Goal: Information Seeking & Learning: Find contact information

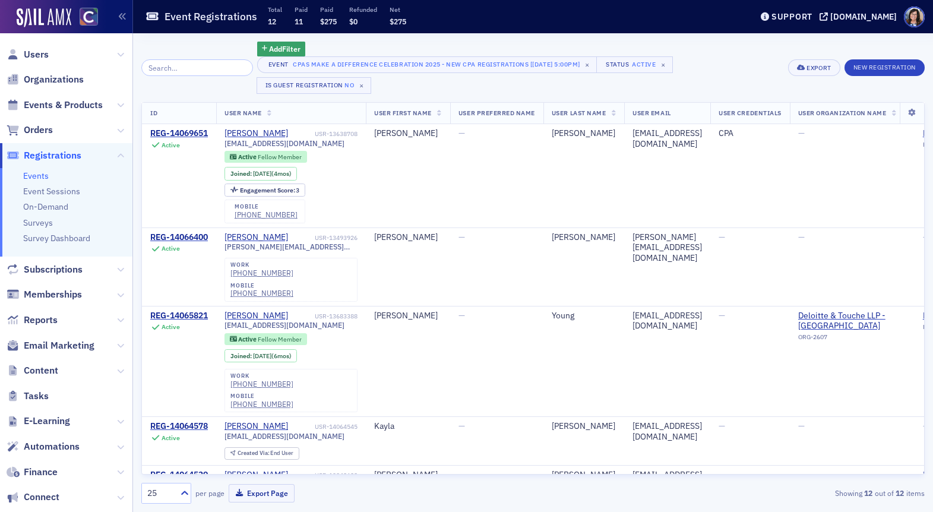
scroll to position [557, 0]
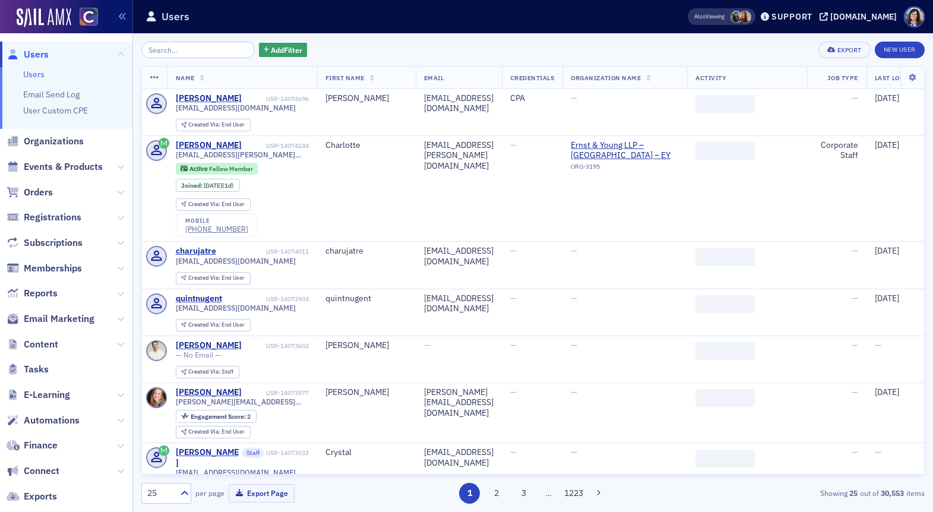
click at [161, 49] on input "search" at bounding box center [197, 50] width 113 height 17
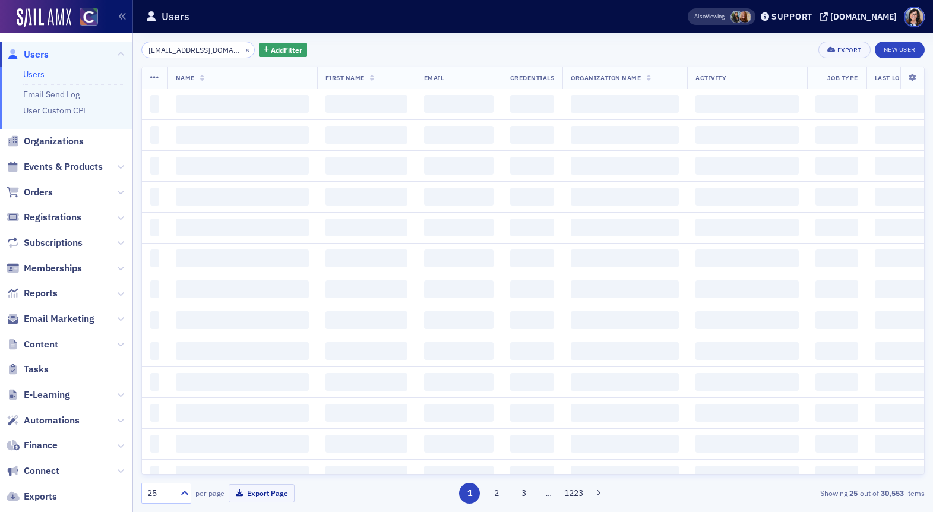
scroll to position [0, 1]
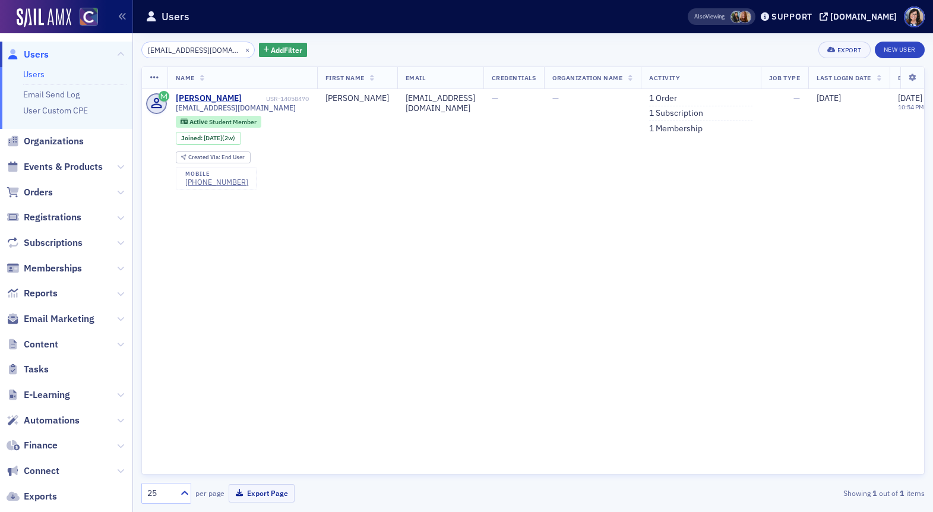
type input "kjwhiting@fortlewis.edu"
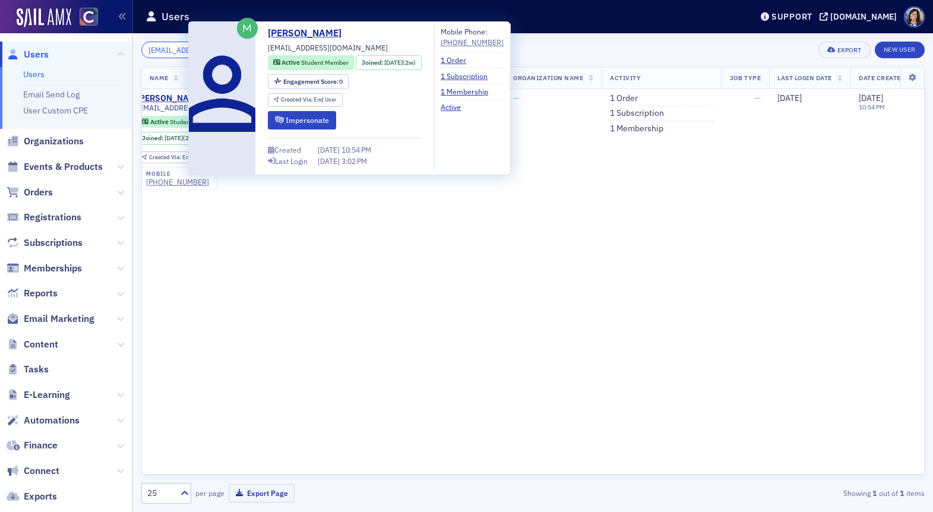
scroll to position [0, 43]
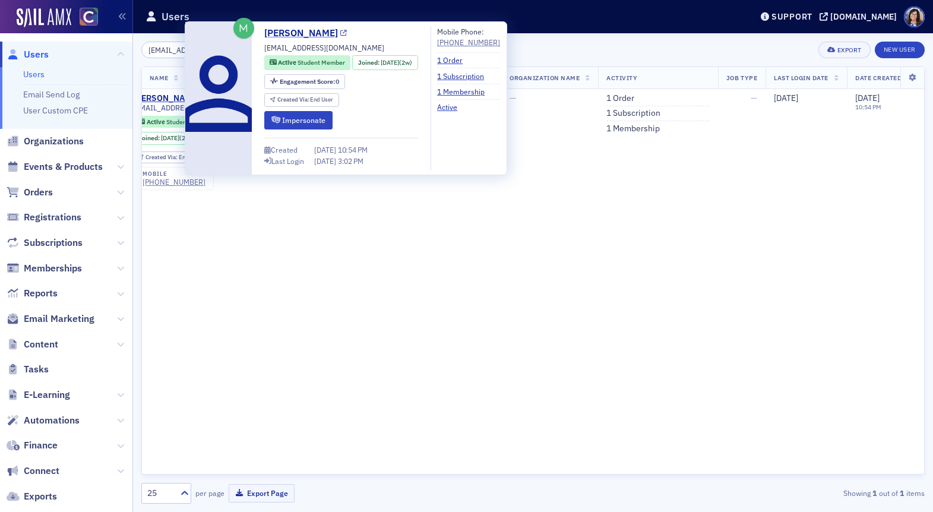
click at [340, 35] on icon at bounding box center [343, 33] width 7 height 7
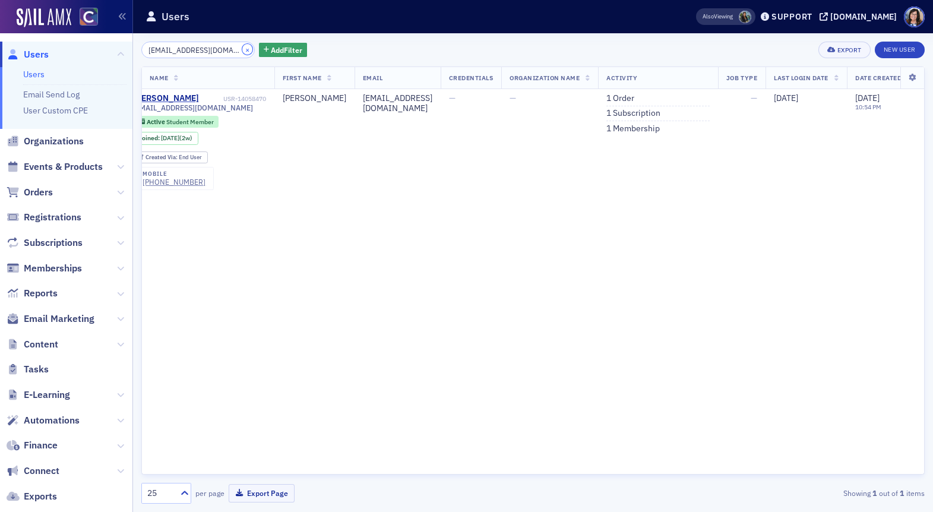
click at [242, 52] on button "×" at bounding box center [247, 49] width 11 height 11
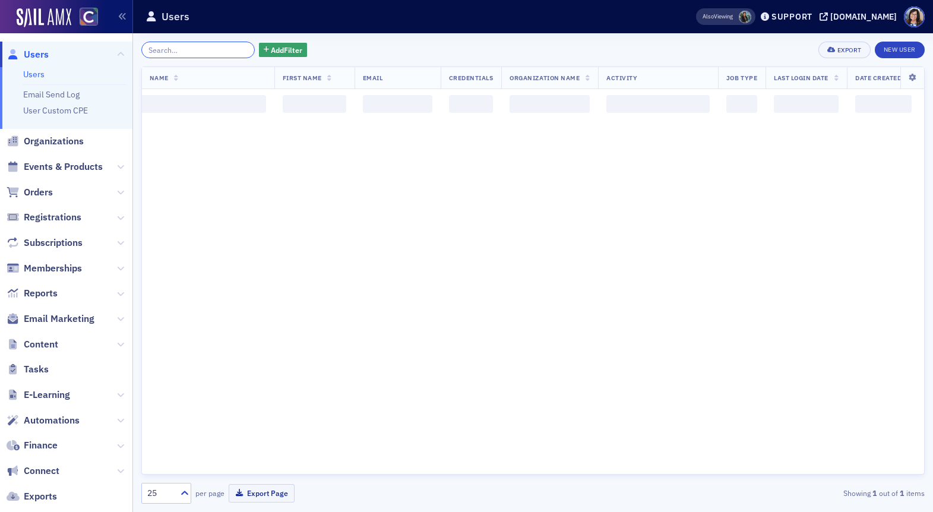
click at [209, 53] on input "search" at bounding box center [197, 50] width 113 height 17
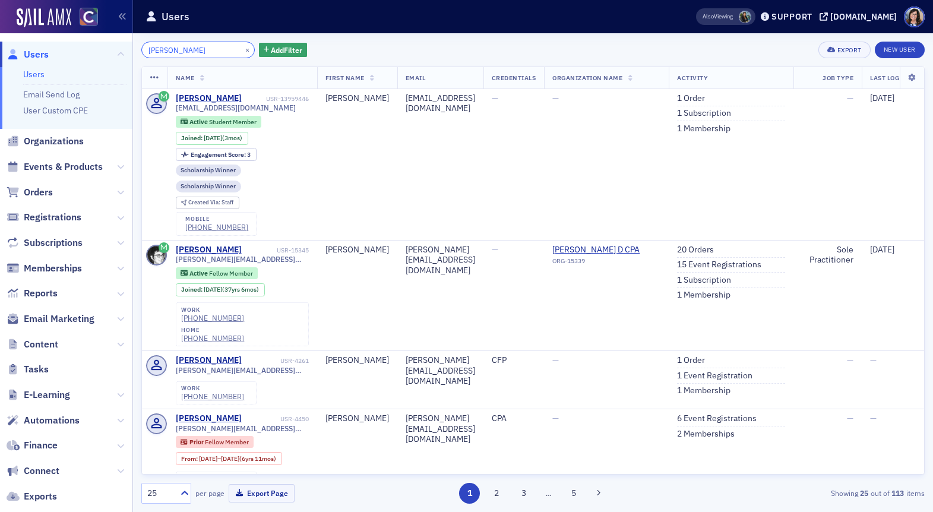
type input "kyle cope"
click at [242, 49] on button "×" at bounding box center [247, 49] width 11 height 11
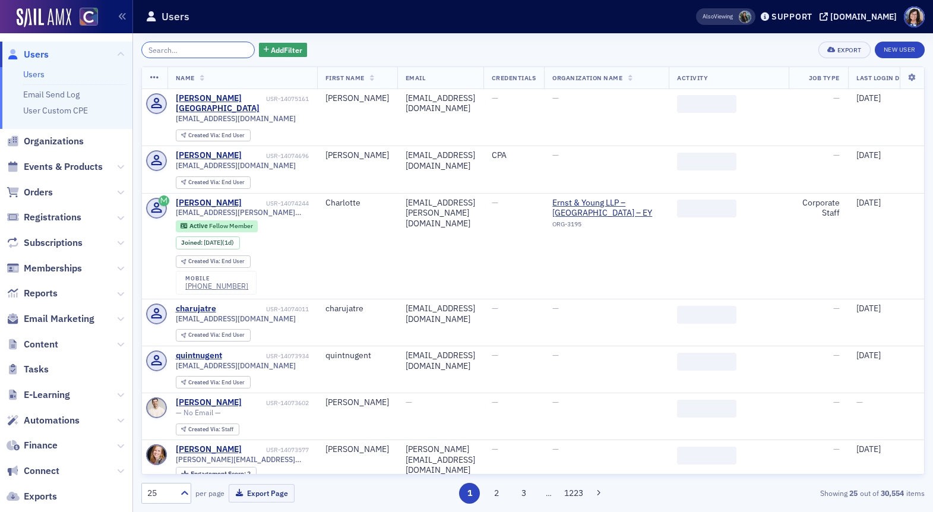
click at [205, 52] on input "search" at bounding box center [197, 50] width 113 height 17
paste input "kyle.cope@ucdenver.edu"
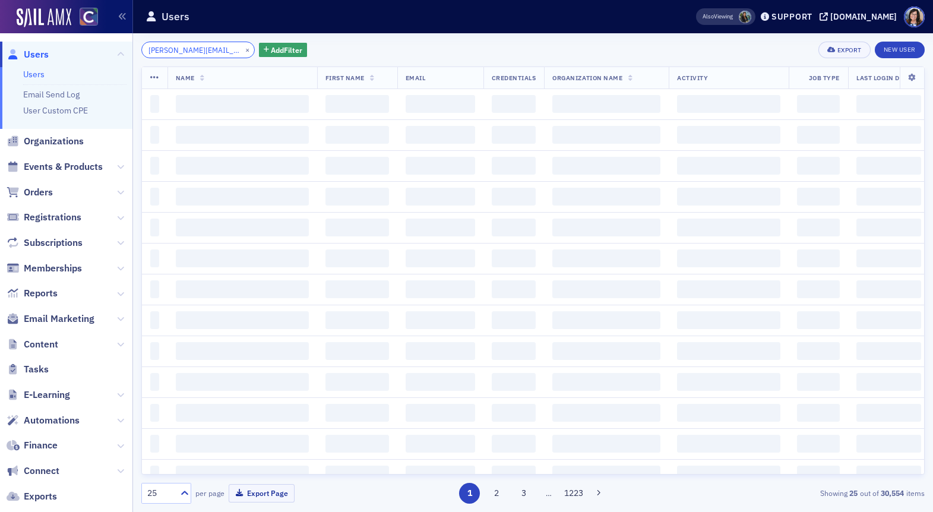
scroll to position [0, 4]
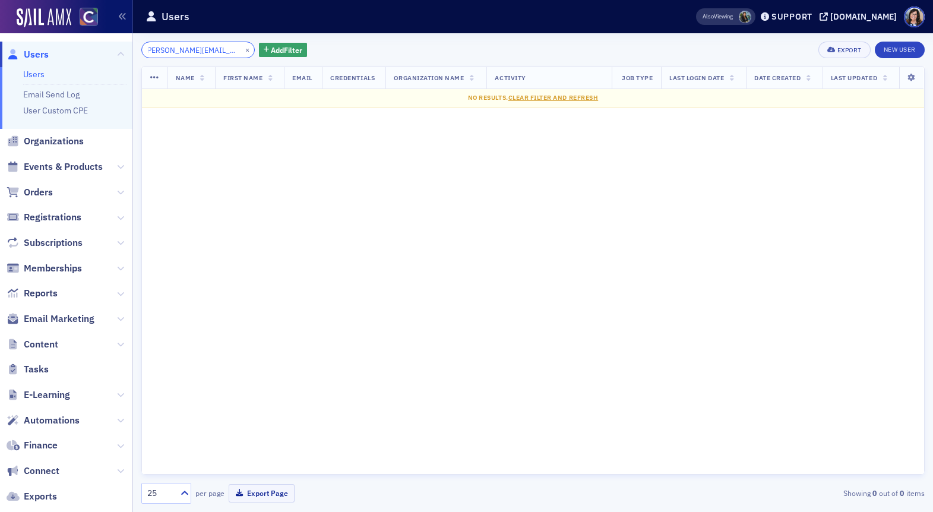
type input "kyle.cope@ucdenver.edu"
click at [242, 51] on button "×" at bounding box center [247, 49] width 11 height 11
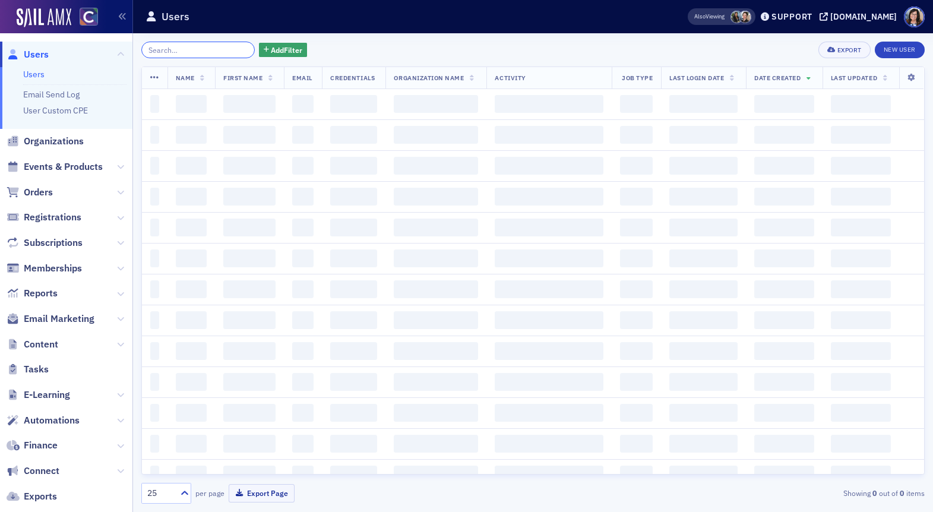
click at [223, 51] on input "search" at bounding box center [197, 50] width 113 height 17
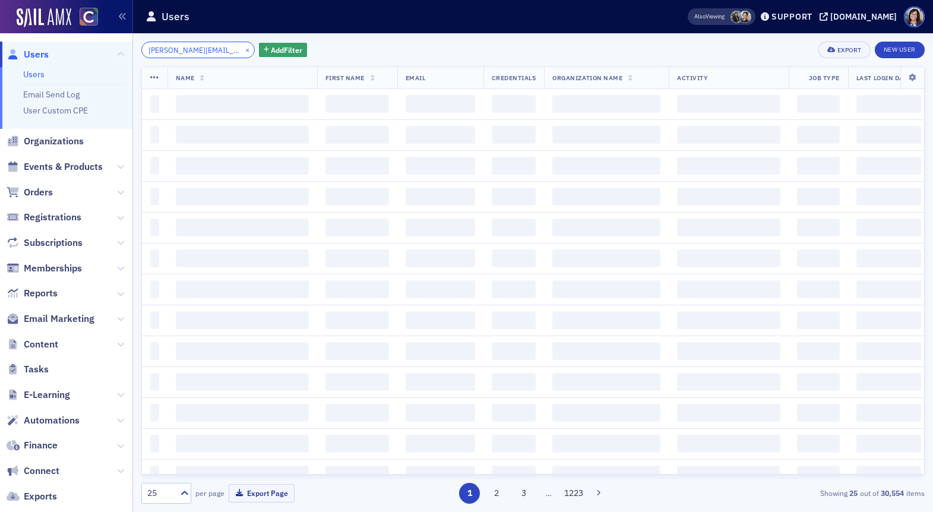
scroll to position [0, 15]
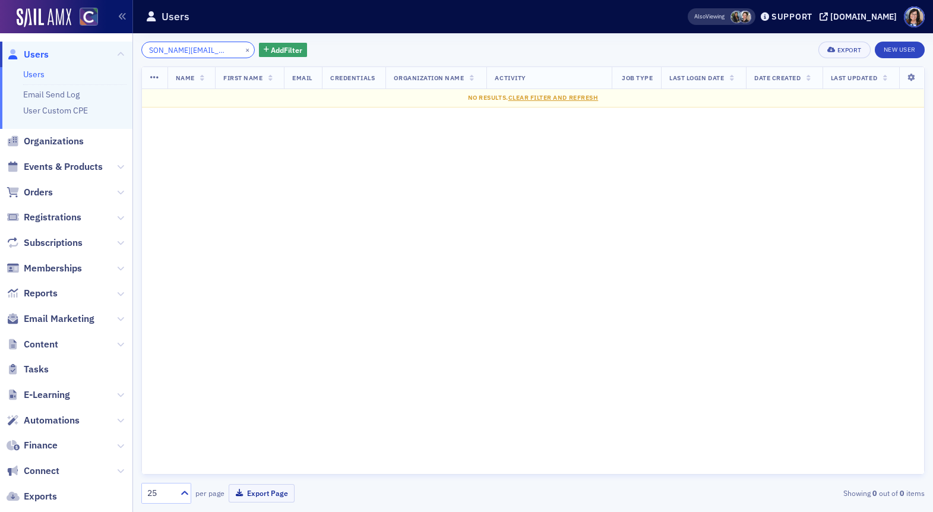
type input "kristi.aguon@csupueblo.edu"
click at [242, 51] on button "×" at bounding box center [247, 49] width 11 height 11
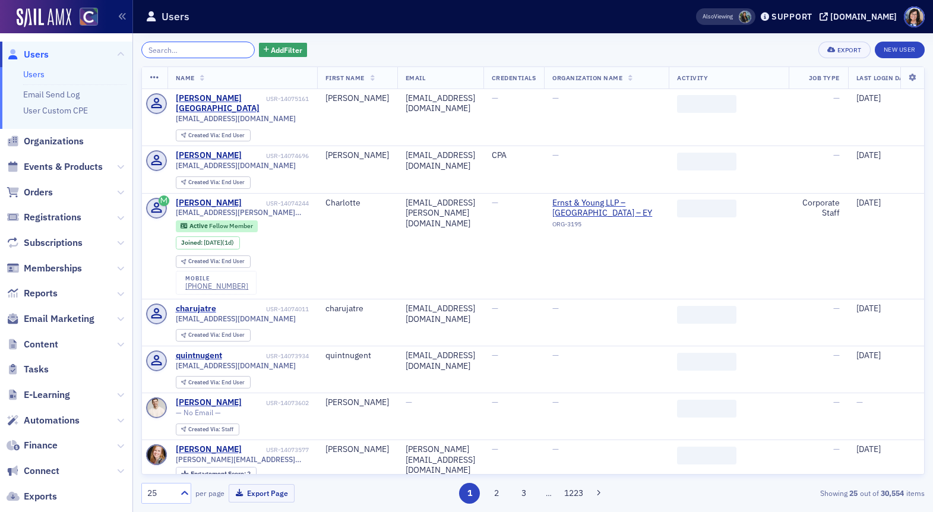
click at [207, 53] on input "search" at bounding box center [197, 50] width 113 height 17
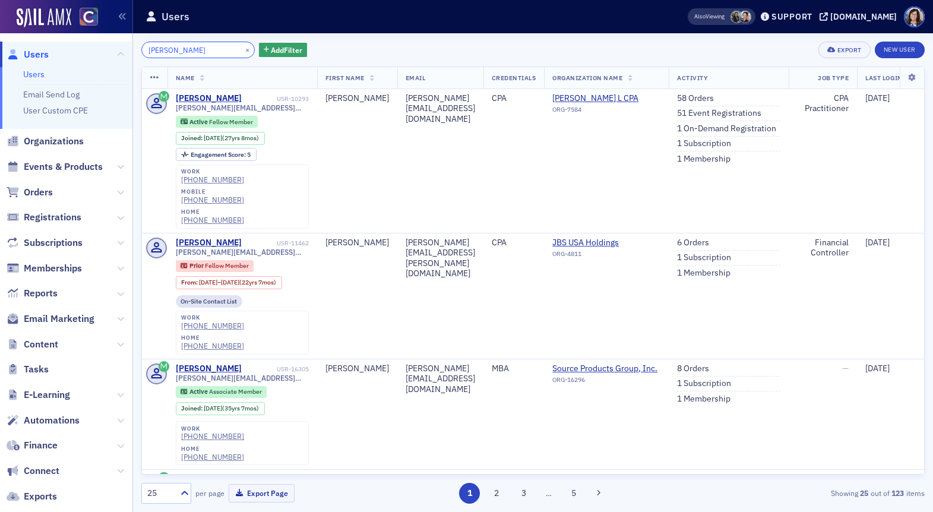
drag, startPoint x: 175, startPoint y: 48, endPoint x: 129, endPoint y: 44, distance: 45.9
click at [129, 46] on div "Users Users Email Send Log User Custom CPE Organizations Events & Products Orde…" at bounding box center [466, 256] width 933 height 512
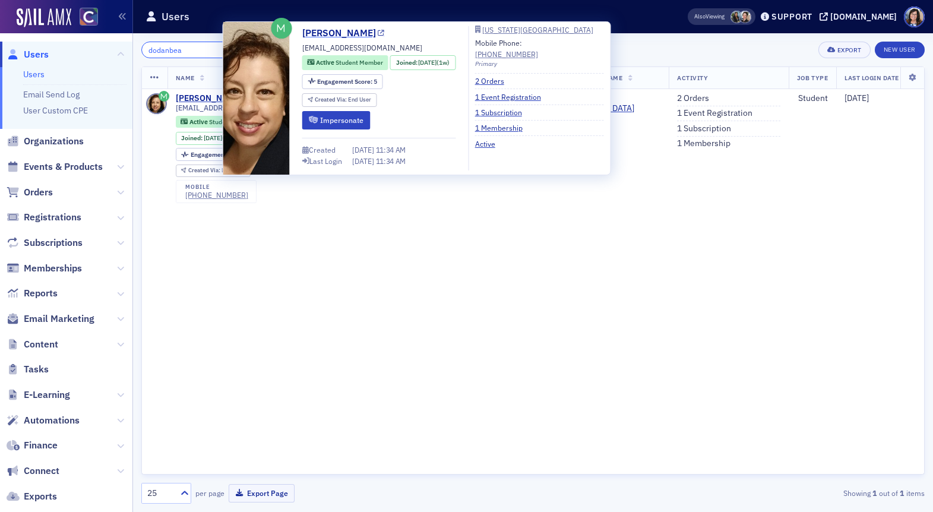
type input "dodanbea"
click at [378, 33] on icon at bounding box center [381, 33] width 7 height 7
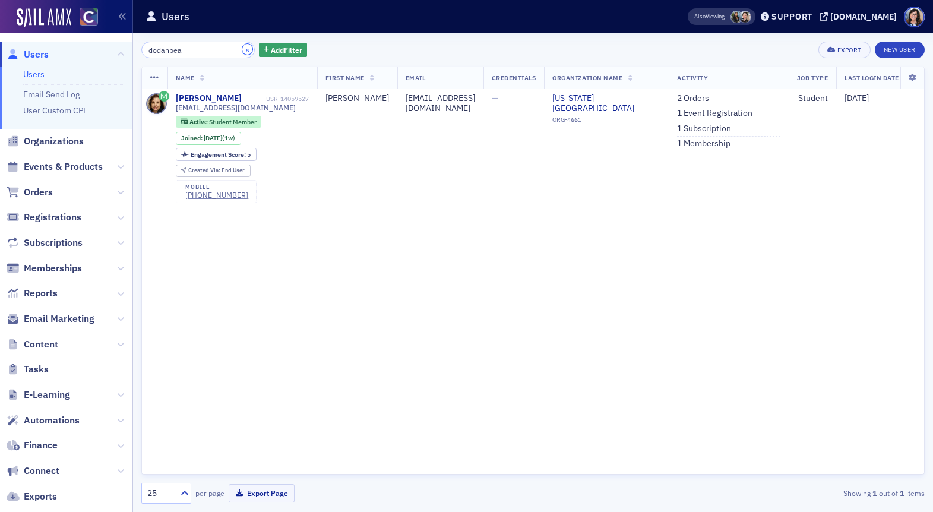
click at [242, 50] on button "×" at bounding box center [247, 49] width 11 height 11
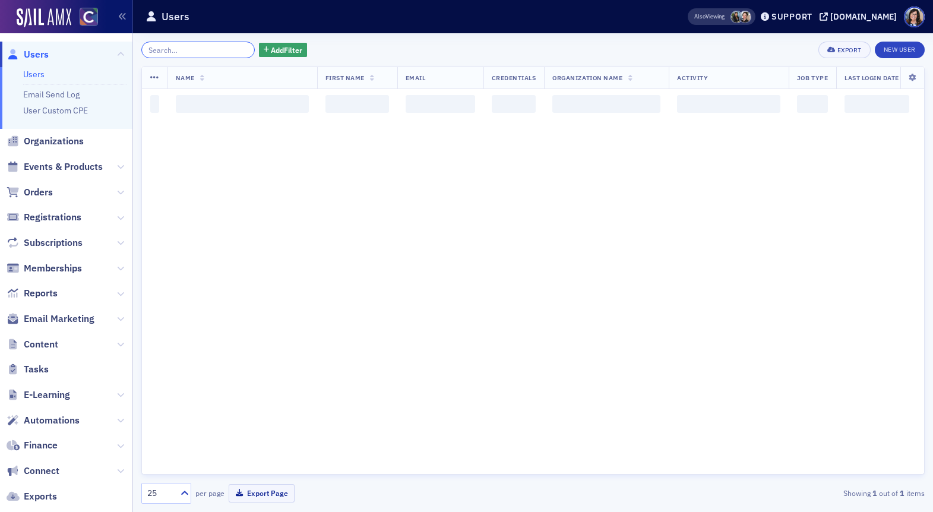
click at [214, 50] on input "search" at bounding box center [197, 50] width 113 height 17
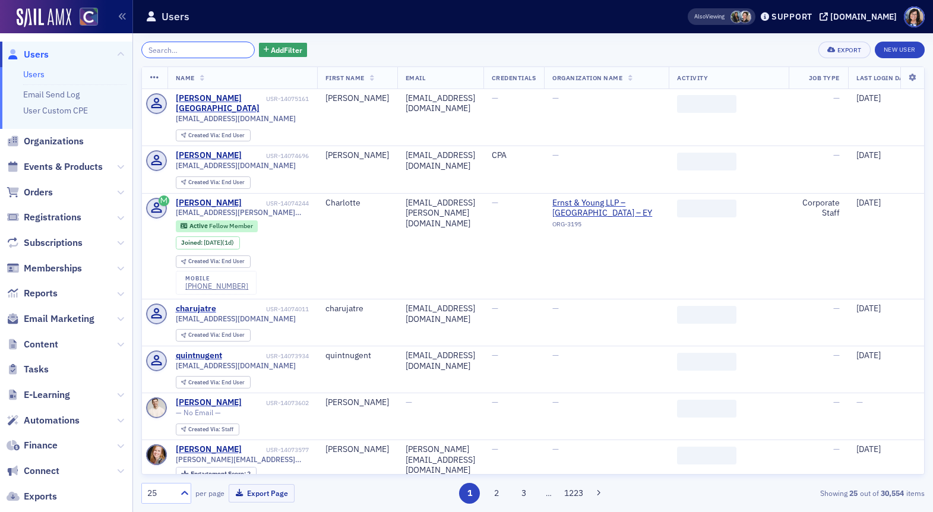
paste input "kycurco@gmail.com"
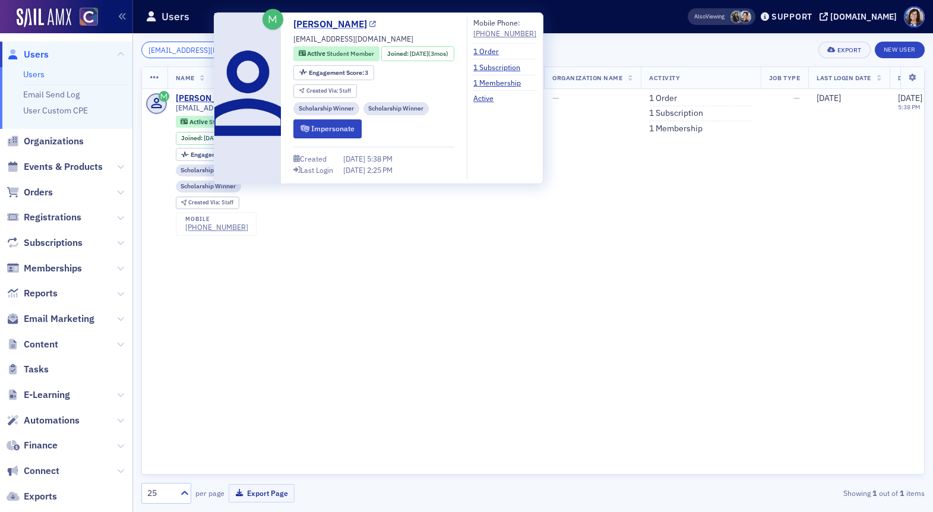
type input "kycurco@gmail.com"
click at [369, 26] on icon at bounding box center [372, 24] width 7 height 7
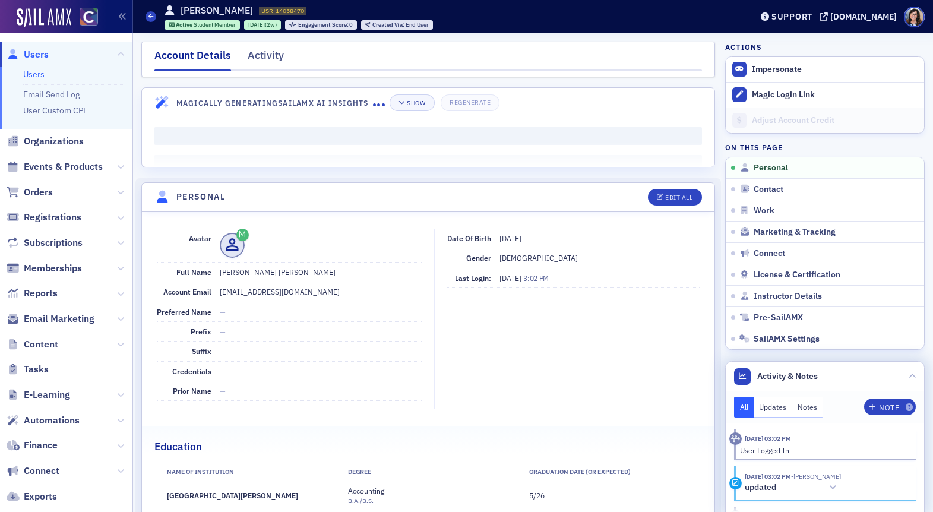
click at [806, 409] on button "Notes" at bounding box center [807, 407] width 31 height 21
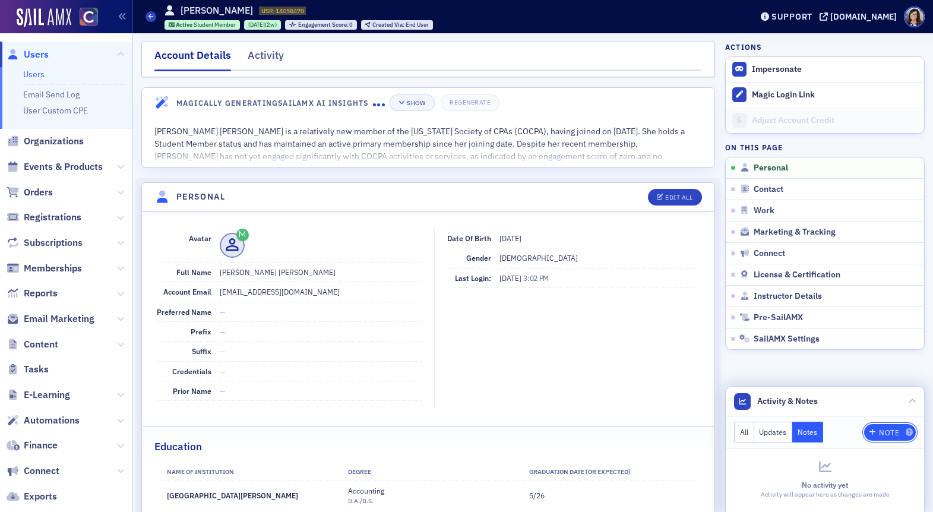
click at [885, 433] on div "Note" at bounding box center [889, 432] width 20 height 7
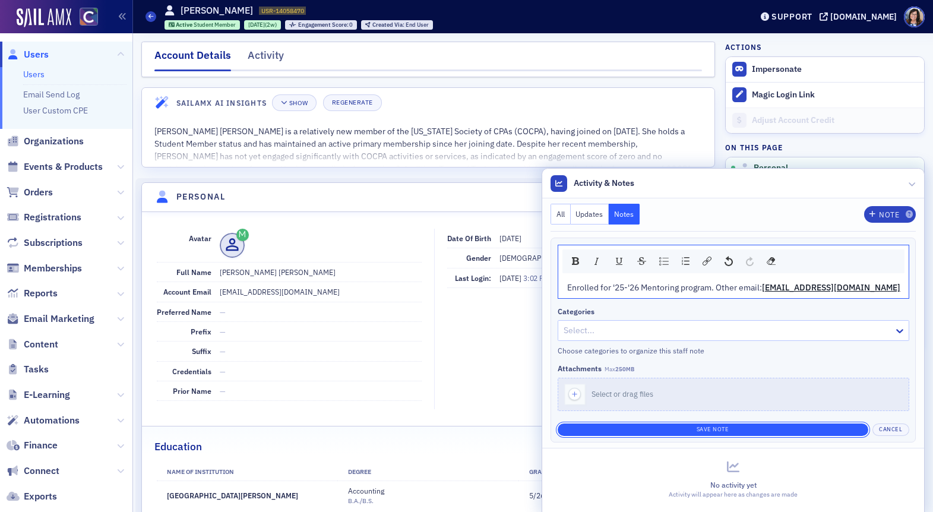
click at [753, 427] on button "Save Note" at bounding box center [712, 429] width 311 height 12
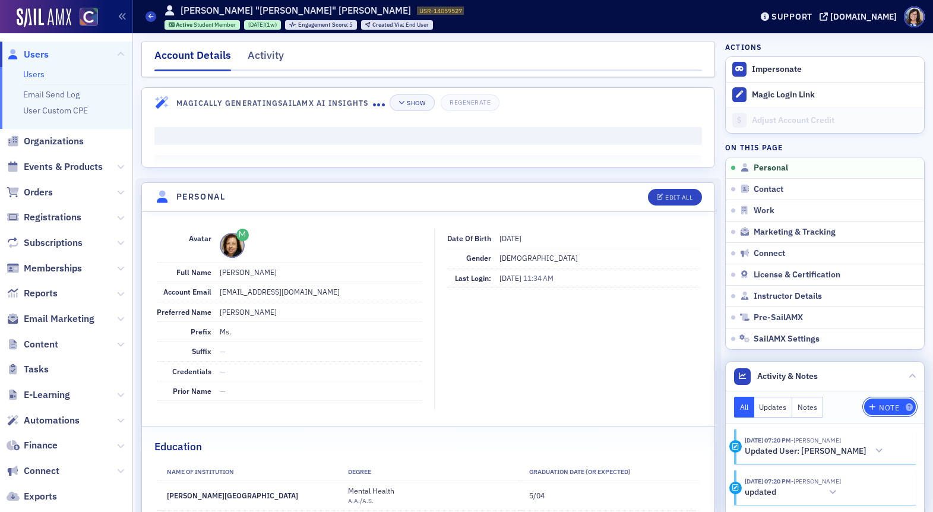
click at [877, 407] on span "Note" at bounding box center [890, 407] width 46 height 7
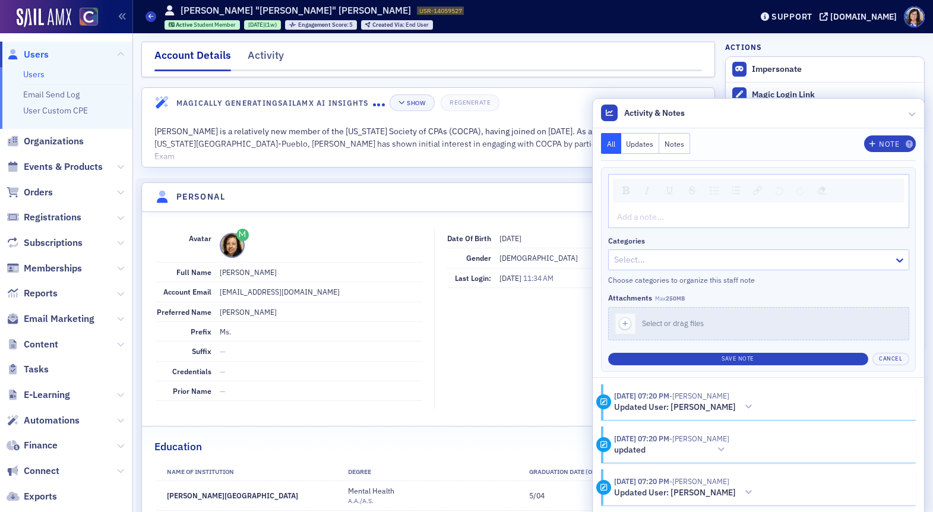
click at [651, 225] on div "Add a note..." at bounding box center [759, 217] width 300 height 21
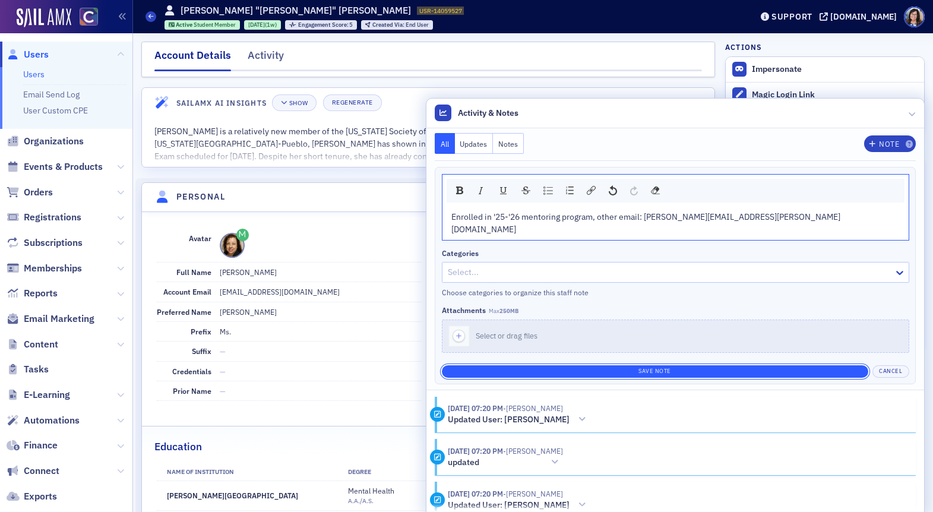
click at [760, 365] on button "Save Note" at bounding box center [655, 371] width 426 height 12
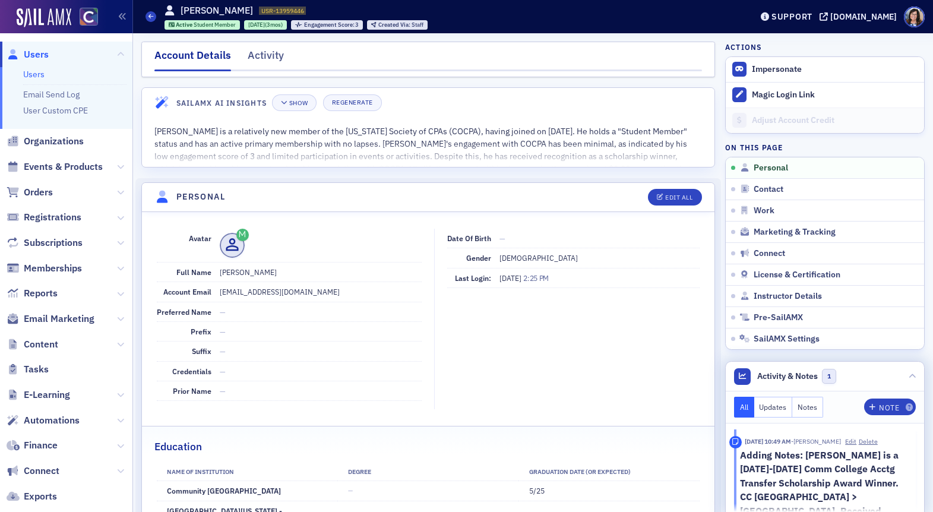
click at [804, 410] on button "Notes" at bounding box center [807, 407] width 31 height 21
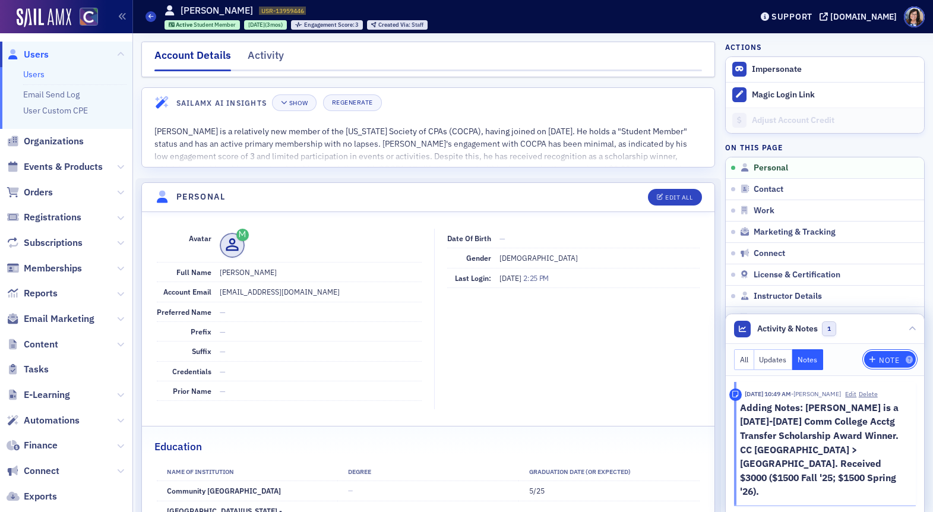
click at [870, 363] on icon "button" at bounding box center [872, 359] width 7 height 7
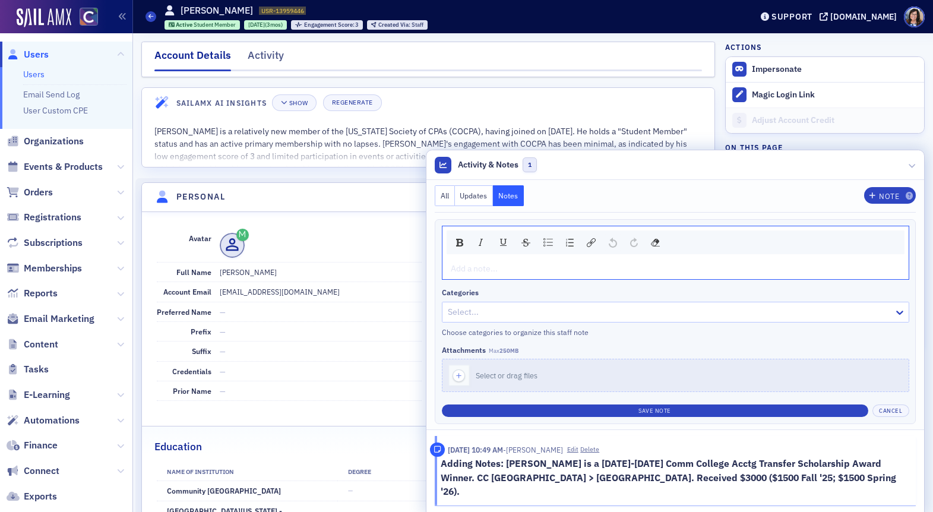
click at [559, 275] on div "rdw-editor" at bounding box center [675, 268] width 449 height 12
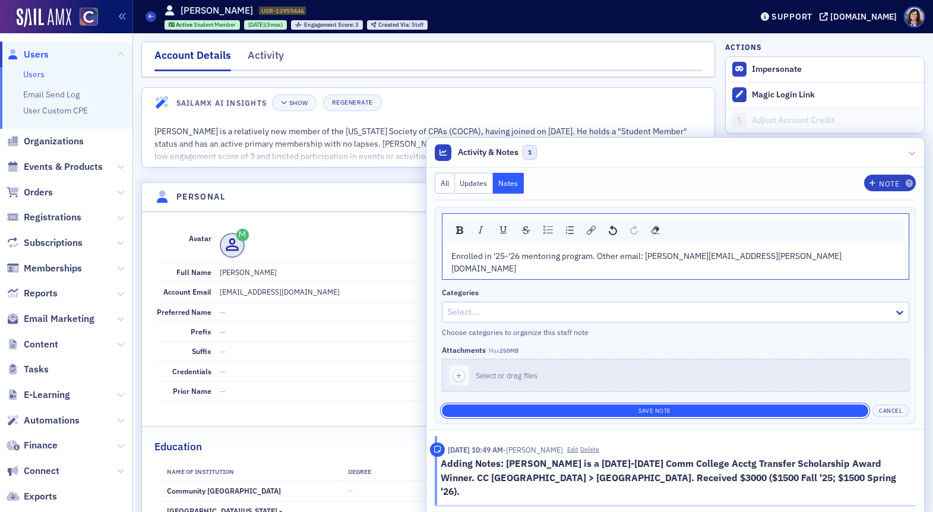
click at [727, 417] on button "Save Note" at bounding box center [655, 410] width 426 height 12
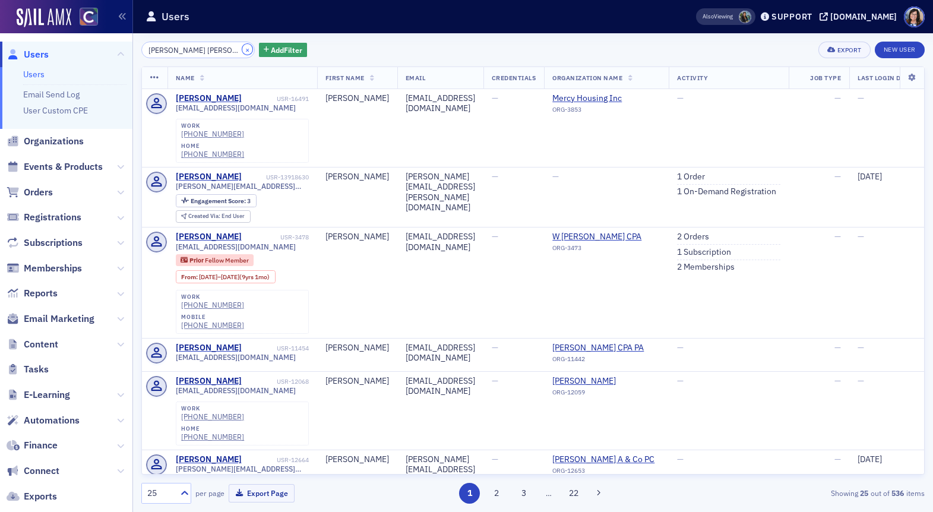
click at [242, 51] on button "×" at bounding box center [247, 49] width 11 height 11
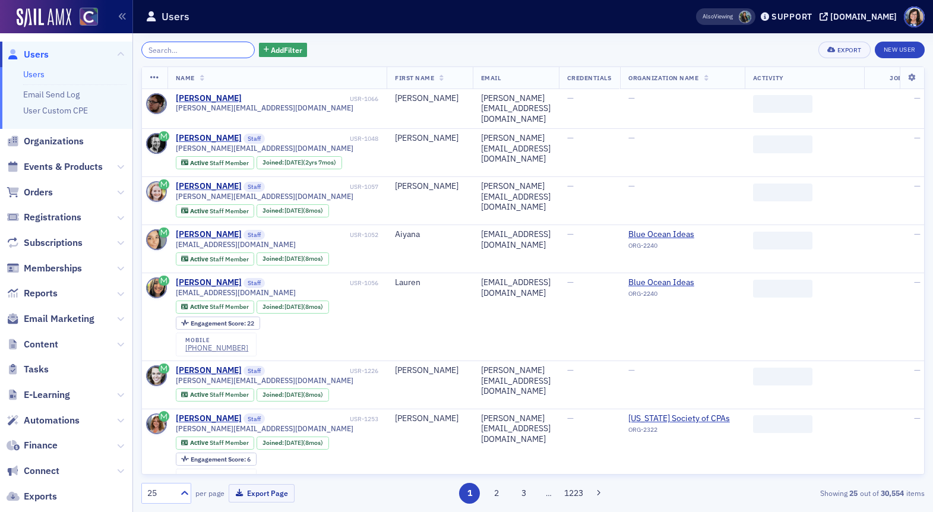
click at [192, 52] on input "search" at bounding box center [197, 50] width 113 height 17
paste input "Clare Anna Snyder"
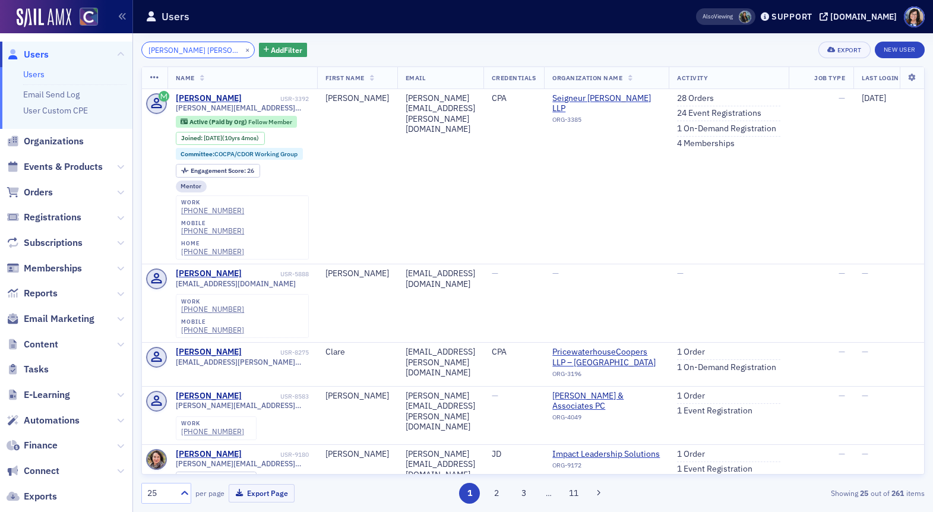
click at [185, 54] on input "Clare Anna Snyder" at bounding box center [197, 50] width 113 height 17
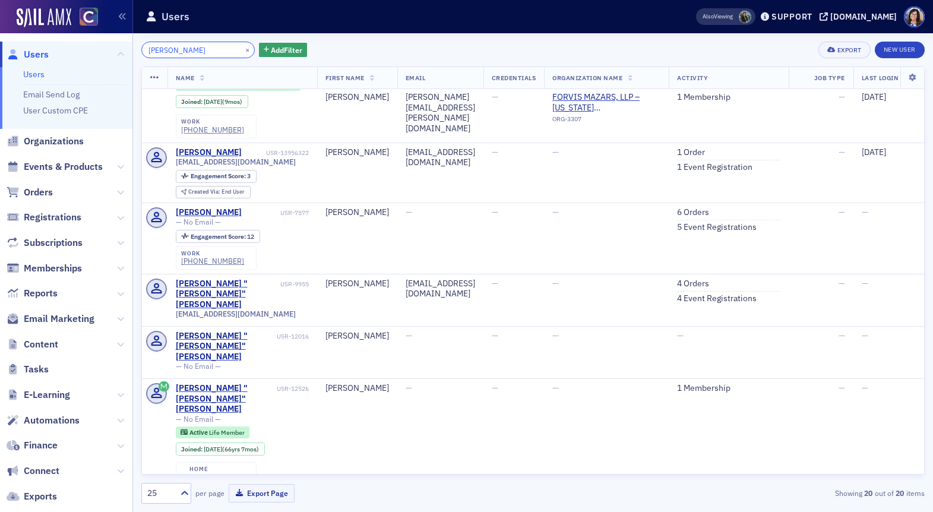
scroll to position [766, 0]
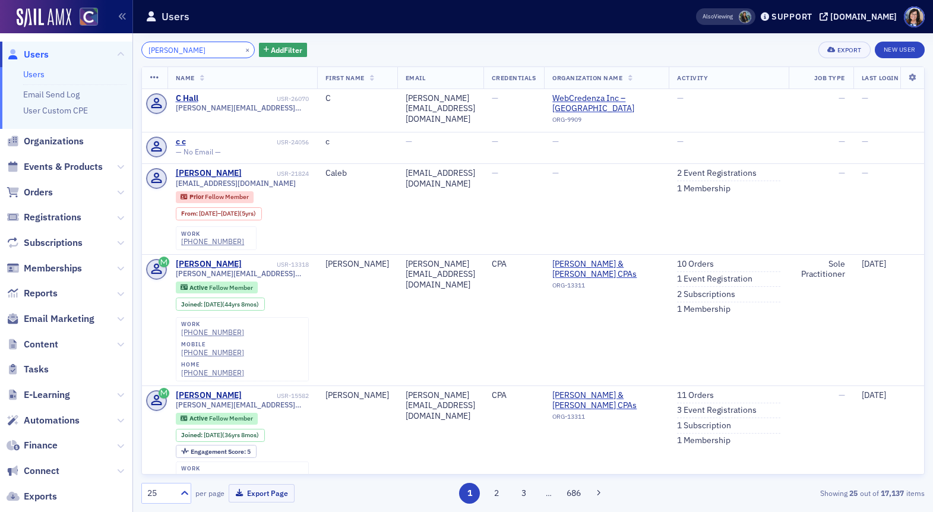
type input "c Snyder"
click at [242, 50] on button "×" at bounding box center [247, 49] width 11 height 11
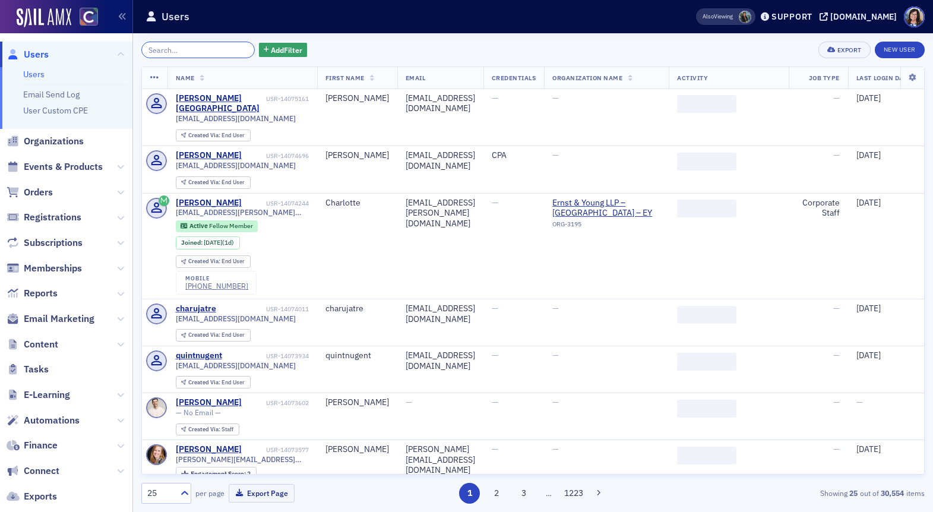
click at [208, 53] on input "search" at bounding box center [197, 50] width 113 height 17
paste input "Donna Lynn Likes"
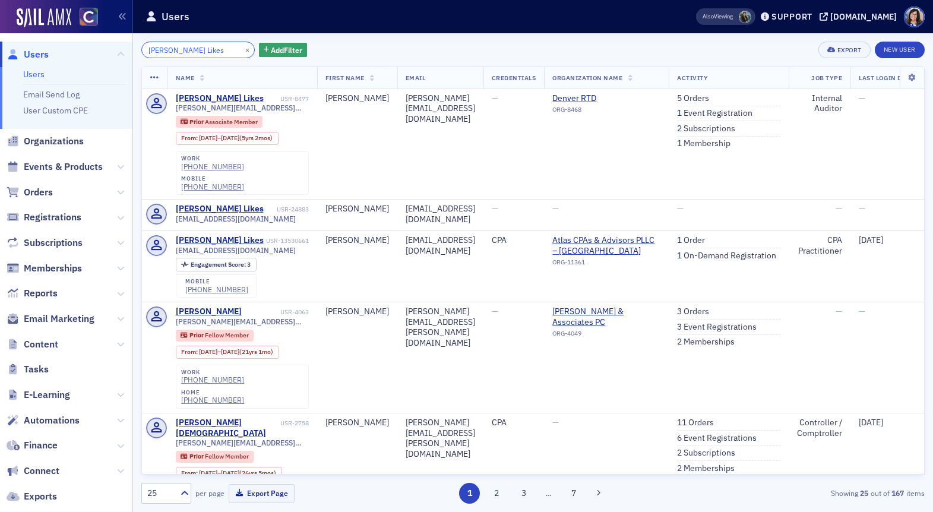
click at [190, 52] on input "Donna Lynn Likes" at bounding box center [197, 50] width 113 height 17
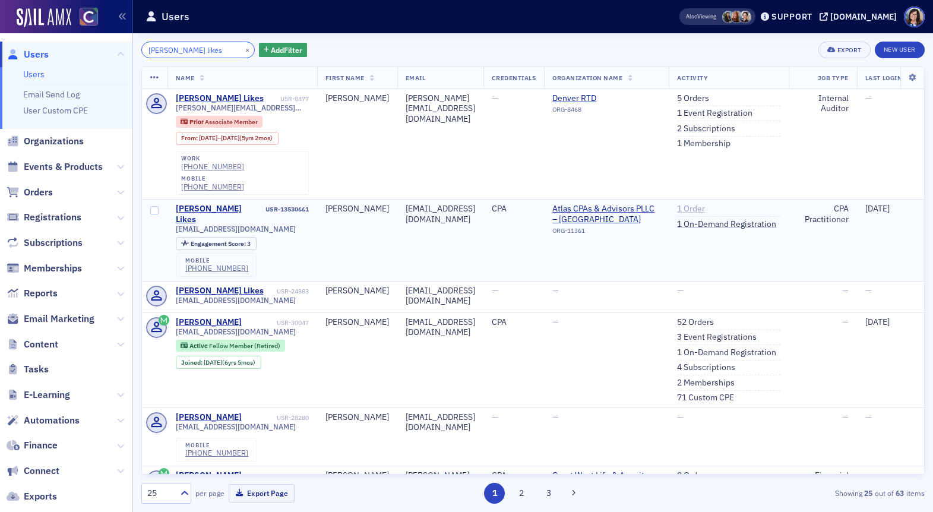
type input "Donna likes"
click at [705, 204] on link "1 Order" at bounding box center [691, 209] width 28 height 11
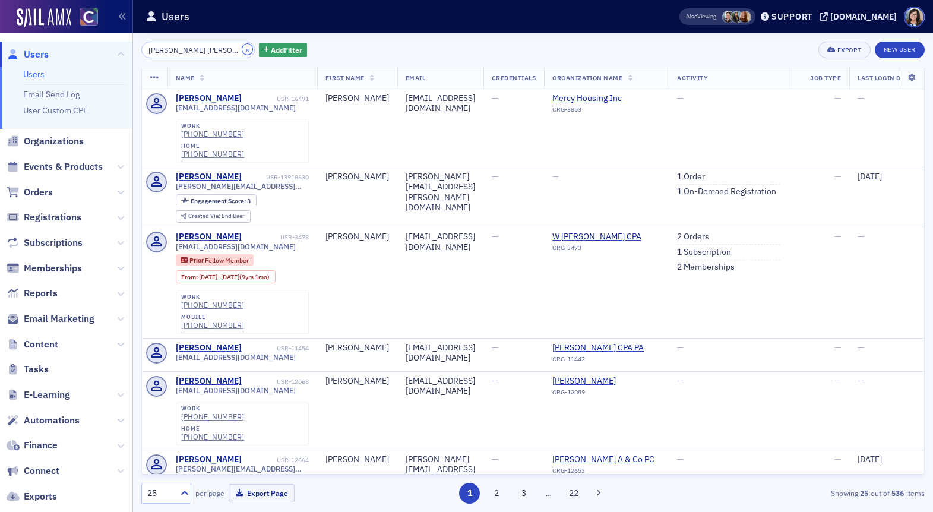
click at [242, 50] on button "×" at bounding box center [247, 49] width 11 height 11
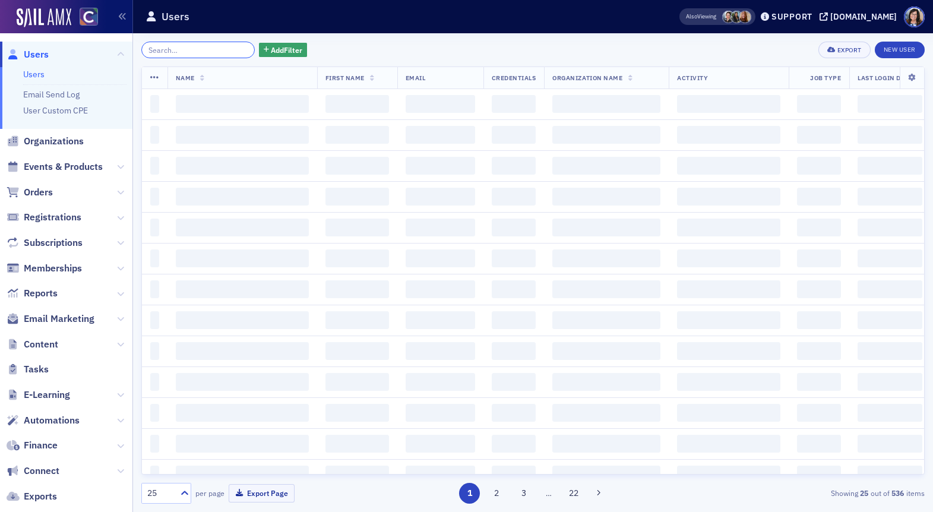
click at [218, 50] on input "search" at bounding box center [197, 50] width 113 height 17
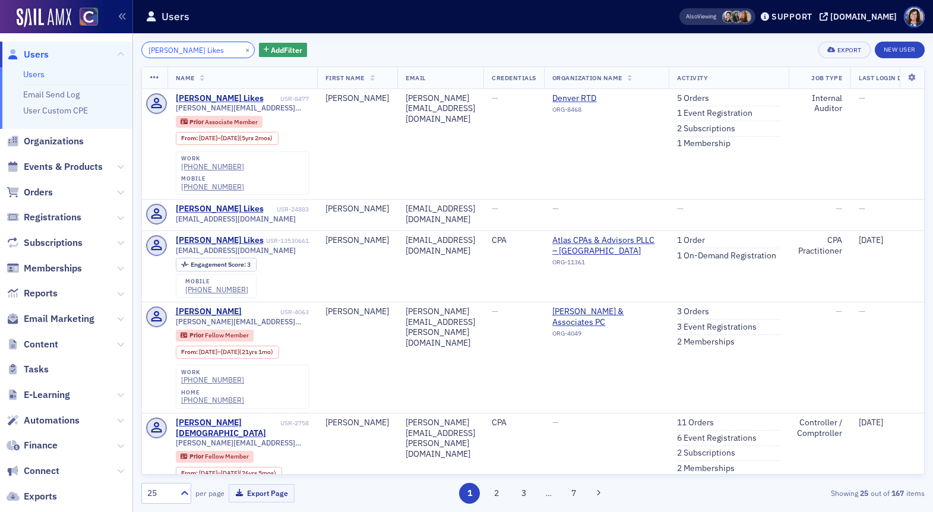
click at [189, 50] on input "Donna Lynn Likes" at bounding box center [197, 50] width 113 height 17
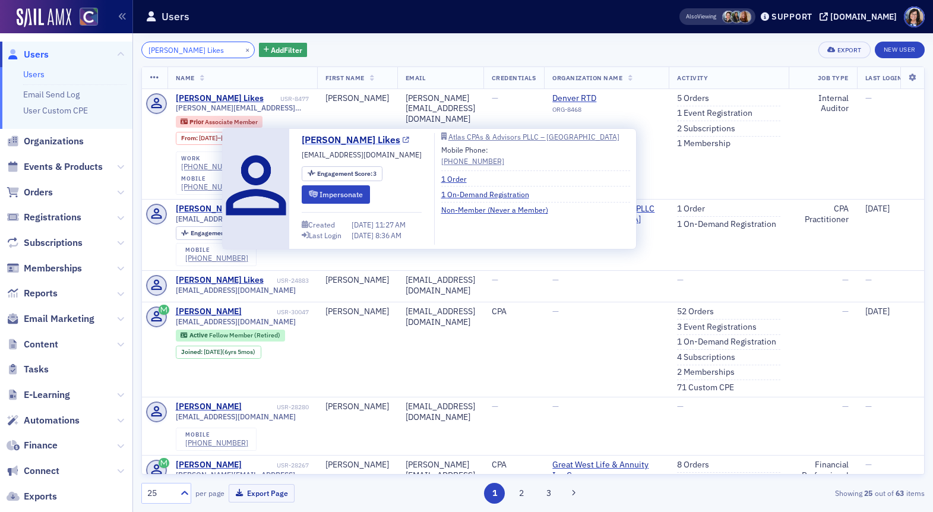
type input "Donna Likes"
click at [403, 141] on icon at bounding box center [406, 140] width 7 height 7
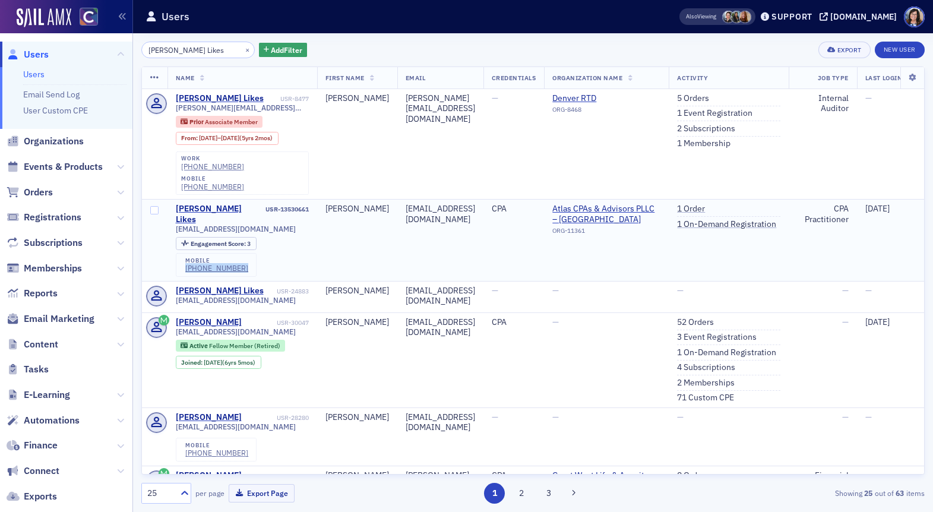
drag, startPoint x: 241, startPoint y: 239, endPoint x: 185, endPoint y: 240, distance: 55.8
click at [185, 253] on div "mobile (303) 913-1793" at bounding box center [216, 265] width 81 height 24
copy div "(303) 913-1793"
drag, startPoint x: 319, startPoint y: 188, endPoint x: 264, endPoint y: 185, distance: 54.7
click at [264, 199] on td "Donna Likes USR-13530661 ladylikes65@yahoo.com Engagement Score : 3 mobile (303…" at bounding box center [242, 240] width 150 height 82
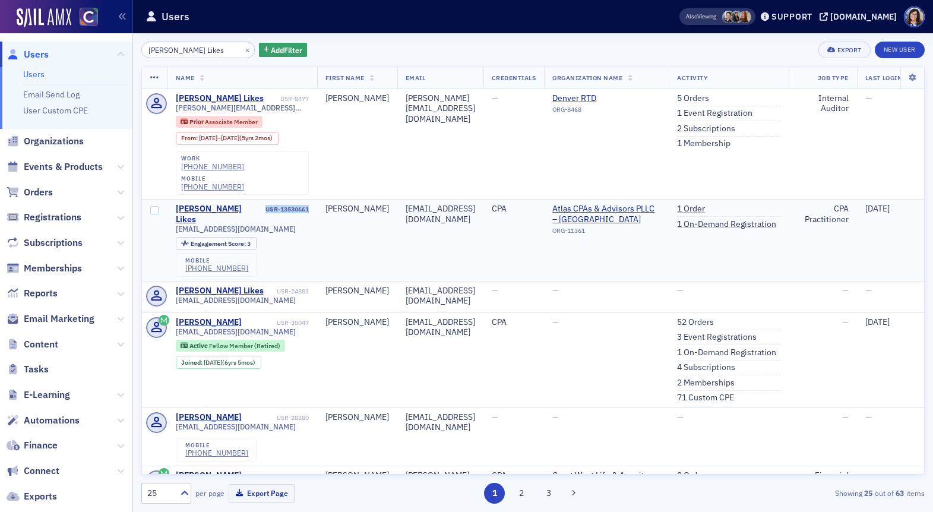
copy div "USR-13530661"
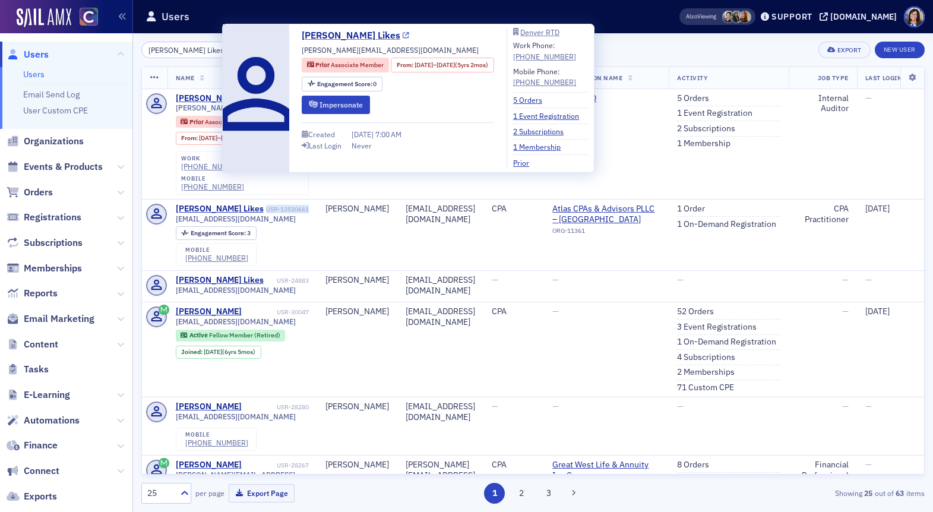
click at [403, 36] on icon at bounding box center [406, 36] width 7 height 7
click at [403, 38] on icon at bounding box center [406, 36] width 7 height 7
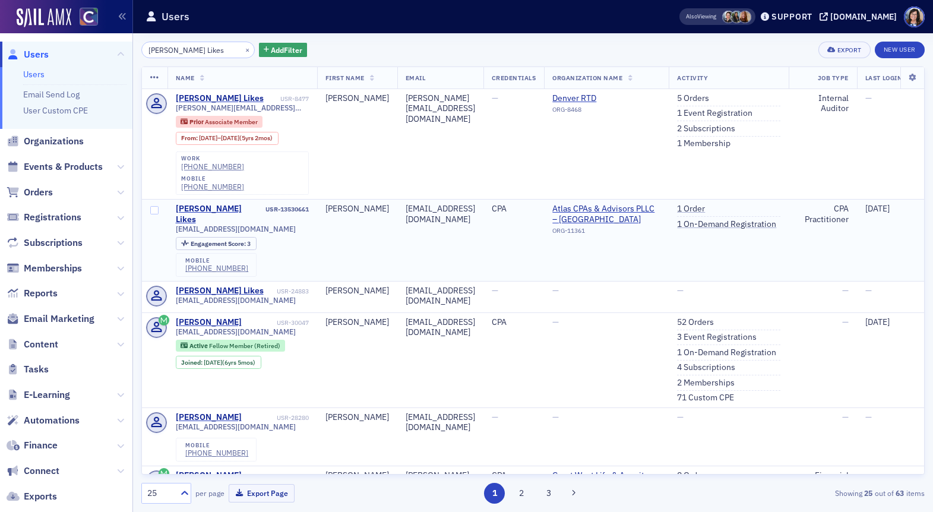
click at [483, 220] on td "ladylikes65@yahoo.com" at bounding box center [440, 240] width 86 height 82
drag, startPoint x: 227, startPoint y: 188, endPoint x: 174, endPoint y: 189, distance: 52.9
click at [174, 199] on td "Donna Likes USR-13530661 ladylikes65@yahoo.com Engagement Score : 3 mobile (303…" at bounding box center [242, 240] width 150 height 82
copy div "Donna Likes"
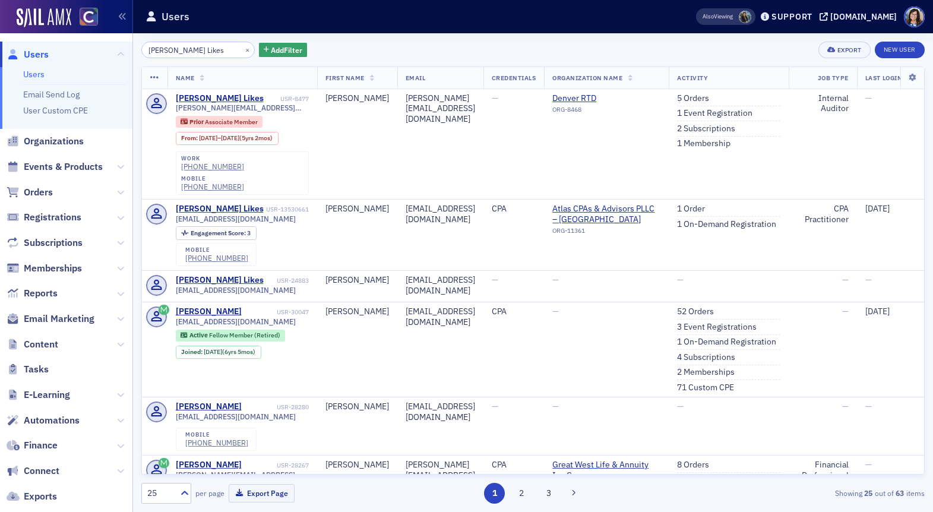
click at [104, 113] on li "User Custom CPE" at bounding box center [74, 110] width 103 height 11
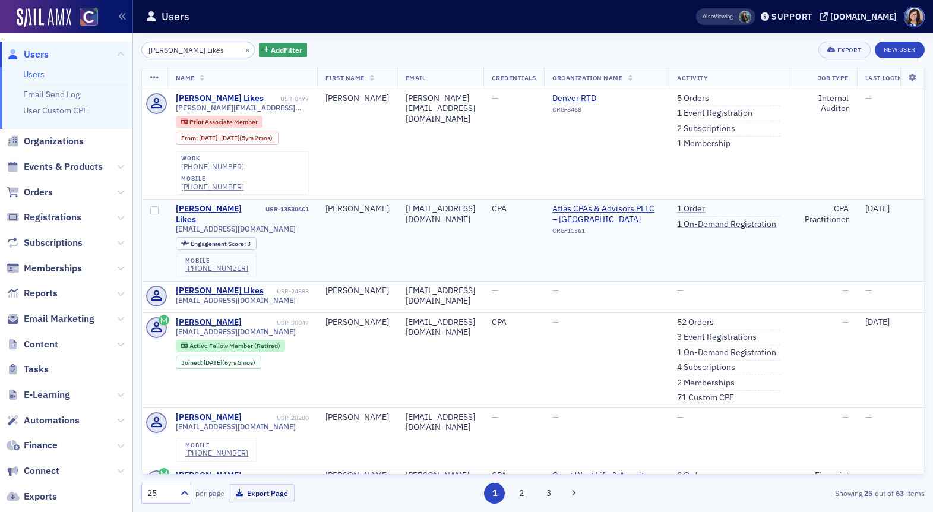
drag, startPoint x: 263, startPoint y: 195, endPoint x: 218, endPoint y: 205, distance: 45.5
click at [217, 224] on div "ladylikes65@yahoo.com Engagement Score : 3 mobile (303) 913-1793" at bounding box center [242, 250] width 133 height 52
click at [309, 224] on div "ladylikes65@yahoo.com" at bounding box center [242, 228] width 133 height 9
drag, startPoint x: 316, startPoint y: 189, endPoint x: 265, endPoint y: 192, distance: 51.2
click at [265, 199] on td "Donna Likes USR-13530661 ladylikes65@yahoo.com Engagement Score : 3 mobile (303…" at bounding box center [242, 240] width 150 height 82
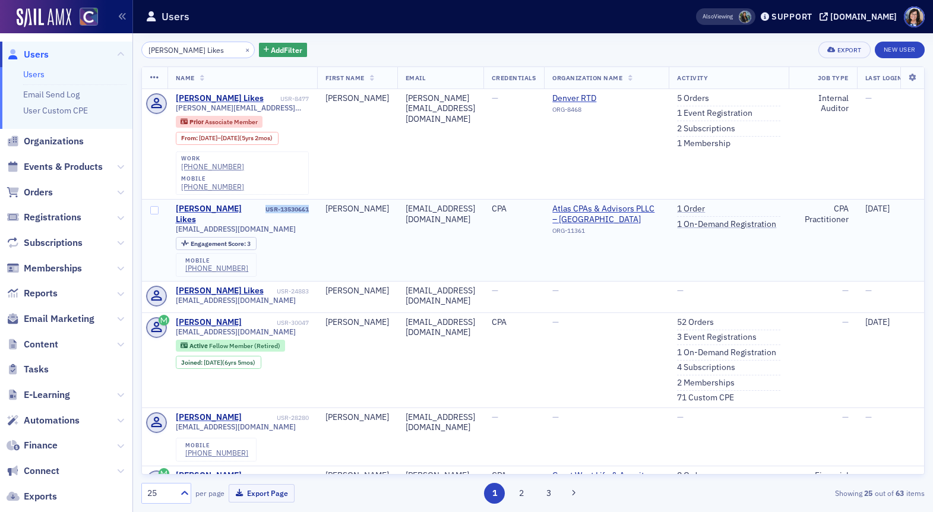
copy div "USR-13530661"
drag, startPoint x: 261, startPoint y: 197, endPoint x: 171, endPoint y: 200, distance: 89.7
click at [171, 200] on td "Donna Likes USR-13530661 ladylikes65@yahoo.com Engagement Score : 3 mobile (303…" at bounding box center [242, 240] width 150 height 82
copy span "ladylikes65@yahoo.com"
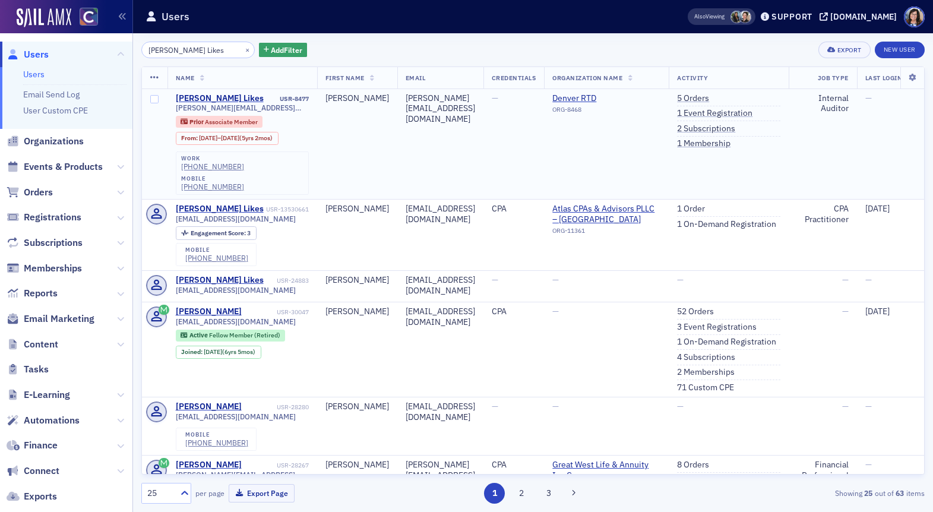
click at [317, 99] on td "Donna Likes USR-8477 donna.likes@rtd-denver.com Prior Associate Member From : 1…" at bounding box center [242, 144] width 150 height 110
drag, startPoint x: 319, startPoint y: 99, endPoint x: 281, endPoint y: 100, distance: 38.6
click at [281, 100] on td "Donna Likes USR-8477 donna.likes@rtd-denver.com Prior Associate Member From : 1…" at bounding box center [242, 144] width 150 height 110
copy div "USR-8477"
click at [242, 50] on button "×" at bounding box center [247, 49] width 11 height 11
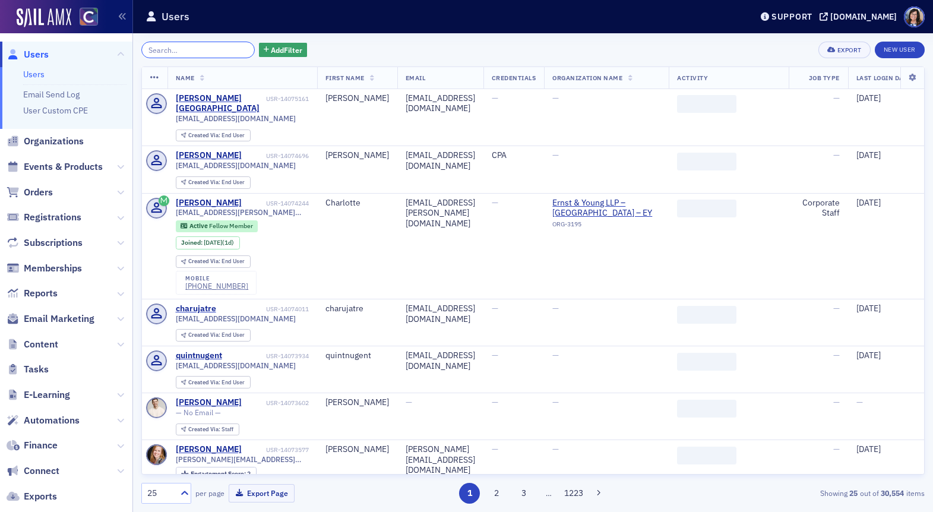
click at [213, 49] on input "search" at bounding box center [197, 50] width 113 height 17
paste input "Zhanna Overchuk"
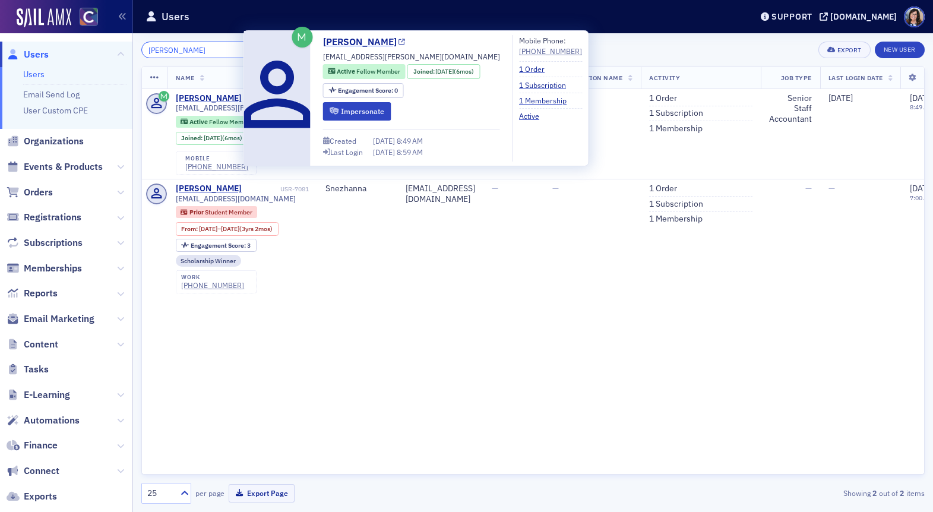
type input "Zhanna Overchuk"
click at [403, 43] on icon at bounding box center [401, 42] width 7 height 7
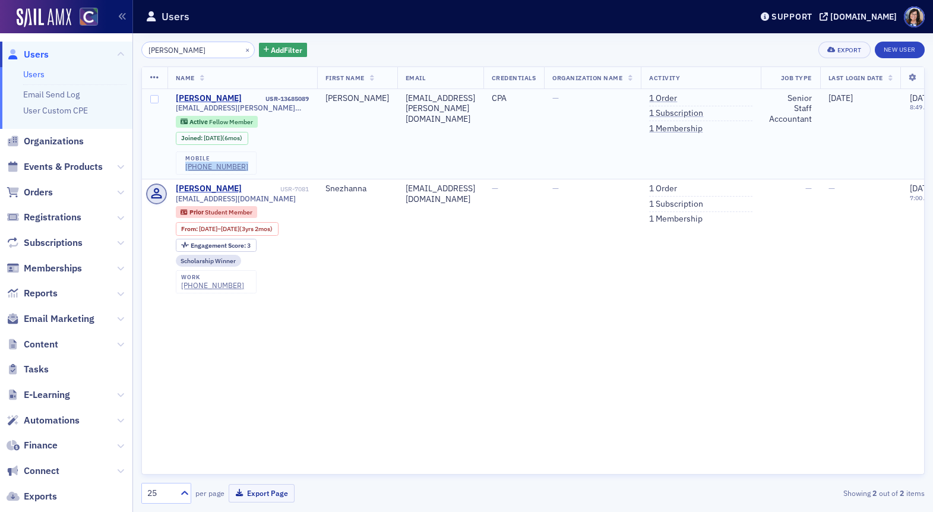
drag, startPoint x: 244, startPoint y: 166, endPoint x: 184, endPoint y: 162, distance: 60.1
click at [184, 162] on div "mobile (720) 325-8968" at bounding box center [216, 163] width 81 height 24
copy div "(720) 325-8968"
click at [242, 49] on button "×" at bounding box center [247, 49] width 11 height 11
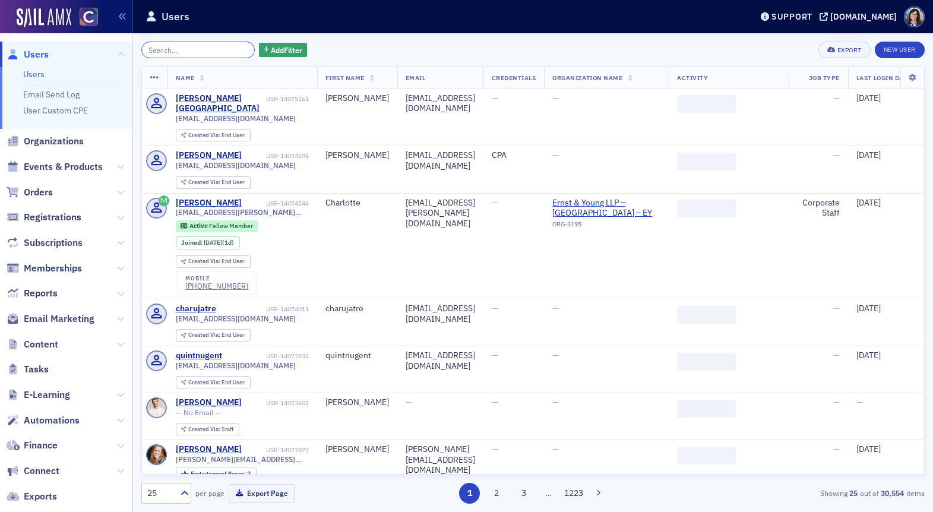
click at [205, 50] on input "search" at bounding box center [197, 50] width 113 height 17
paste input "Sarah Rebecca Rathbun"
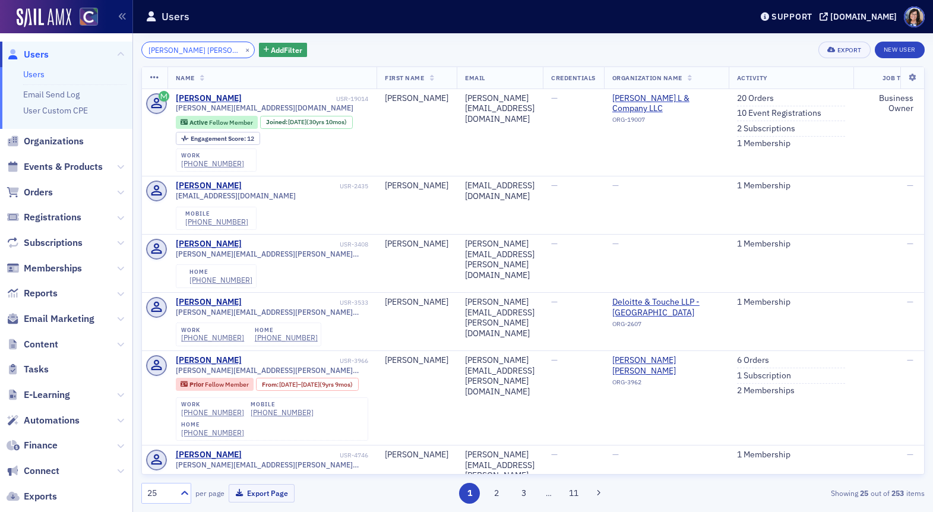
click at [198, 54] on input "Sarah Rebecca Rathbun" at bounding box center [197, 50] width 113 height 17
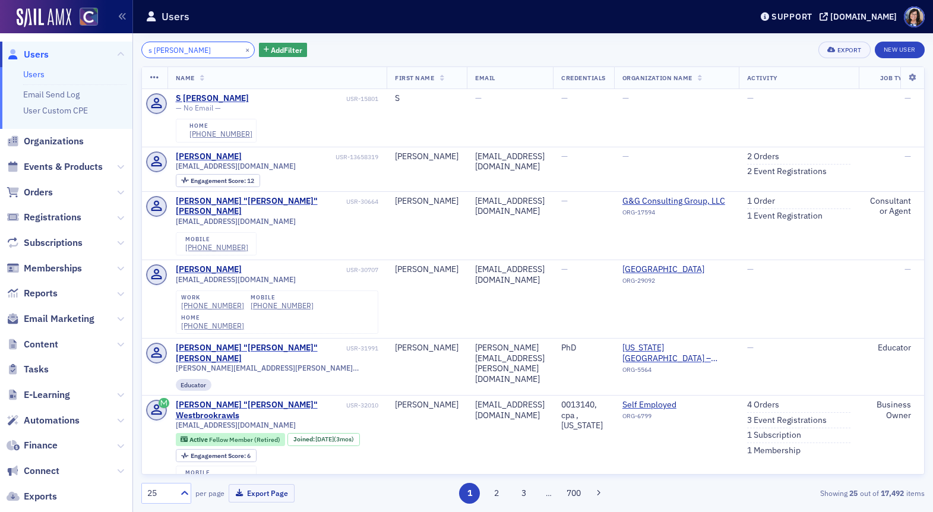
type input "s Rathbun"
click at [242, 53] on button "×" at bounding box center [247, 49] width 11 height 11
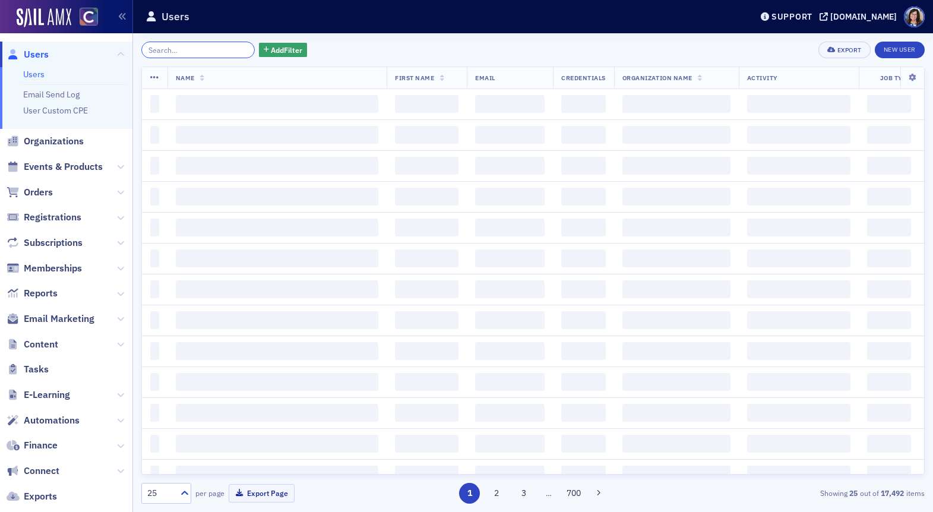
click at [205, 52] on input "search" at bounding box center [197, 50] width 113 height 17
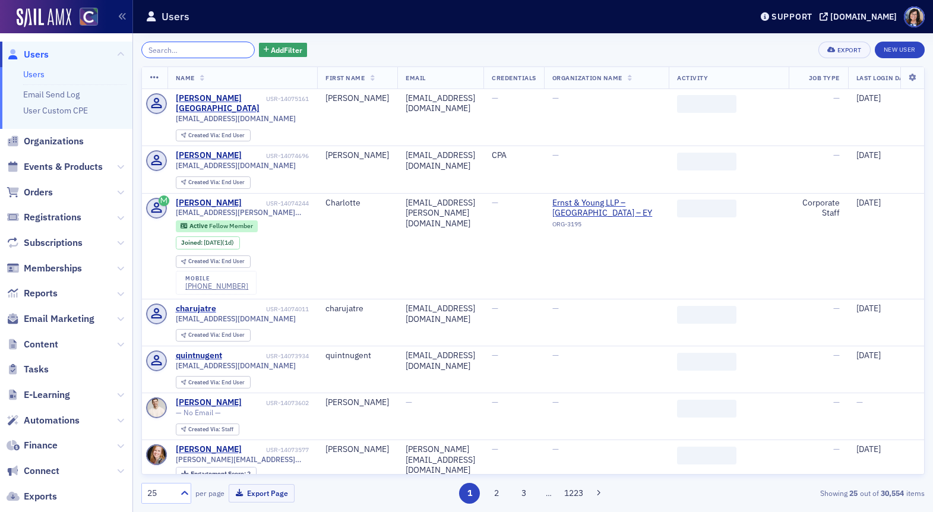
paste input "John Whitney"
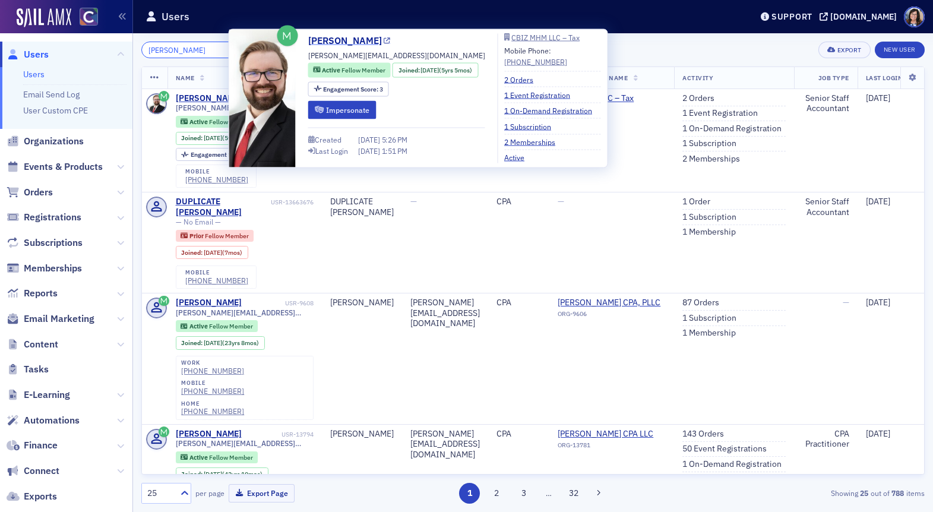
type input "John Whitney"
click at [384, 41] on icon at bounding box center [387, 40] width 7 height 7
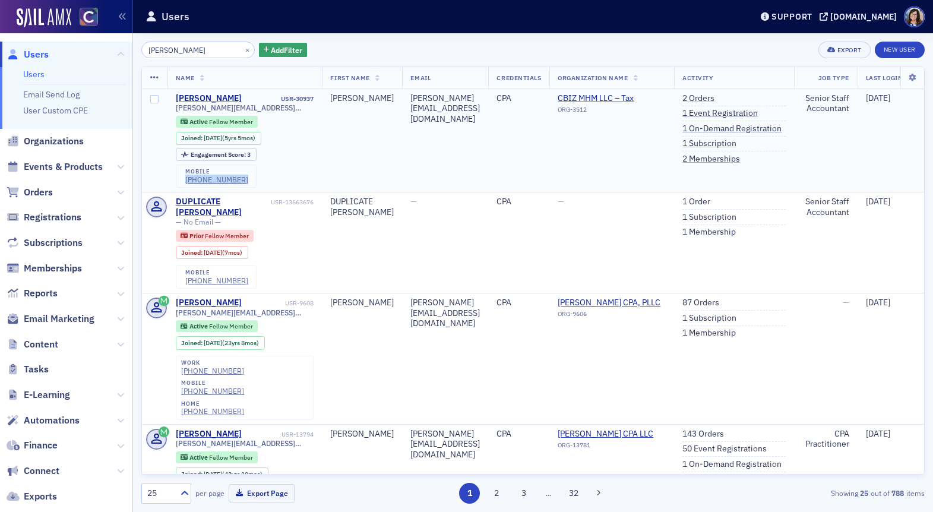
drag, startPoint x: 243, startPoint y: 178, endPoint x: 186, endPoint y: 179, distance: 57.6
click at [185, 180] on div "mobile (832) 595-4950" at bounding box center [216, 176] width 81 height 24
copy div "(832) 595-4950"
click at [242, 49] on button "×" at bounding box center [247, 49] width 11 height 11
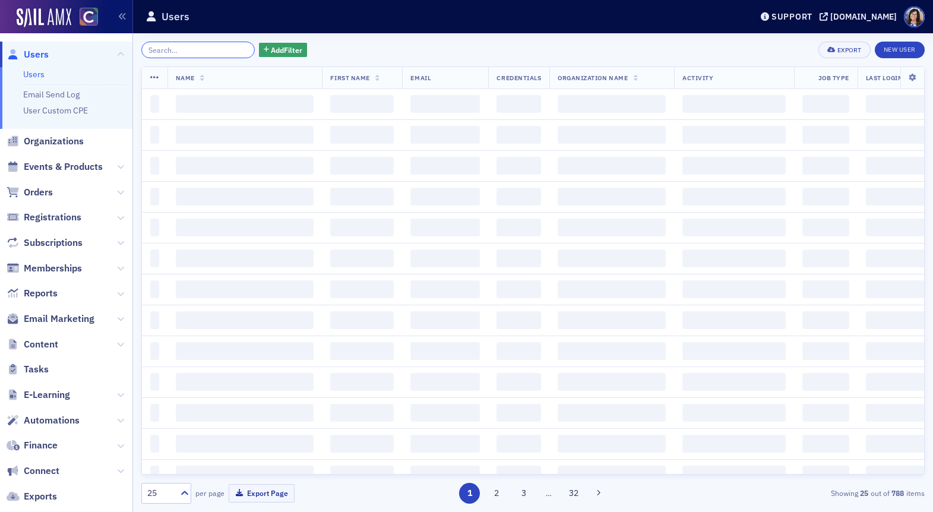
click at [208, 49] on input "search" at bounding box center [197, 50] width 113 height 17
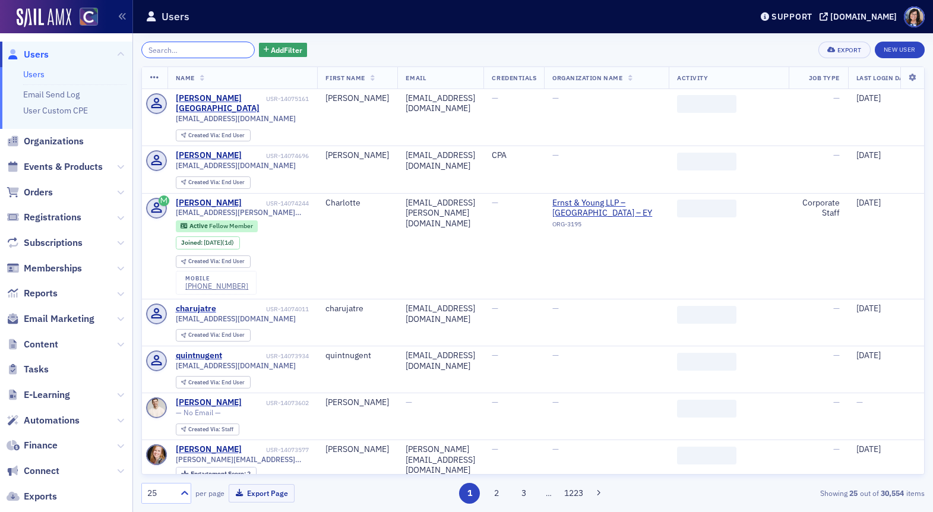
paste input "sonja.kuranz@du.edu"
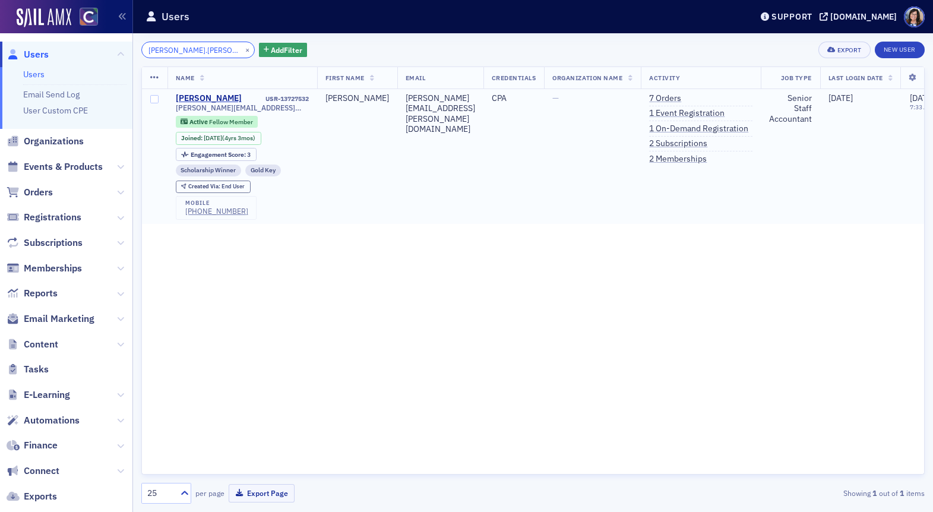
type input "sonja.kuranz"
drag, startPoint x: 265, startPoint y: 106, endPoint x: 174, endPoint y: 107, distance: 90.8
click at [174, 107] on td "Sonja Kuranz USR-13727532 sonja.kuranz@gmail.com Active Fellow Member Joined : …" at bounding box center [242, 156] width 150 height 135
copy span "sonja.kuranz@gmail.com"
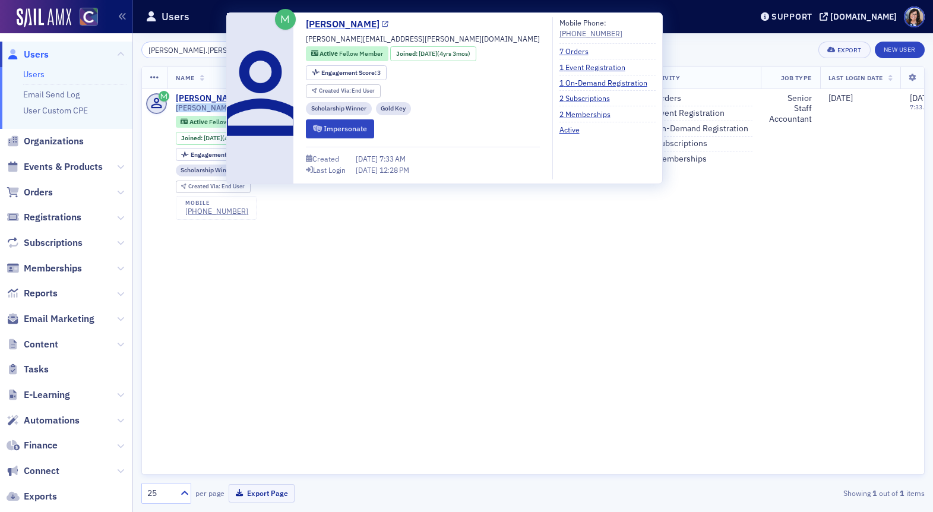
click at [382, 26] on icon at bounding box center [385, 24] width 7 height 7
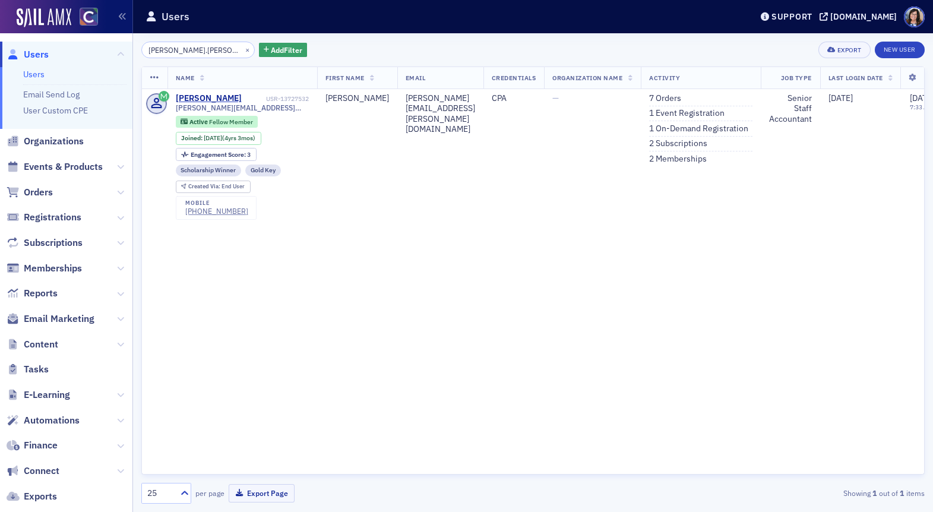
click at [381, 267] on div "Name First Name Email Credentials Organization Name Activity Job Type Last Logi…" at bounding box center [532, 270] width 783 height 408
drag, startPoint x: 243, startPoint y: 210, endPoint x: 186, endPoint y: 208, distance: 57.0
click at [186, 208] on div "mobile (414) 722-8710" at bounding box center [216, 208] width 81 height 24
copy div "(414) 722-8710"
click at [242, 49] on button "×" at bounding box center [247, 49] width 11 height 11
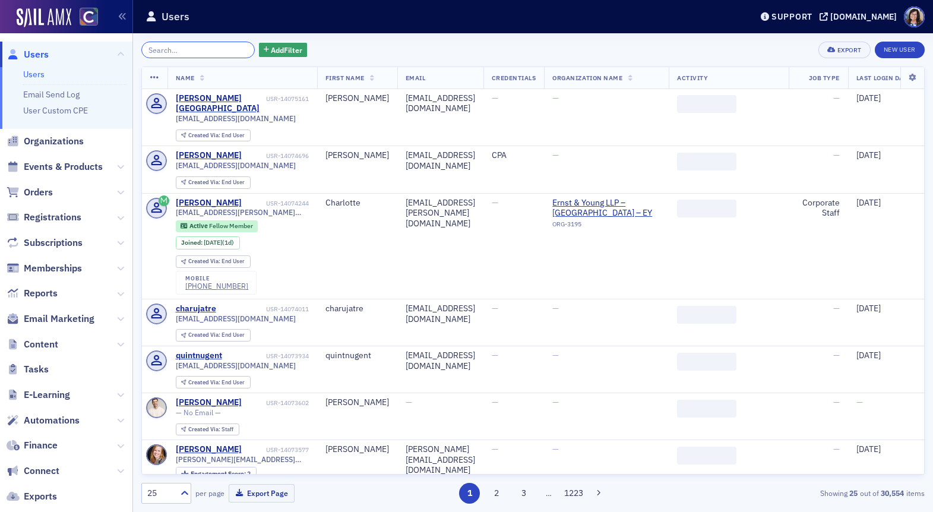
click at [199, 55] on input "search" at bounding box center [197, 50] width 113 height 17
paste input "kelby.vieth@us.forvismazars.com"
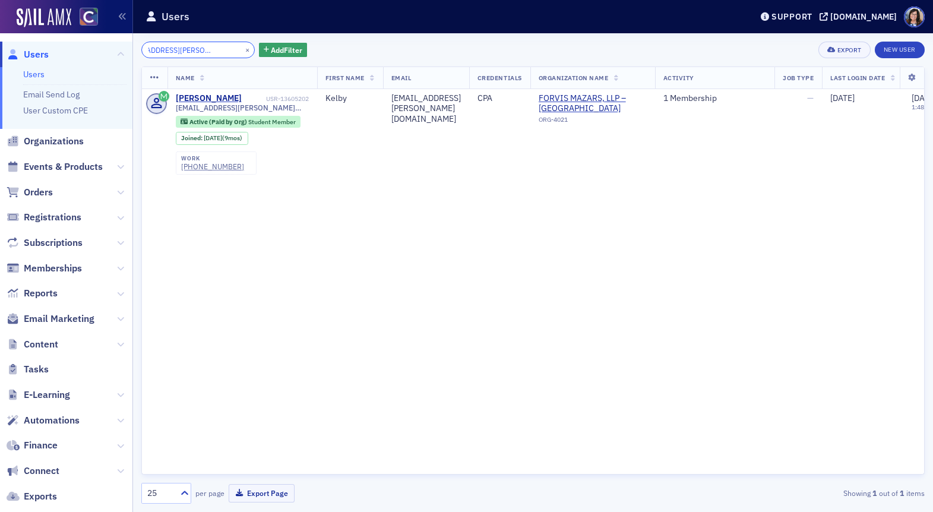
type input "kelby.vieth@us.forvismazars.com"
click at [242, 49] on button "×" at bounding box center [247, 49] width 11 height 11
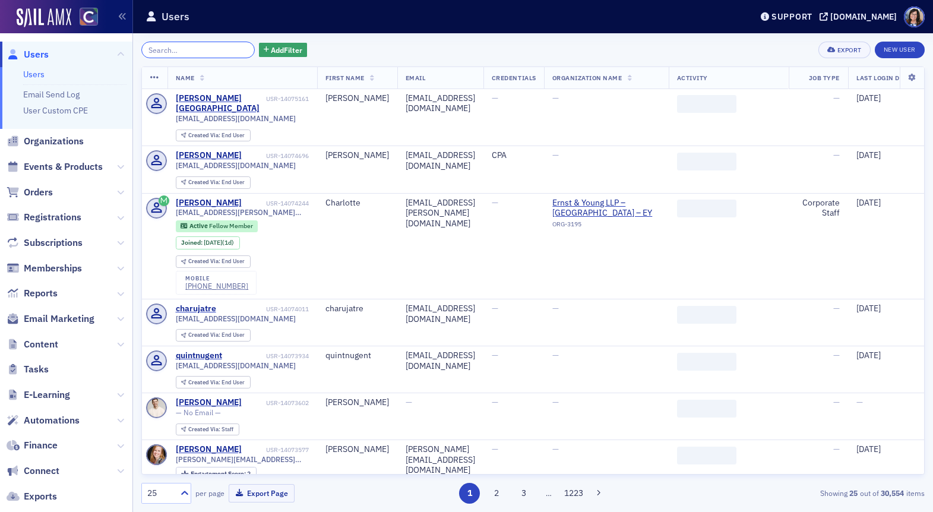
click at [224, 49] on input "search" at bounding box center [197, 50] width 113 height 17
paste input "reddhillers@gmail.com"
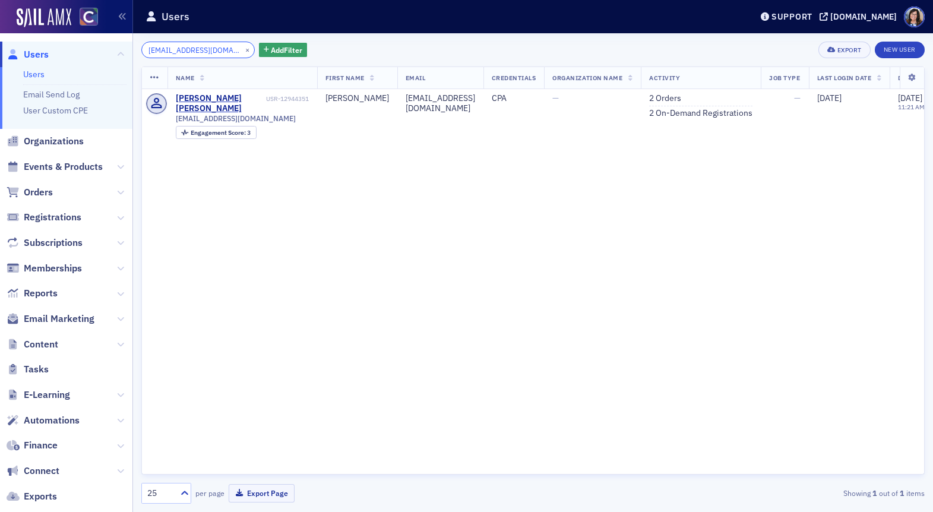
type input "reddhillers@gmail.com"
click at [242, 49] on button "×" at bounding box center [247, 49] width 11 height 11
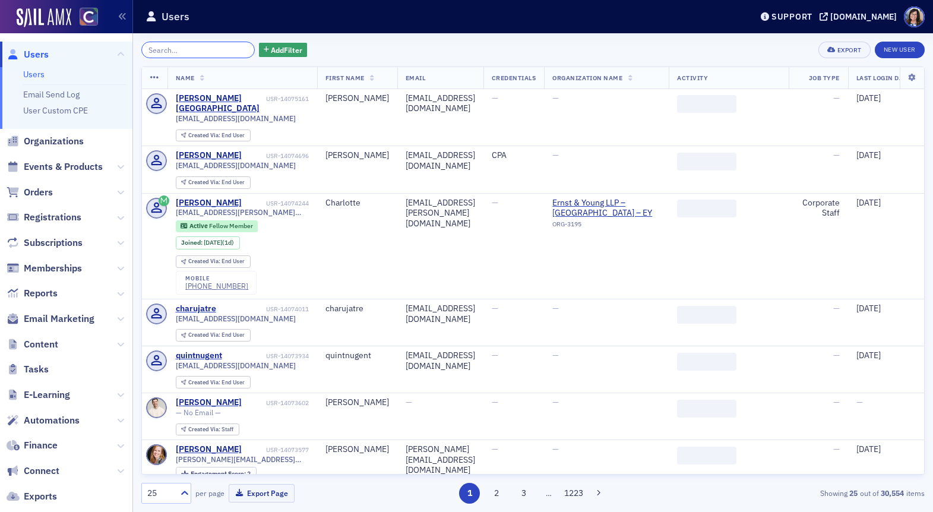
click at [214, 49] on input "search" at bounding box center [197, 50] width 113 height 17
paste input "hflogel@gmail.com"
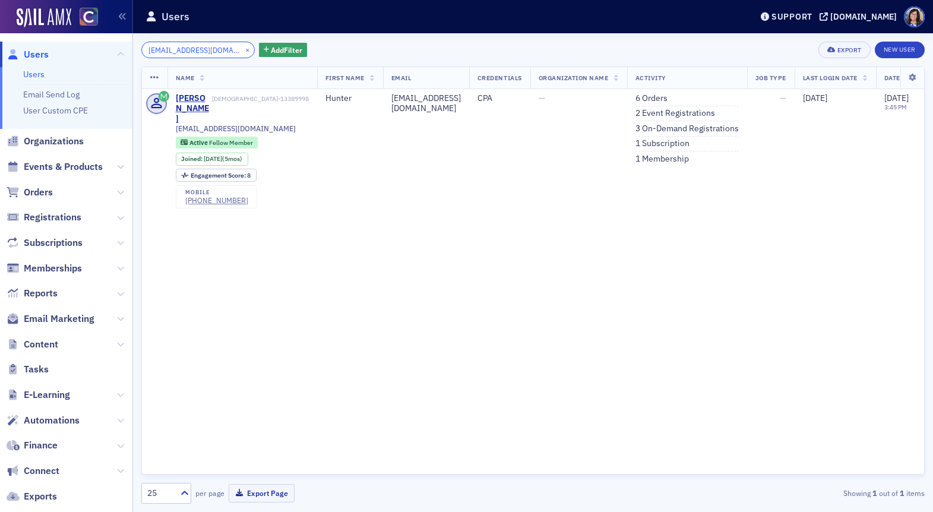
type input "hflogel@gmail.com"
click at [242, 47] on button "×" at bounding box center [247, 49] width 11 height 11
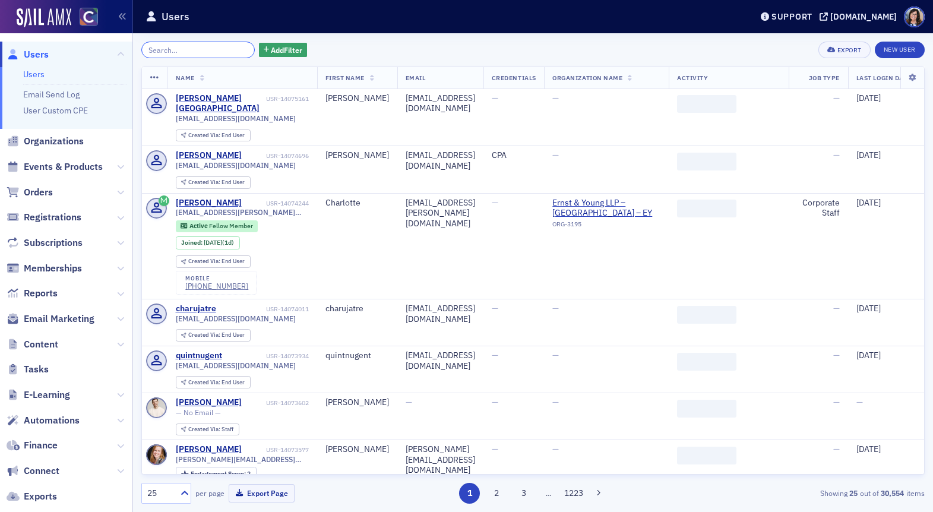
click at [205, 51] on input "search" at bounding box center [197, 50] width 113 height 17
paste input "advoeglazova@gmail.com"
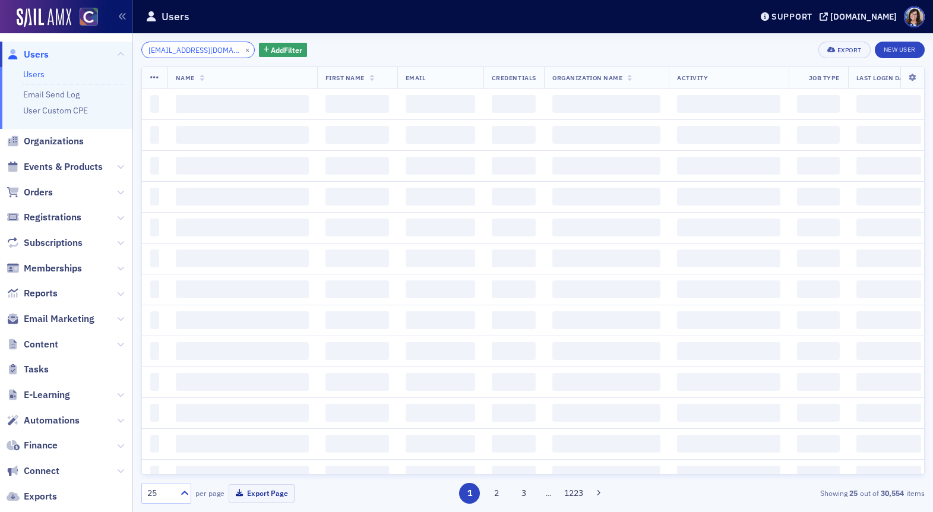
scroll to position [0, 7]
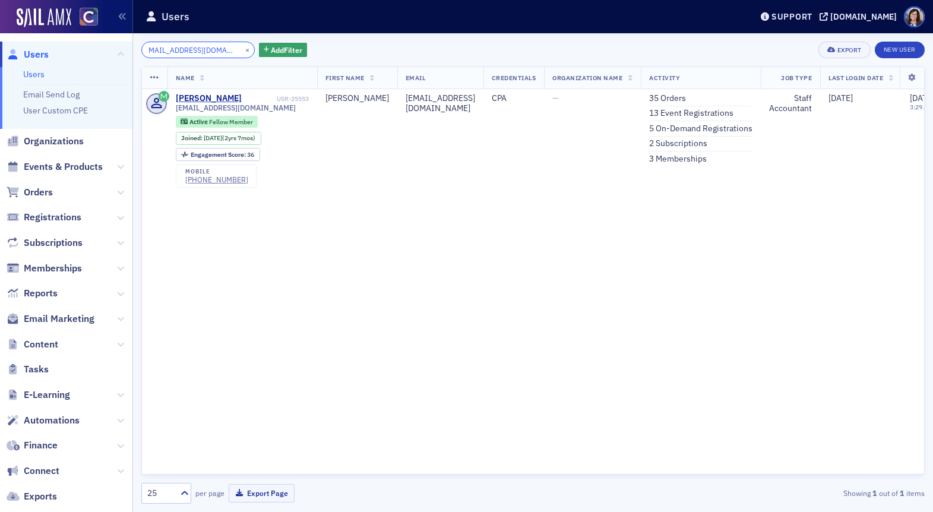
type input "advoeglazova@gmail.com"
click at [242, 50] on button "×" at bounding box center [247, 49] width 11 height 11
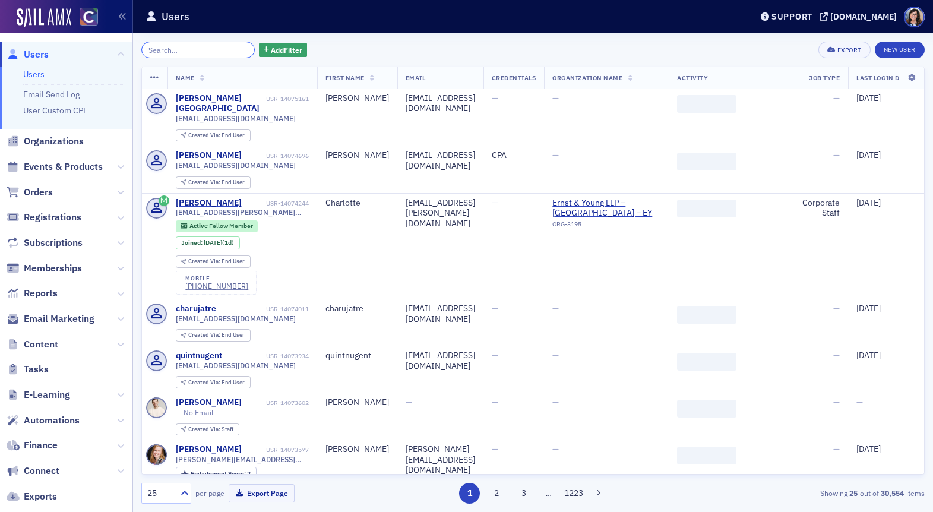
click at [210, 50] on input "search" at bounding box center [197, 50] width 113 height 17
paste input "Zachary Thomas Schwarz"
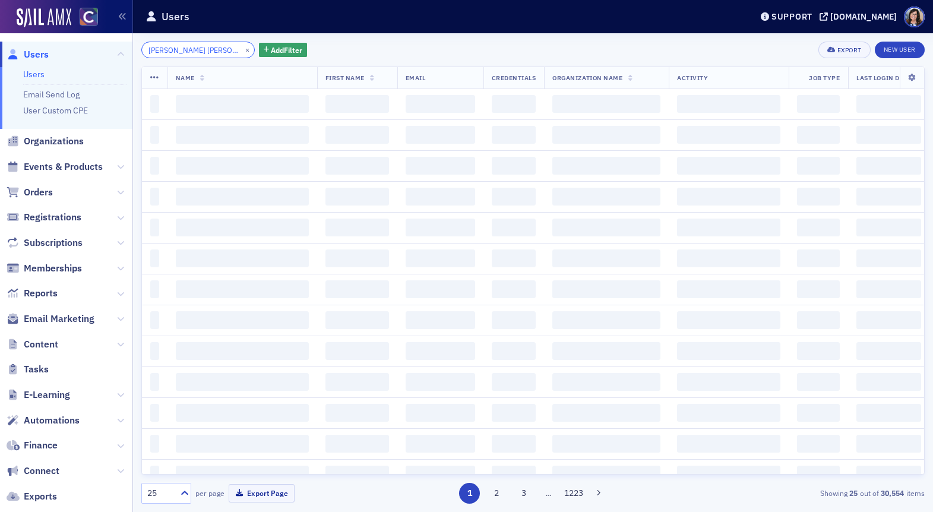
scroll to position [0, 5]
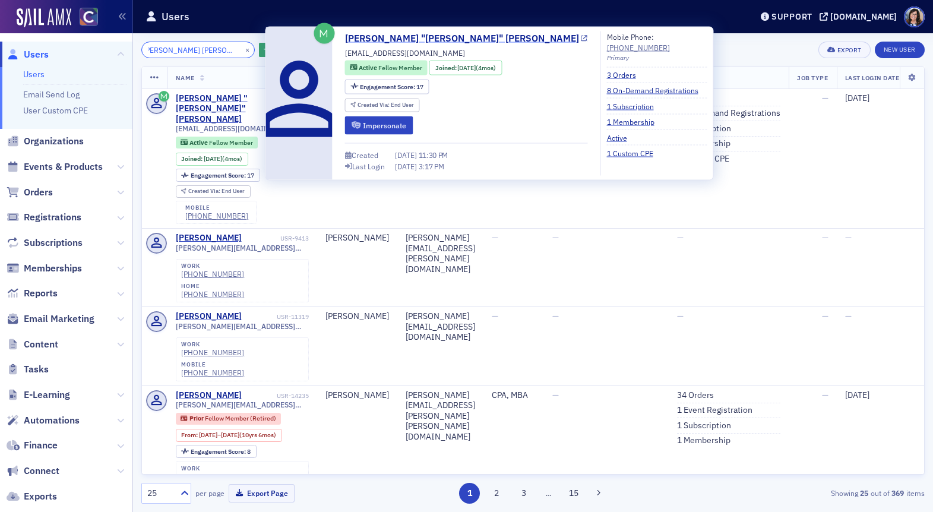
type input "Zachary Thomas Schwarz"
click at [581, 39] on icon at bounding box center [584, 38] width 7 height 7
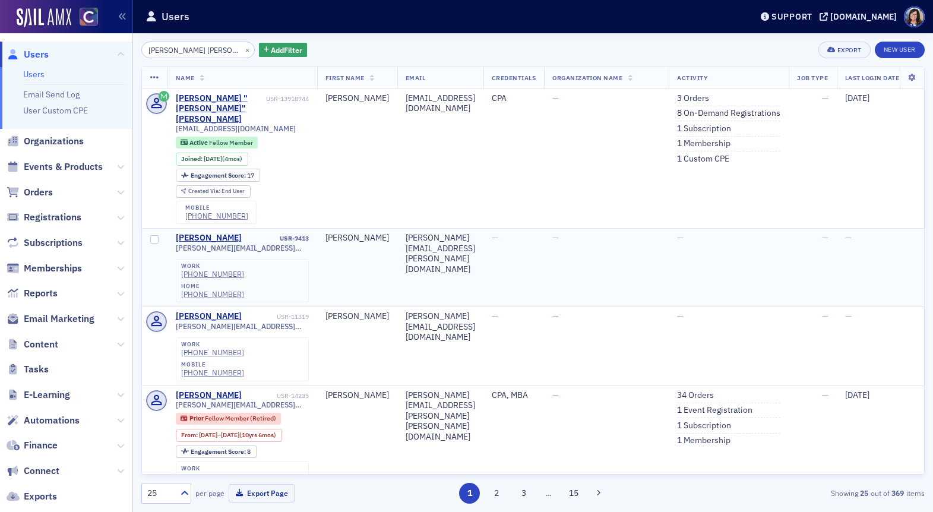
click at [397, 229] on td "thomas.a.hoffman@gmail.com" at bounding box center [440, 268] width 86 height 78
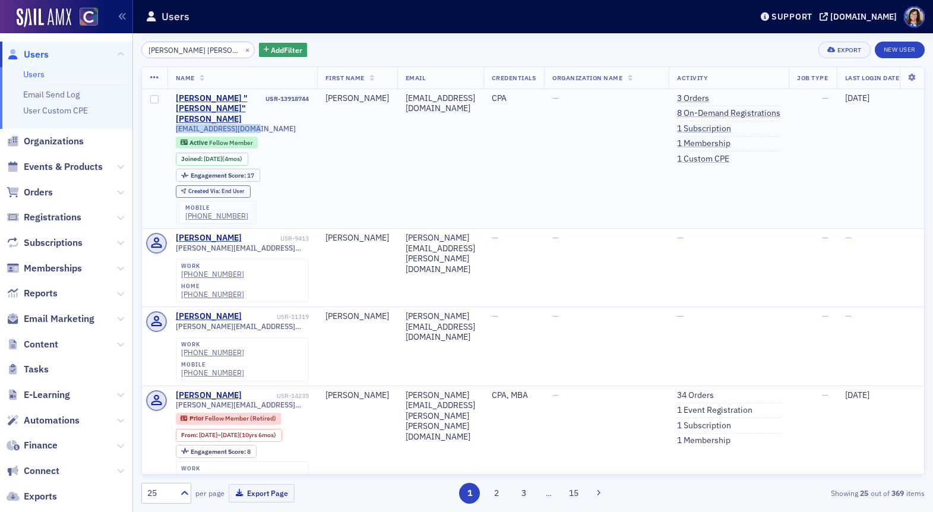
drag, startPoint x: 256, startPoint y: 119, endPoint x: 175, endPoint y: 121, distance: 81.9
click at [175, 121] on td "Zachary "Zach" Schwarz USR-13918744 zschwarz45@gmail.com Active Fellow Member J…" at bounding box center [242, 159] width 150 height 140
click at [242, 49] on button "×" at bounding box center [247, 49] width 11 height 11
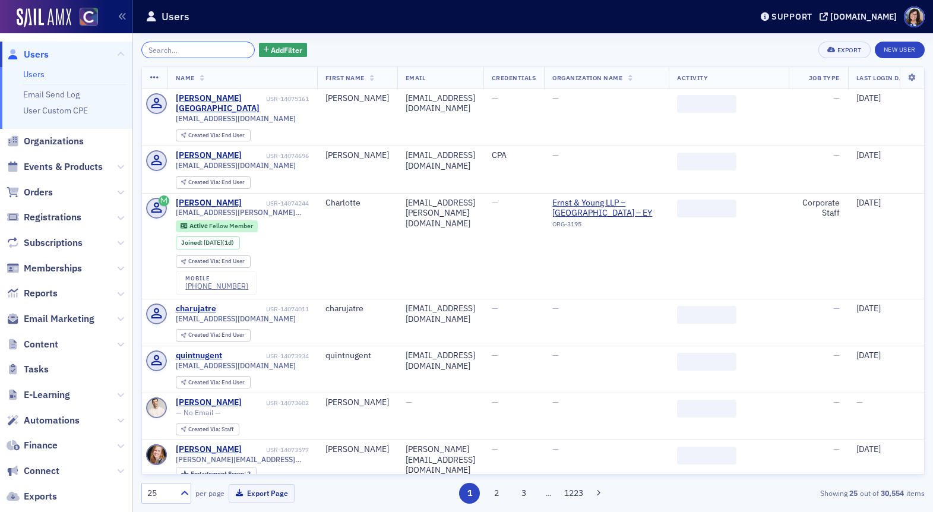
click at [223, 49] on input "search" at bounding box center [197, 50] width 113 height 17
paste input "zts1997@gmail.com"
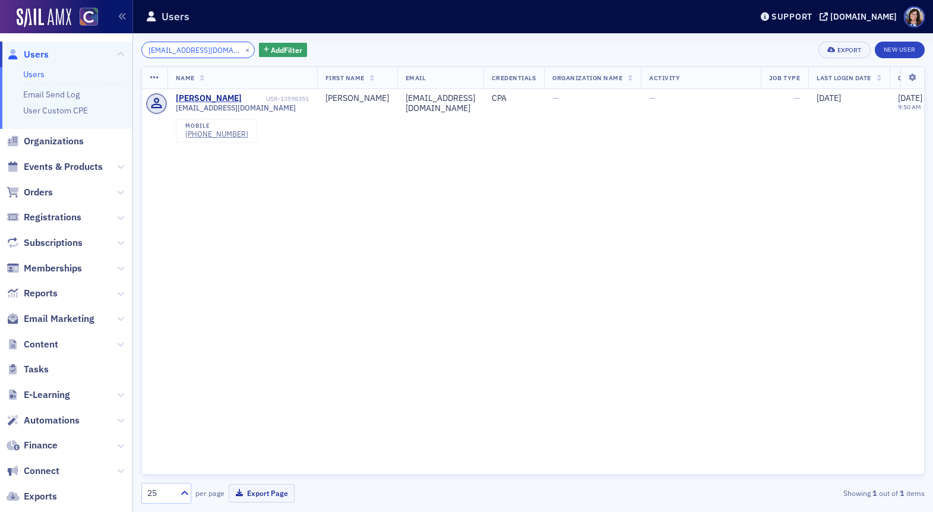
type input "zts1997@gmail.com"
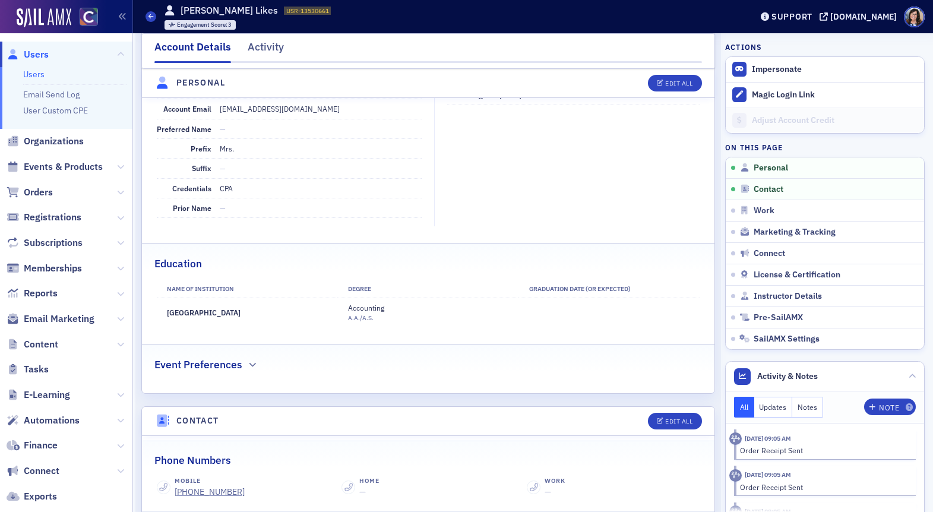
scroll to position [182, 0]
click at [764, 275] on span "License & Certification" at bounding box center [796, 275] width 87 height 11
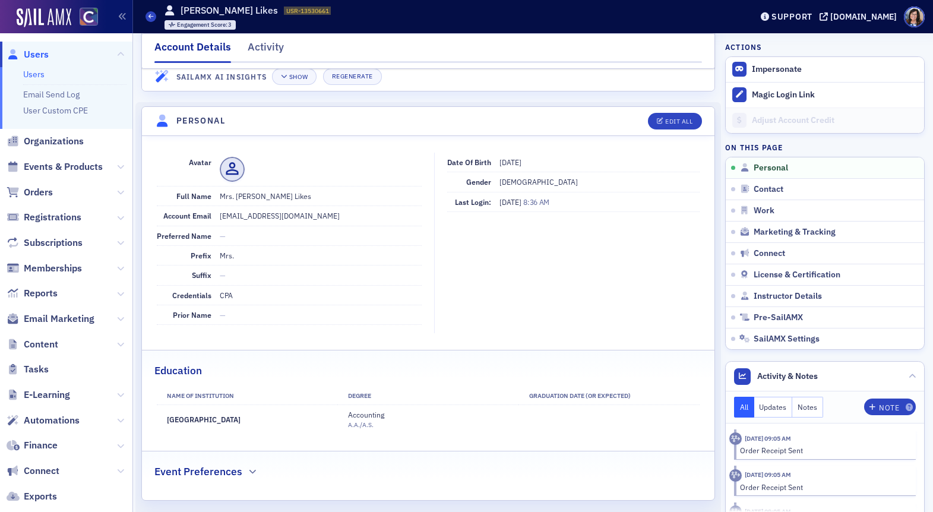
scroll to position [0, 0]
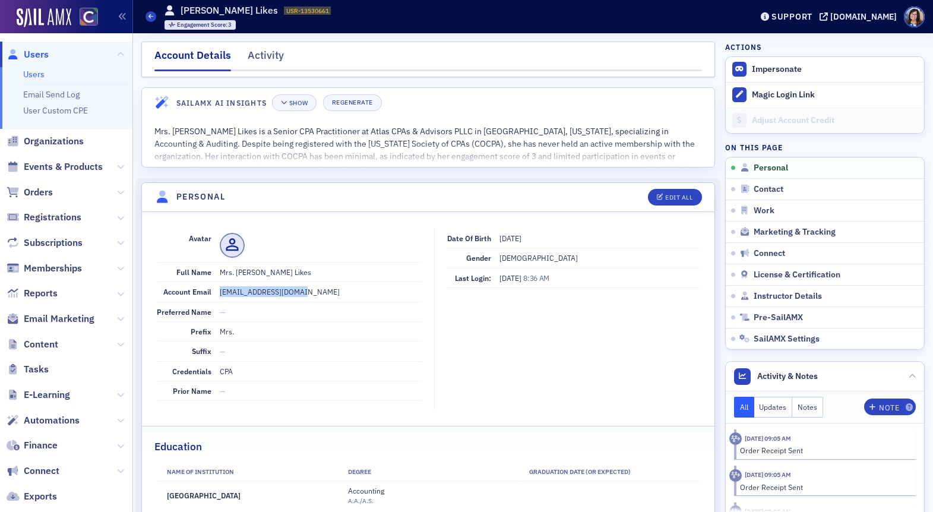
drag, startPoint x: 311, startPoint y: 289, endPoint x: 218, endPoint y: 296, distance: 92.3
click at [220, 296] on dd "[EMAIL_ADDRESS][DOMAIN_NAME]" at bounding box center [321, 291] width 202 height 19
copy dd "[EMAIL_ADDRESS][DOMAIN_NAME]"
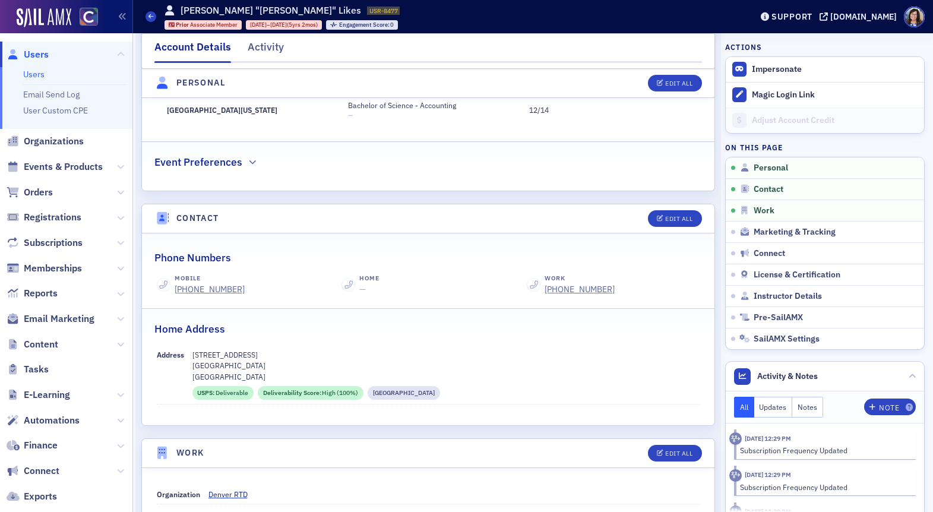
scroll to position [386, 0]
click at [768, 273] on span "License & Certification" at bounding box center [796, 275] width 87 height 11
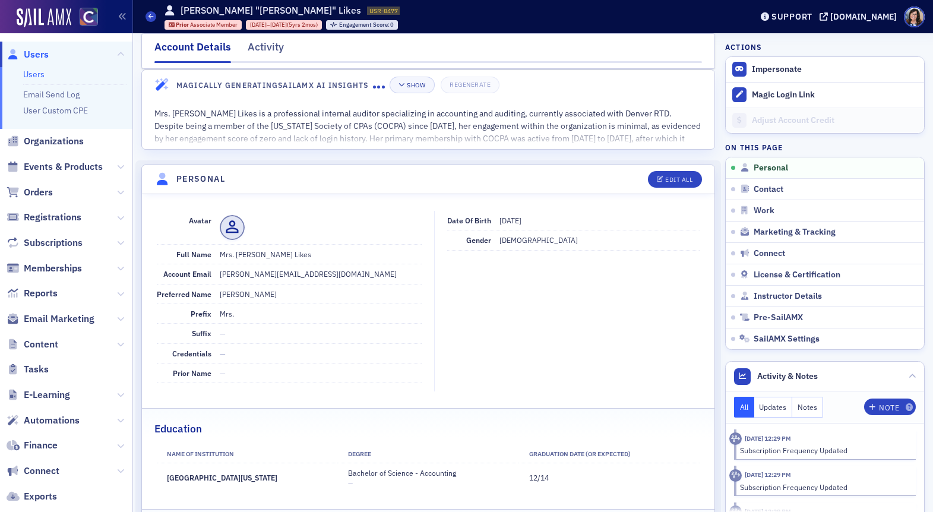
scroll to position [17, 0]
click at [793, 168] on div "Personal" at bounding box center [823, 168] width 169 height 11
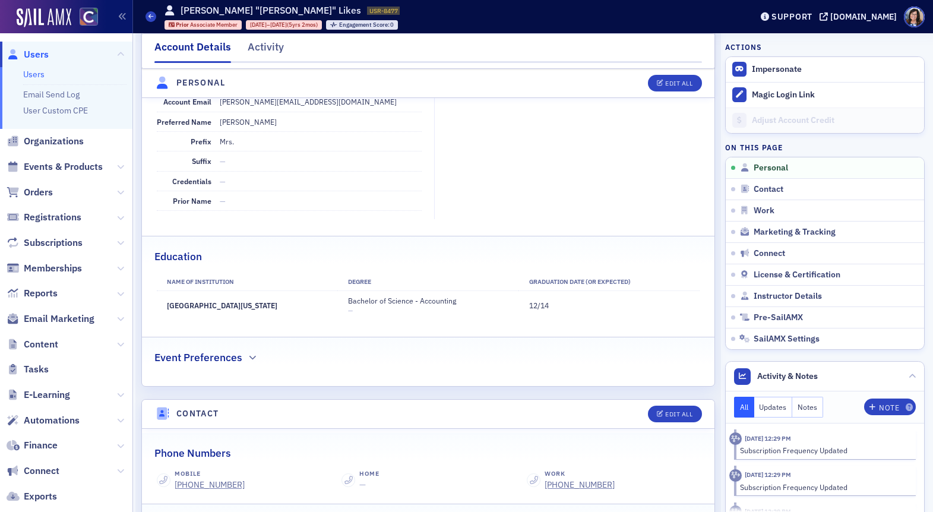
scroll to position [0, 0]
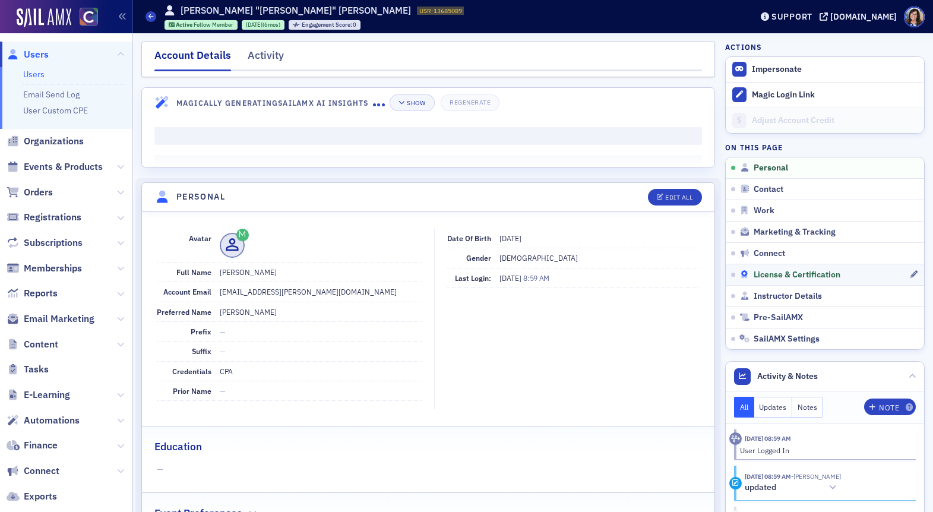
click at [771, 275] on span "License & Certification" at bounding box center [796, 275] width 87 height 11
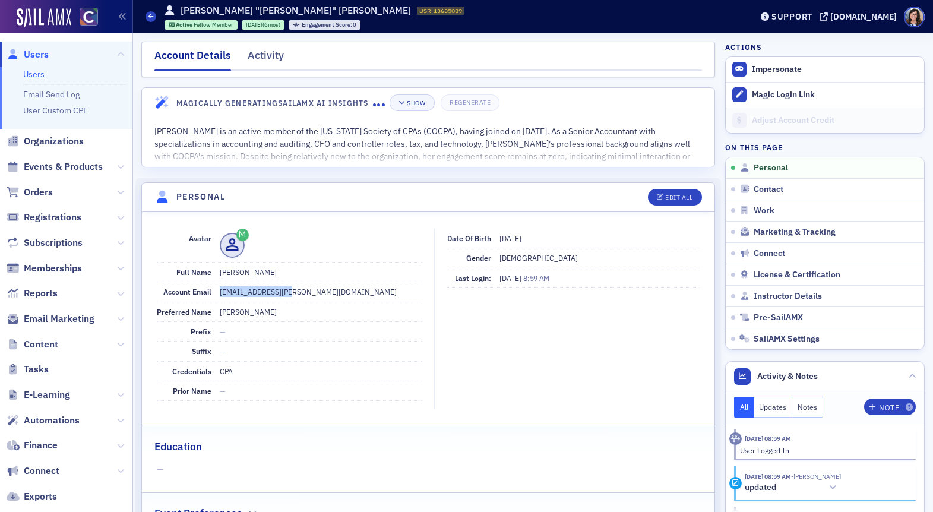
drag, startPoint x: 303, startPoint y: 290, endPoint x: 217, endPoint y: 291, distance: 85.5
click at [217, 291] on div "Account Email [EMAIL_ADDRESS][PERSON_NAME][DOMAIN_NAME]" at bounding box center [289, 292] width 265 height 20
copy dd "o.zhanna@gmail.com"
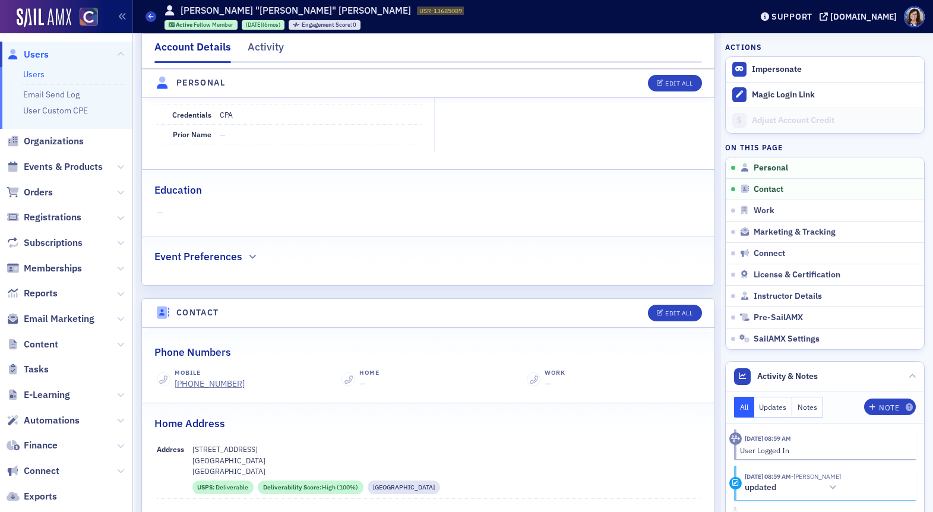
scroll to position [258, 0]
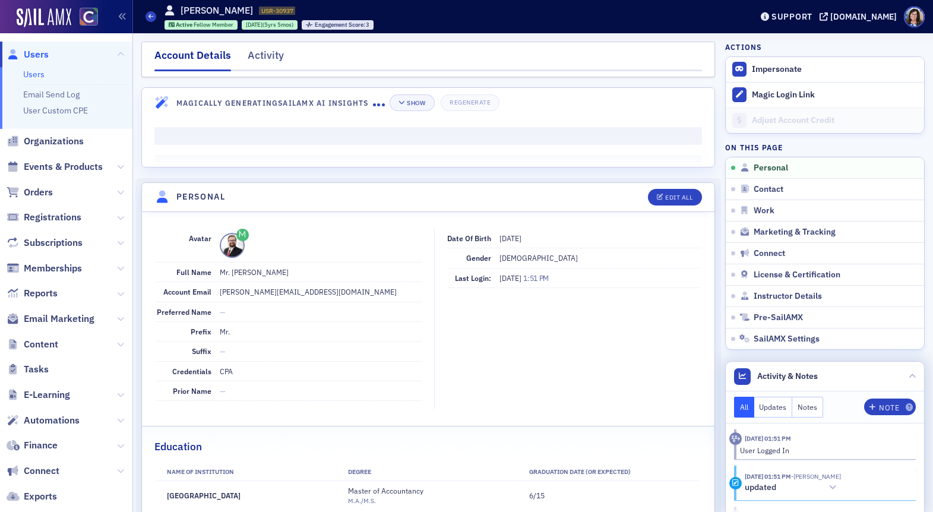
click at [809, 403] on button "Notes" at bounding box center [807, 407] width 31 height 21
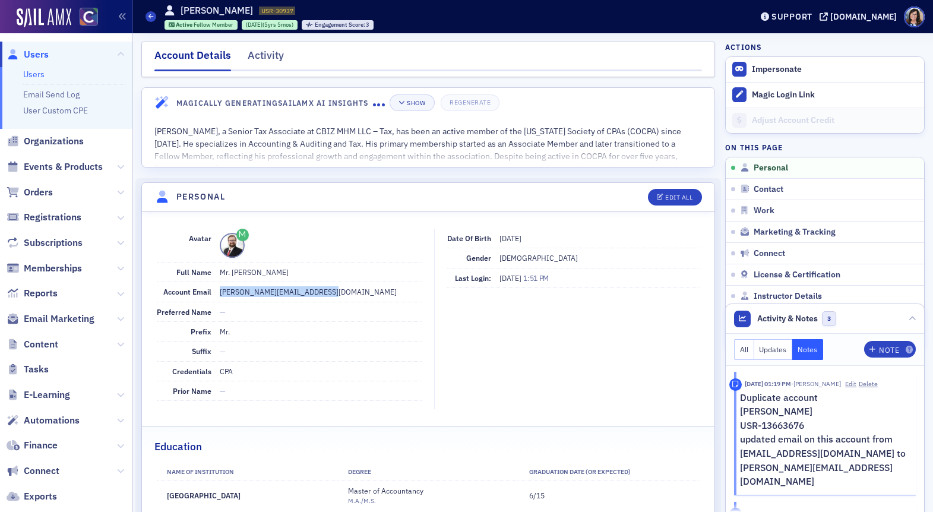
drag, startPoint x: 334, startPoint y: 290, endPoint x: 218, endPoint y: 293, distance: 115.8
click at [220, 293] on dd "john-whitney2010@hotmail.com" at bounding box center [321, 291] width 202 height 19
copy dd "john-whitney2010@hotmail.com"
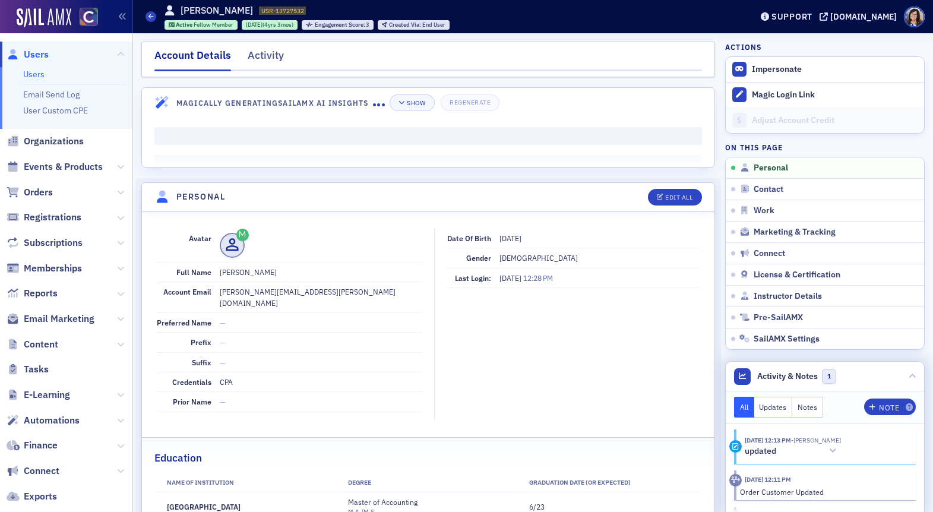
click at [810, 407] on button "Notes" at bounding box center [807, 407] width 31 height 21
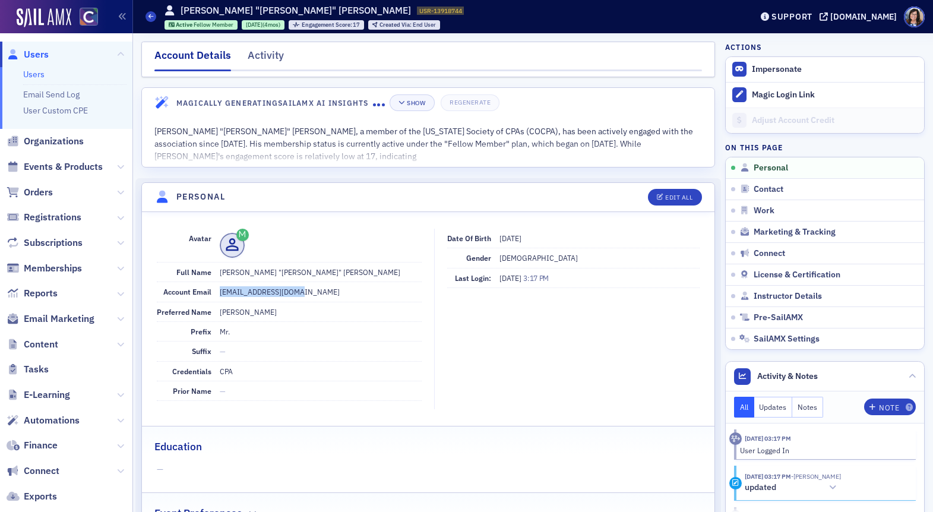
drag, startPoint x: 306, startPoint y: 292, endPoint x: 213, endPoint y: 290, distance: 93.2
click at [213, 290] on div "Account Email [EMAIL_ADDRESS][DOMAIN_NAME]" at bounding box center [289, 292] width 265 height 20
copy div "[EMAIL_ADDRESS][DOMAIN_NAME]"
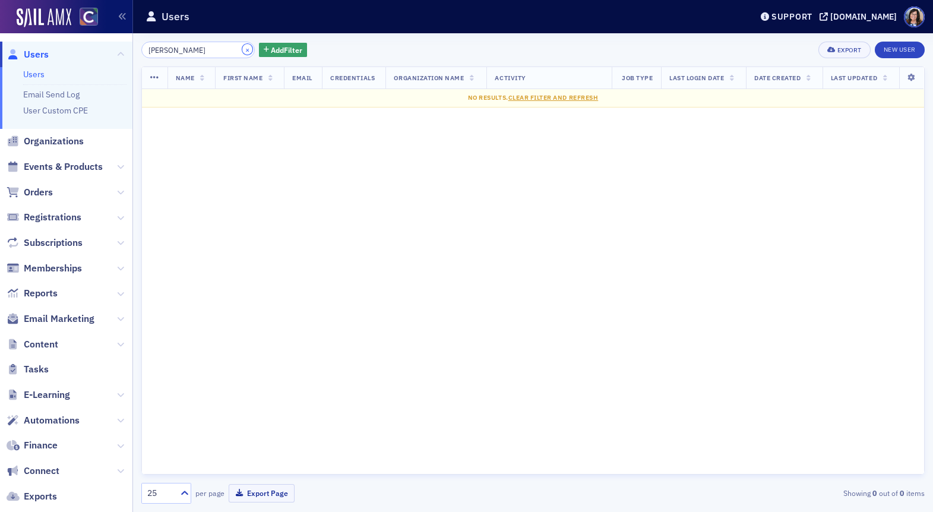
click at [242, 49] on button "×" at bounding box center [247, 49] width 11 height 11
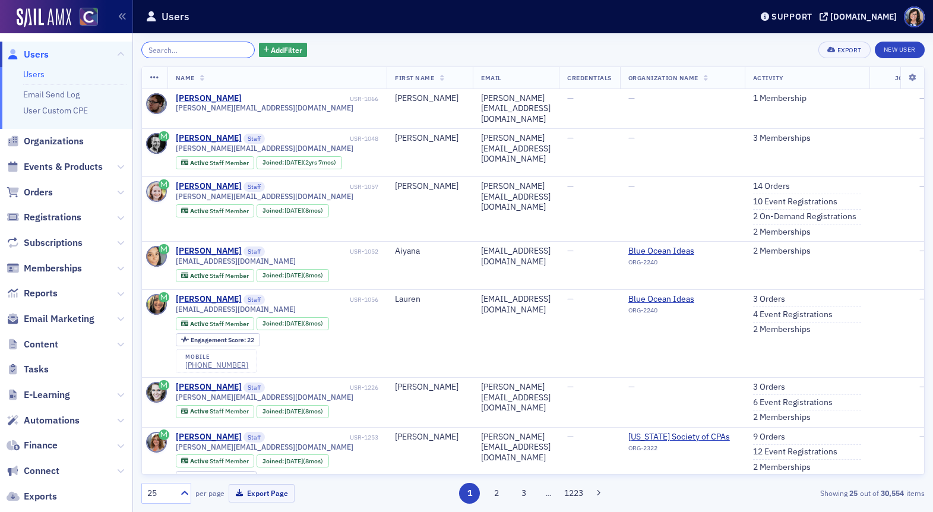
click at [193, 53] on input "search" at bounding box center [197, 50] width 113 height 17
paste input "Zachary Thomas Schwarz"
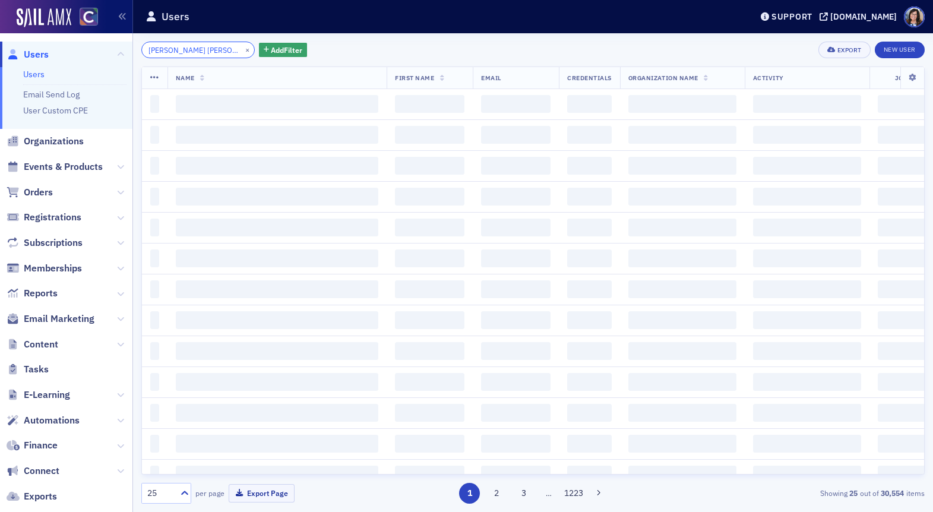
scroll to position [0, 5]
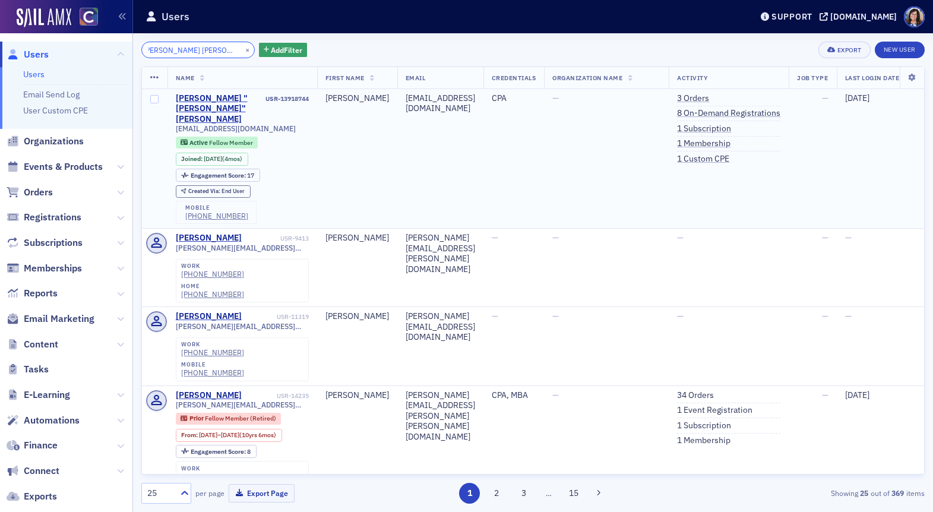
type input "Zachary Thomas Schwarz"
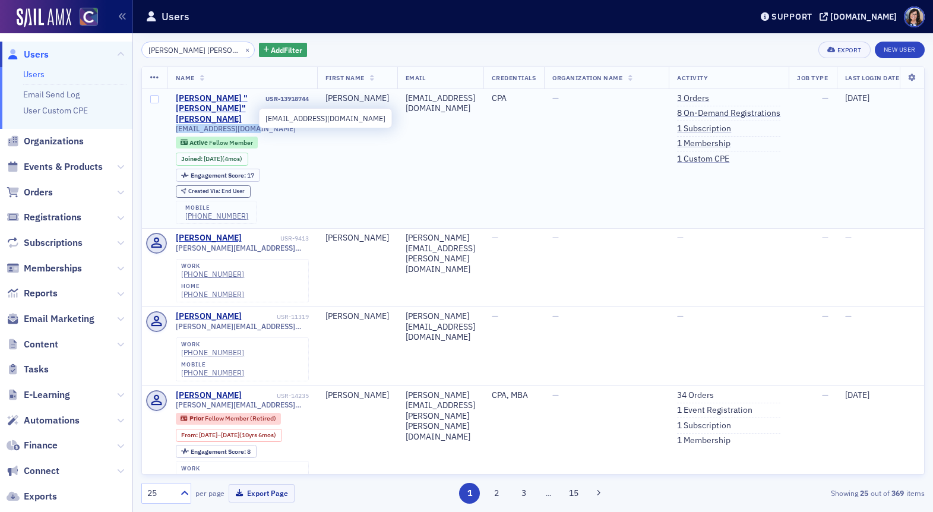
drag, startPoint x: 264, startPoint y: 121, endPoint x: 175, endPoint y: 118, distance: 89.1
click at [175, 118] on td "Zachary "Zach" Schwarz USR-13918744 zschwarz45@gmail.com Active Fellow Member J…" at bounding box center [242, 159] width 150 height 140
copy span "zschwarz45@gmail.com"
click at [287, 186] on div "Created Via : End User" at bounding box center [242, 191] width 133 height 12
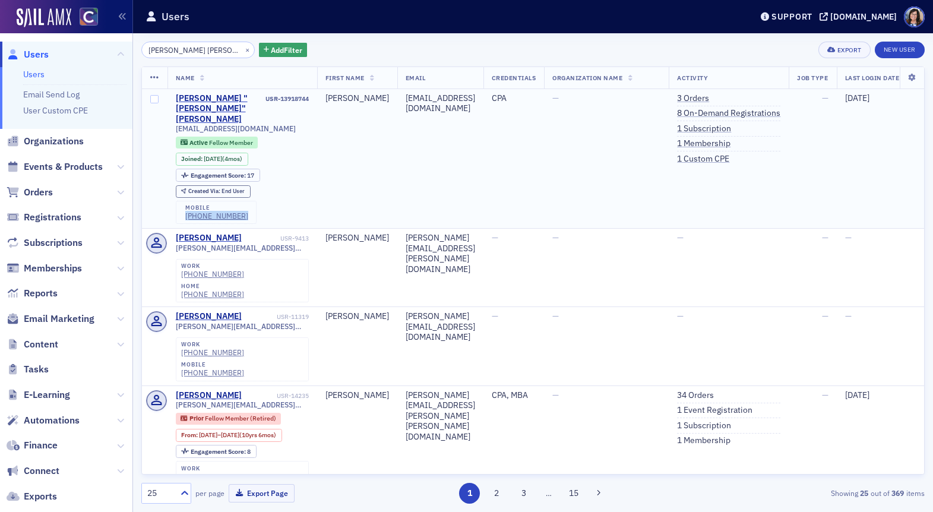
drag, startPoint x: 240, startPoint y: 205, endPoint x: 185, endPoint y: 203, distance: 55.3
click at [184, 203] on div "mobile (239) 896-6799" at bounding box center [216, 213] width 81 height 24
copy div "(239) 896-6799"
drag, startPoint x: 232, startPoint y: 49, endPoint x: 216, endPoint y: 49, distance: 15.4
click at [242, 49] on button "×" at bounding box center [247, 49] width 11 height 11
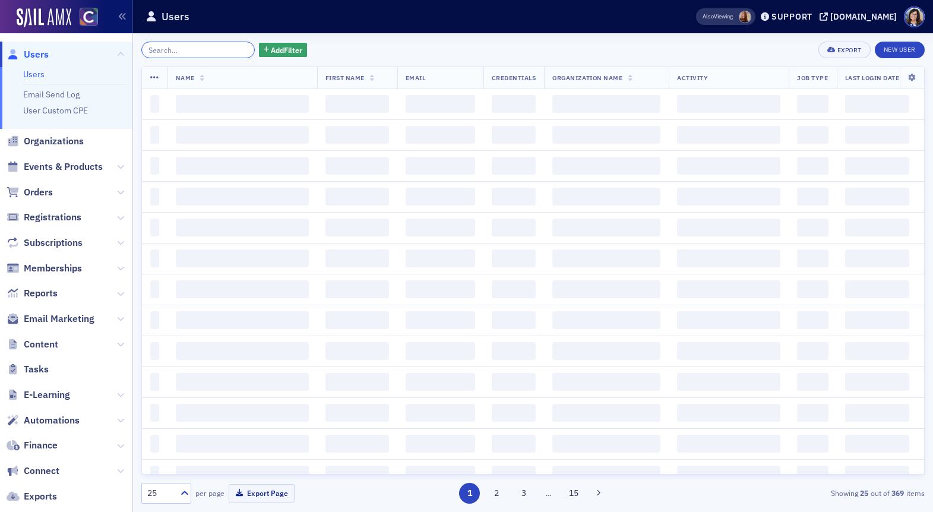
click at [201, 49] on input "search" at bounding box center [197, 50] width 113 height 17
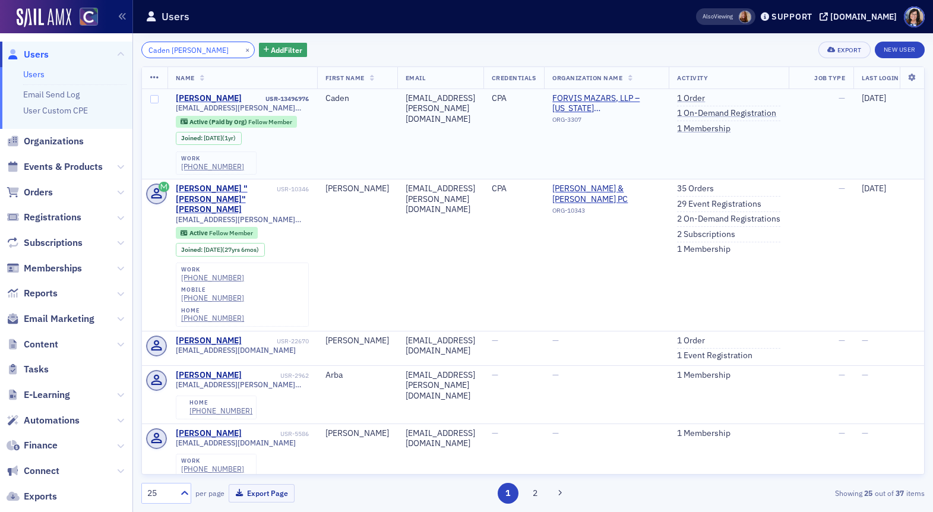
type input "Caden Cedar Robinson"
drag, startPoint x: 238, startPoint y: 167, endPoint x: 180, endPoint y: 164, distance: 57.7
click at [180, 164] on div "work (719) 685-7194" at bounding box center [216, 163] width 81 height 24
copy div "(719) 685-7194"
click at [242, 50] on button "×" at bounding box center [247, 49] width 11 height 11
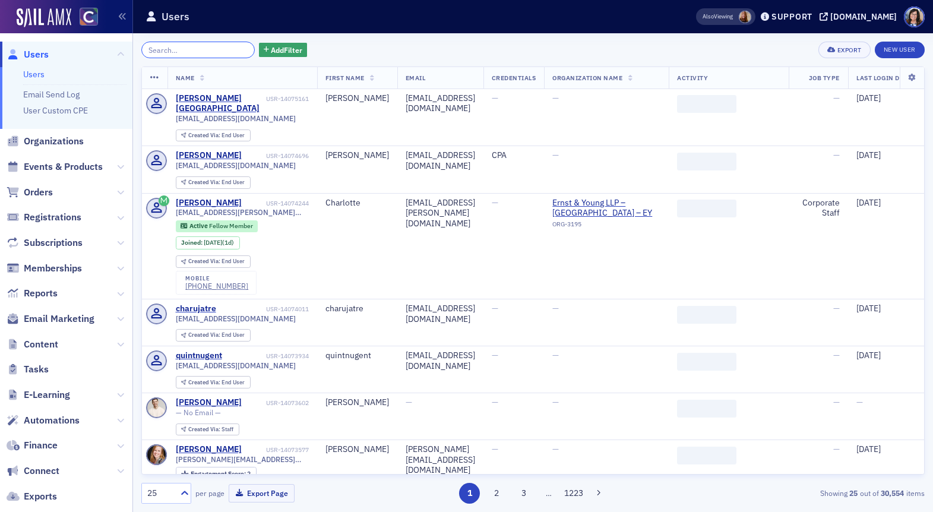
click at [206, 50] on input "search" at bounding box center [197, 50] width 113 height 17
paste input "Michael Vollstedt"
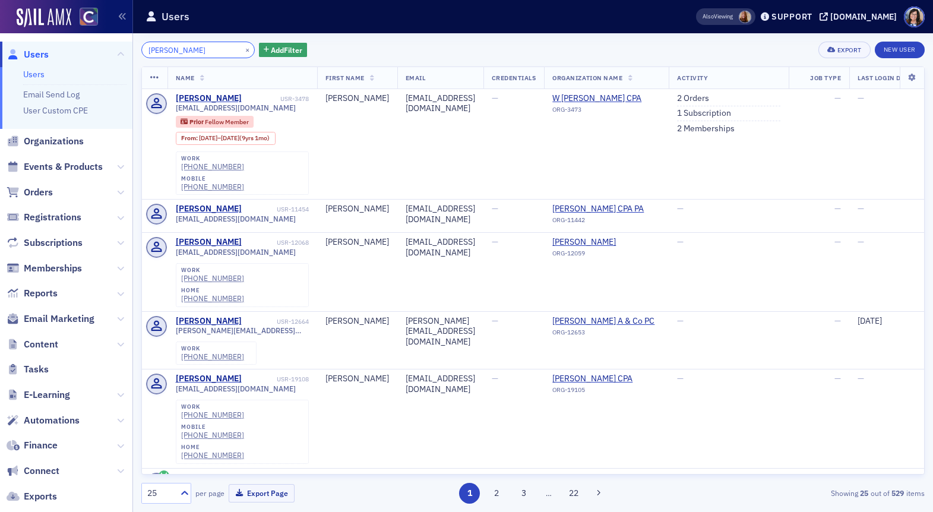
drag, startPoint x: 175, startPoint y: 51, endPoint x: 116, endPoint y: 46, distance: 58.4
click at [115, 47] on div "Users Users Email Send Log User Custom CPE Organizations Events & Products Orde…" at bounding box center [466, 256] width 933 height 512
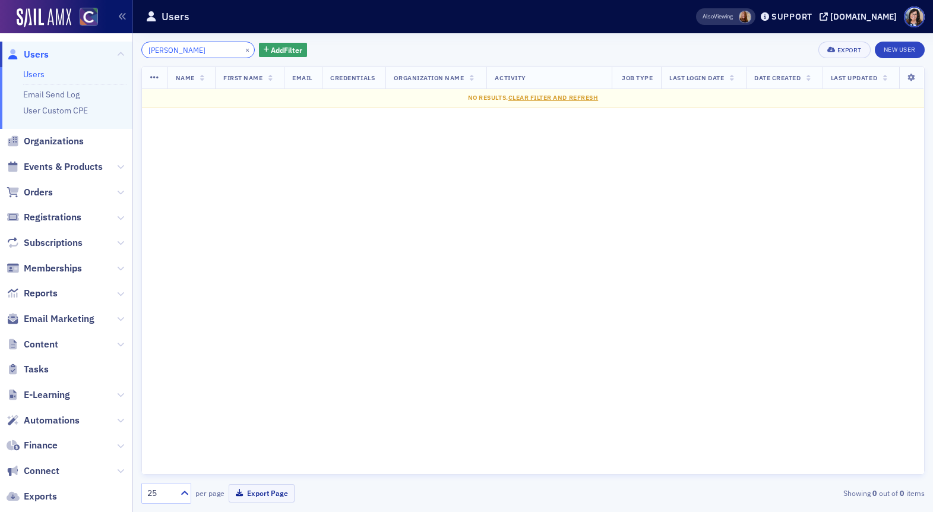
type input "Vollstedt"
click at [242, 47] on button "×" at bounding box center [247, 49] width 11 height 11
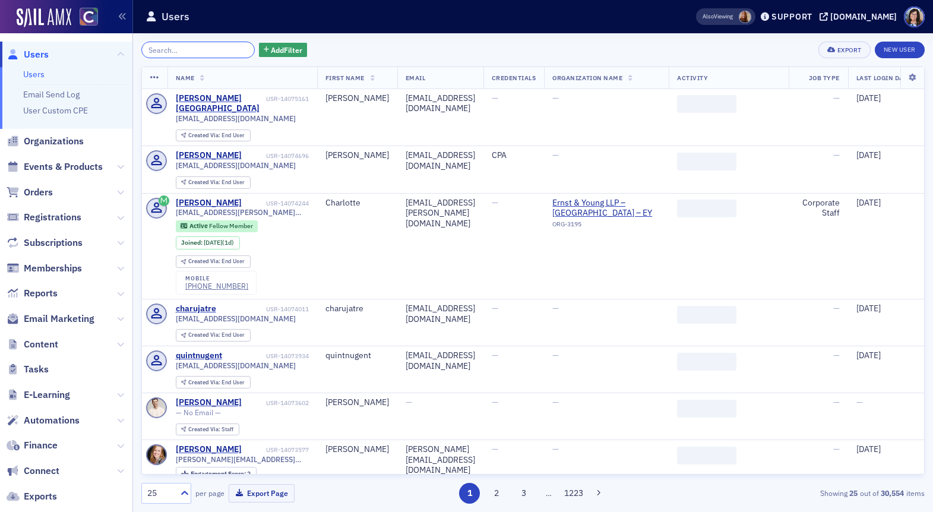
click at [199, 53] on input "search" at bounding box center [197, 50] width 113 height 17
paste input "Brian Hendrickson"
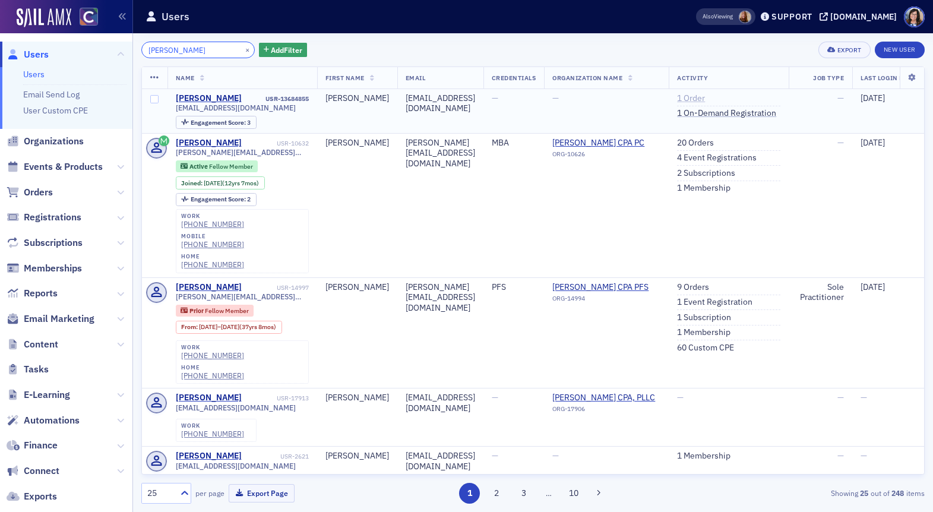
type input "Brian Hendrickson"
click at [705, 99] on link "1 Order" at bounding box center [691, 98] width 28 height 11
drag, startPoint x: 294, startPoint y: 110, endPoint x: 171, endPoint y: 110, distance: 122.9
click at [171, 110] on td "Brian Hendrickson USR-13684855 brianhendrickson2018@gmail.com Engagement Score …" at bounding box center [242, 111] width 150 height 45
copy span "brianhendrickson2018@gmail.com"
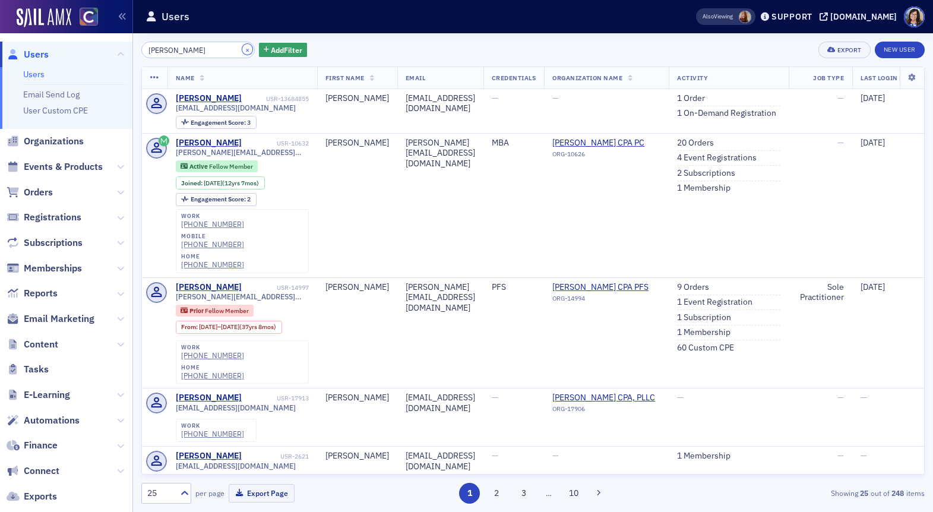
click at [242, 50] on button "×" at bounding box center [247, 49] width 11 height 11
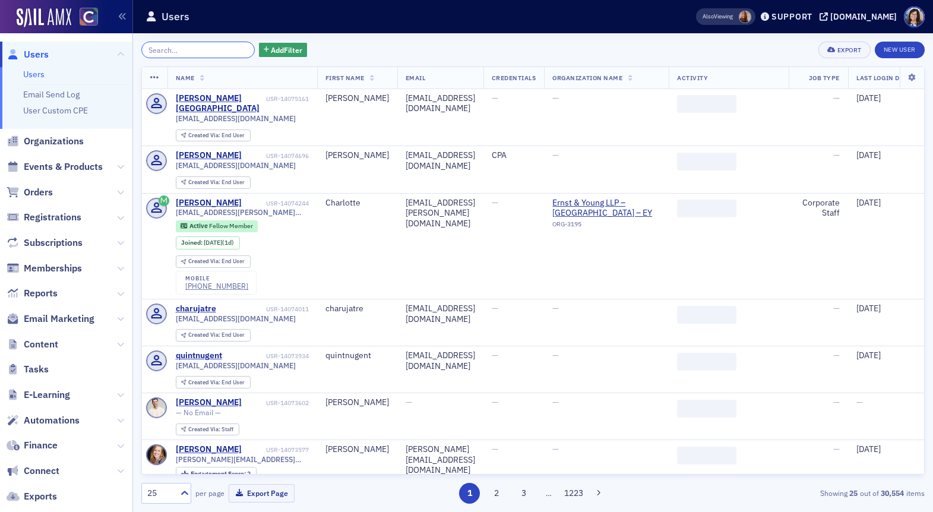
click at [208, 50] on input "search" at bounding box center [197, 50] width 113 height 17
paste input "Tram Bich Ha"
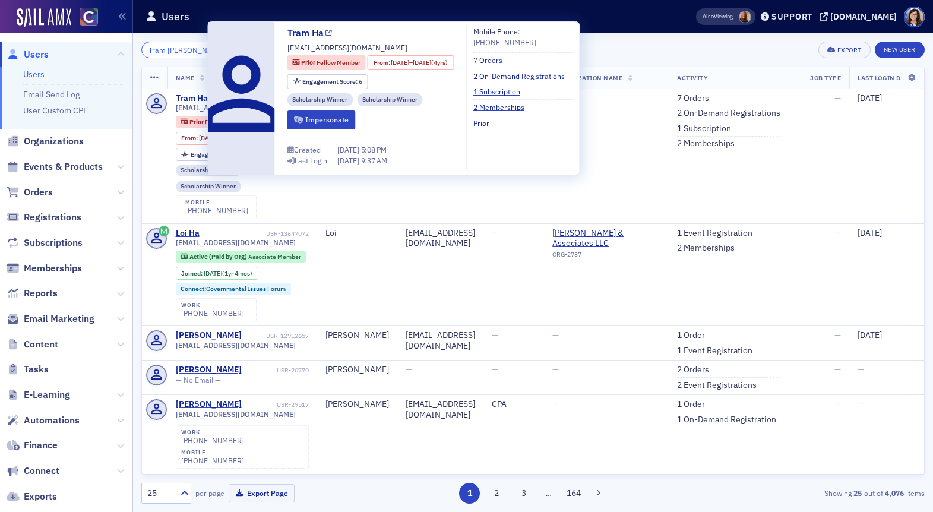
type input "Tram Bich Ha"
click at [330, 34] on icon at bounding box center [328, 33] width 7 height 7
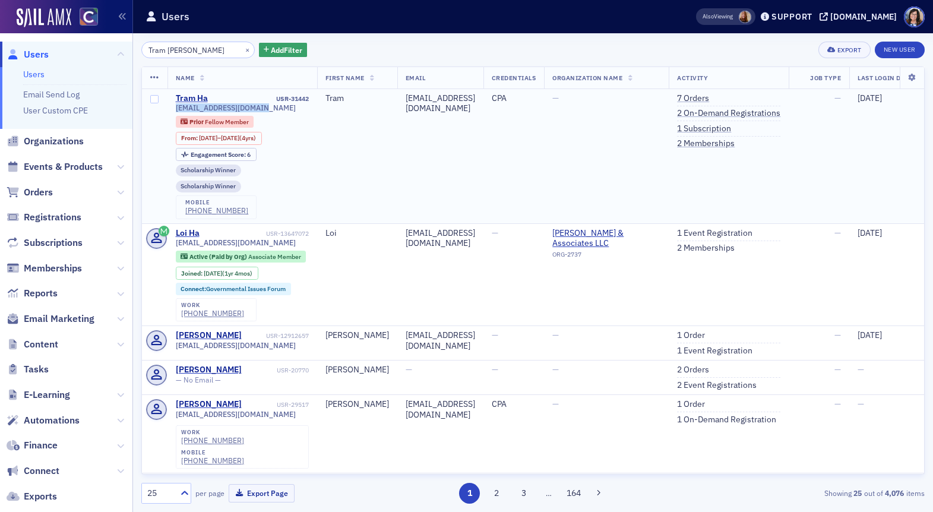
drag, startPoint x: 268, startPoint y: 109, endPoint x: 169, endPoint y: 111, distance: 99.2
click at [169, 111] on td "Tram Ha USR-31442 bichtramha92@gmail.com Prior Fellow Member From : 7/12/2021 –…" at bounding box center [242, 156] width 150 height 135
copy span "bichtramha92@gmail.com"
drag, startPoint x: 240, startPoint y: 198, endPoint x: 186, endPoint y: 194, distance: 54.8
click at [186, 195] on div "mobile (719) 321-9863" at bounding box center [216, 207] width 81 height 24
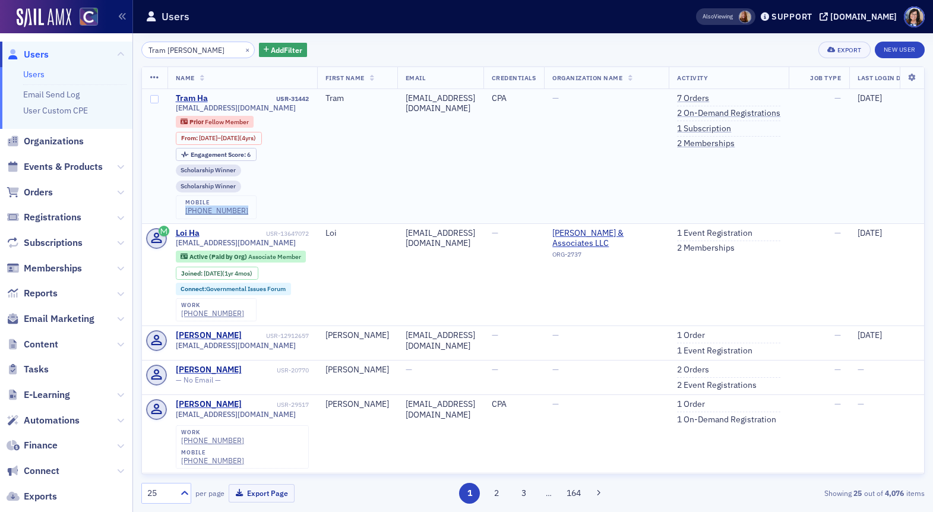
copy div "(719) 321-9863"
click at [242, 47] on button "×" at bounding box center [247, 49] width 11 height 11
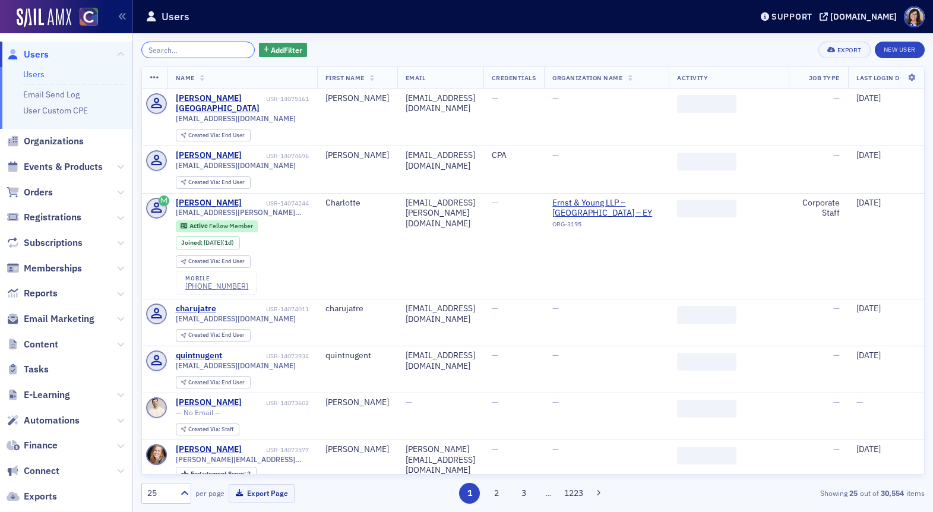
click at [189, 53] on input "search" at bounding box center [197, 50] width 113 height 17
paste input "Tatum Ammarell"
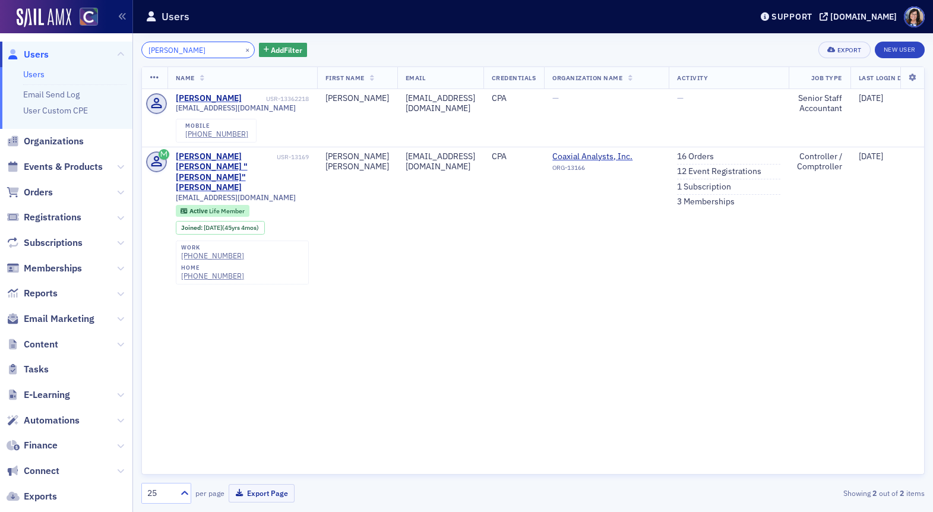
type input "Tatum Ammarell"
drag, startPoint x: 241, startPoint y: 137, endPoint x: 184, endPoint y: 135, distance: 57.0
click at [184, 135] on div "mobile (720) 633-3814" at bounding box center [216, 131] width 81 height 24
copy div "(720) 633-3814"
click at [242, 51] on button "×" at bounding box center [247, 49] width 11 height 11
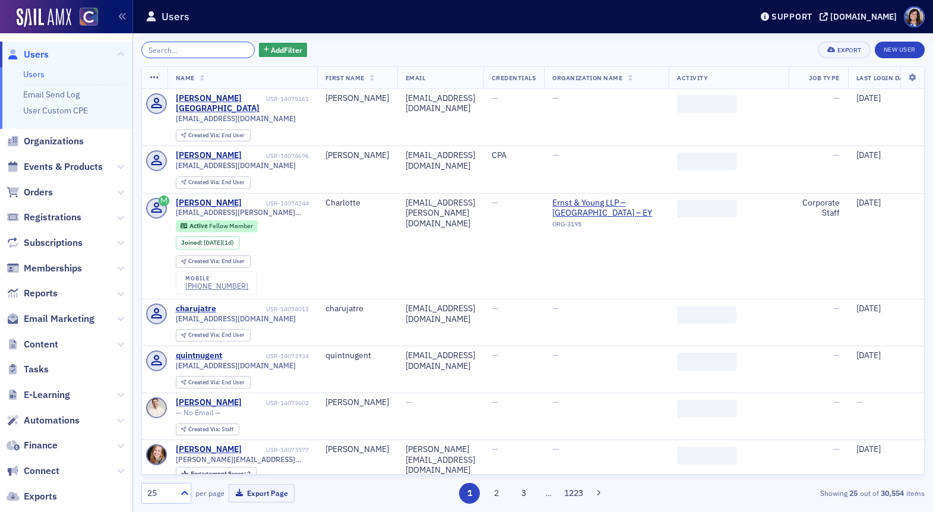
click at [217, 51] on input "search" at bounding box center [197, 50] width 113 height 17
click at [183, 61] on div "Add Filter Export New User Name First Name Email Credentials Organization Name …" at bounding box center [532, 273] width 783 height 462
click at [190, 55] on input "search" at bounding box center [197, 50] width 113 height 17
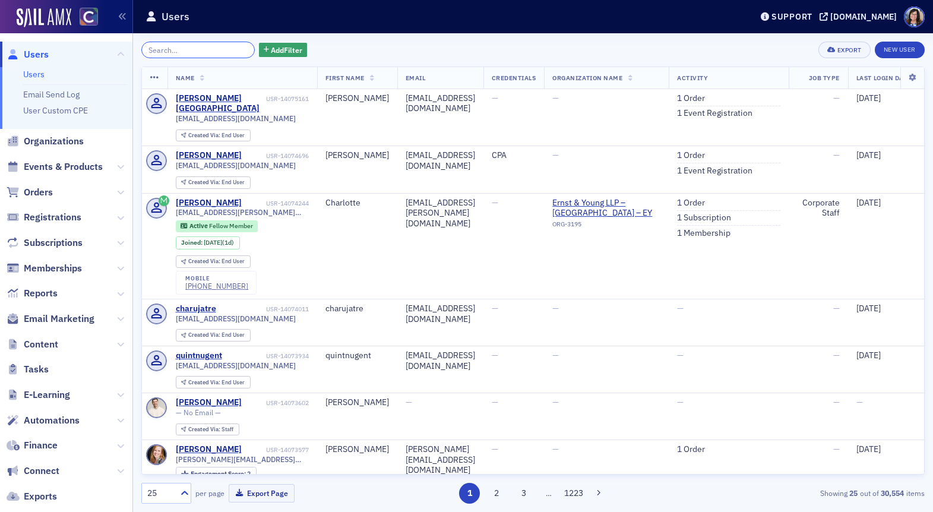
paste input "Humberto Hernandez"
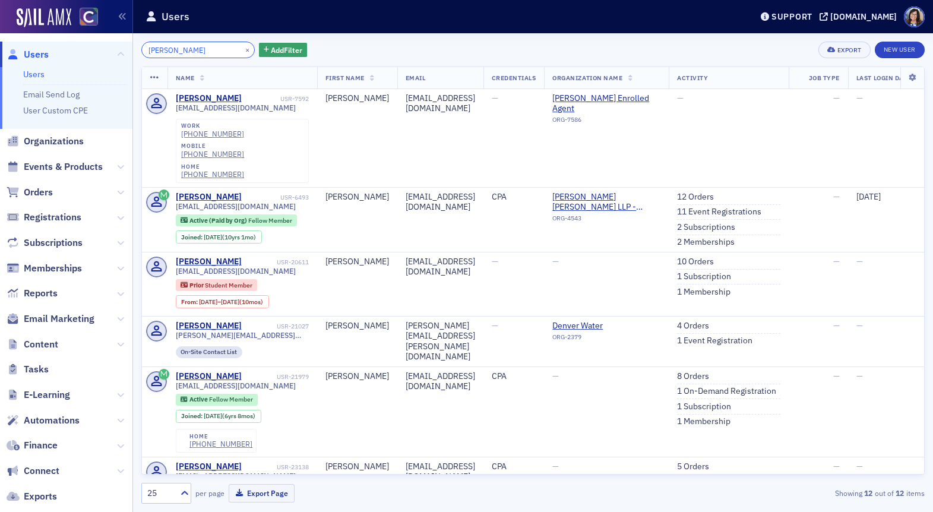
click at [183, 52] on input "Humberto Hernandez" at bounding box center [197, 50] width 113 height 17
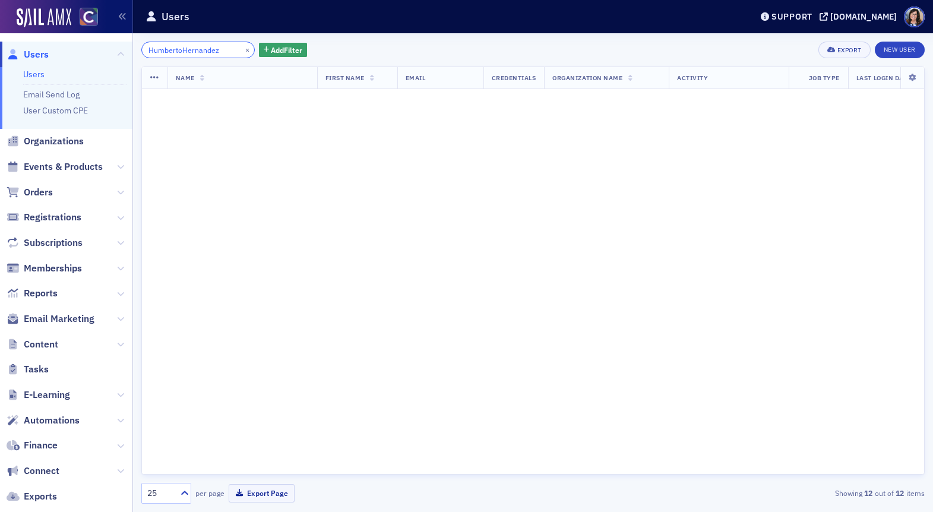
scroll to position [749, 0]
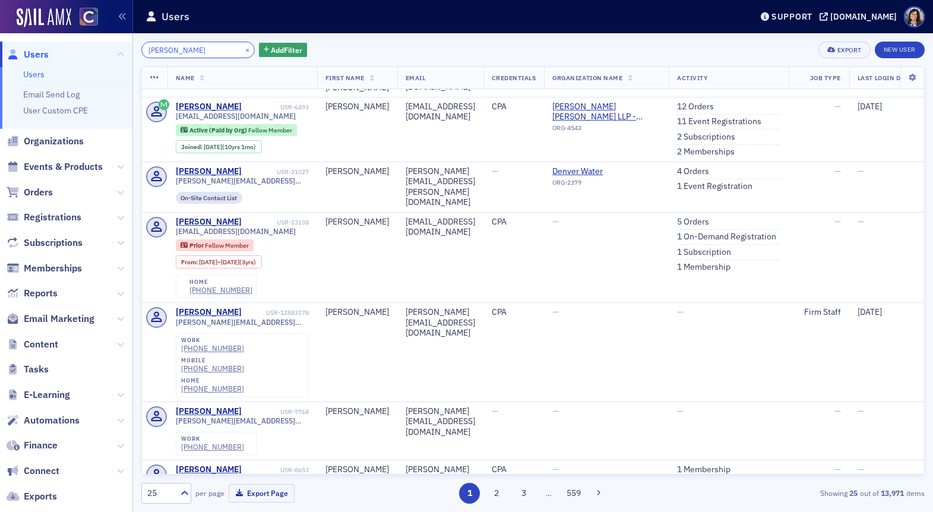
scroll to position [366, 0]
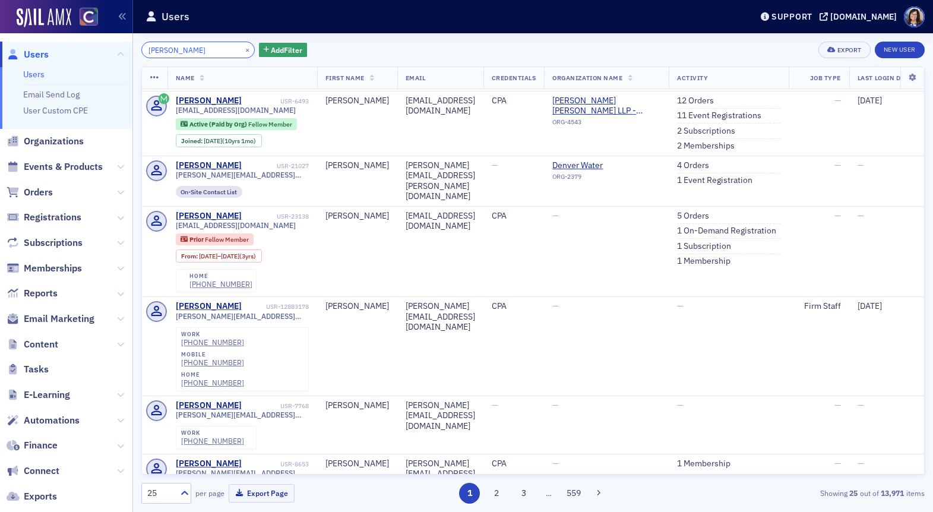
type input "h Hernandez"
click at [242, 49] on button "×" at bounding box center [247, 49] width 11 height 11
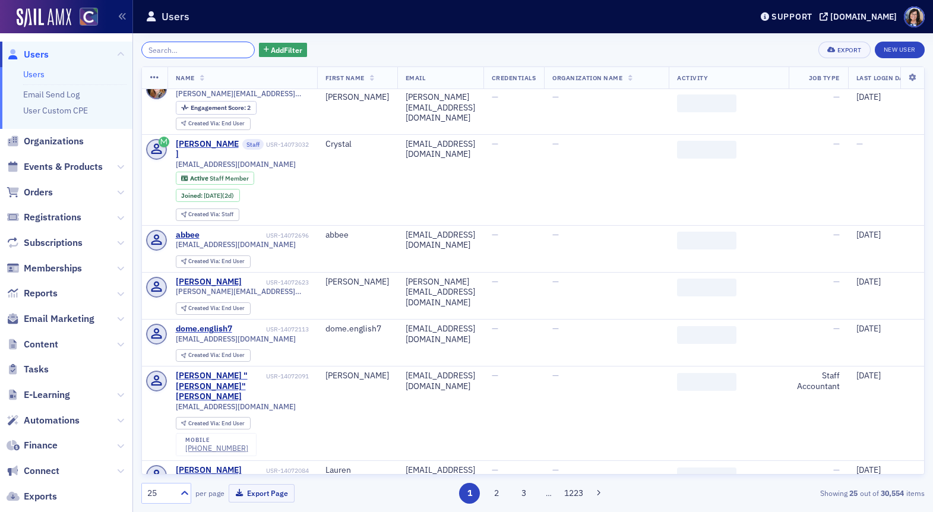
click at [194, 49] on input "search" at bounding box center [197, 50] width 113 height 17
paste input "Ji Hye Analyn Kim"
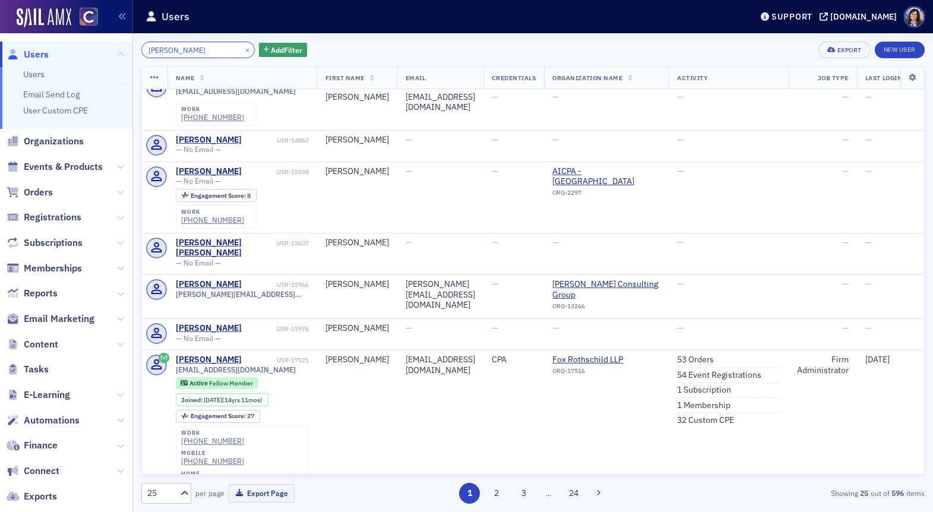
scroll to position [816, 0]
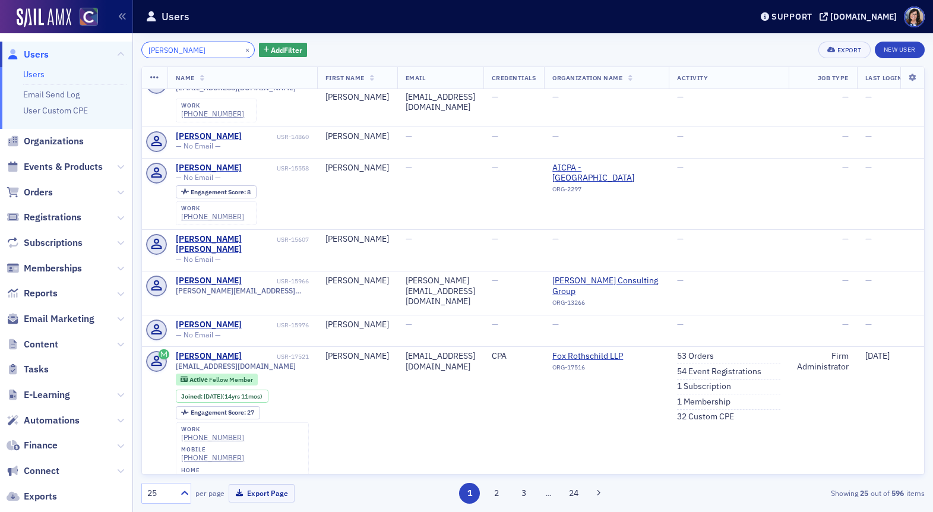
click at [193, 52] on input "Ji Hye Analyn Kim" at bounding box center [197, 50] width 113 height 17
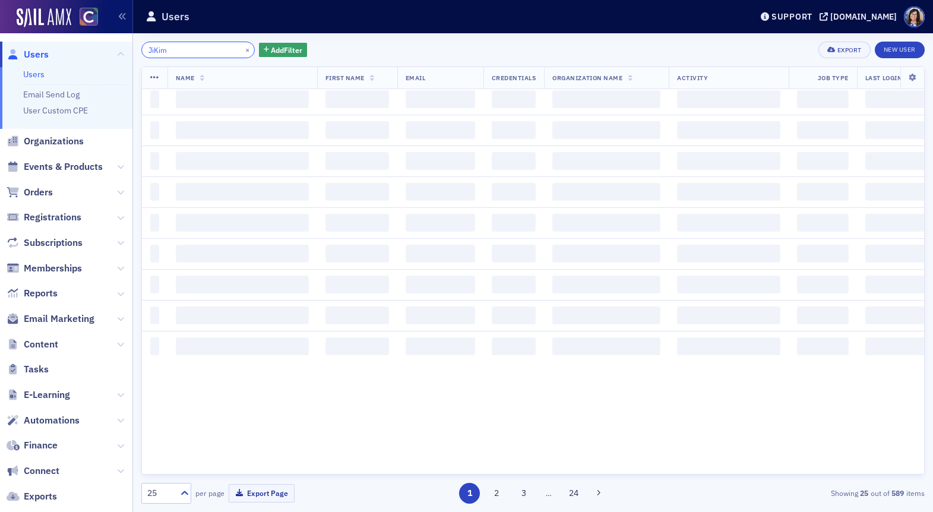
scroll to position [1268, 0]
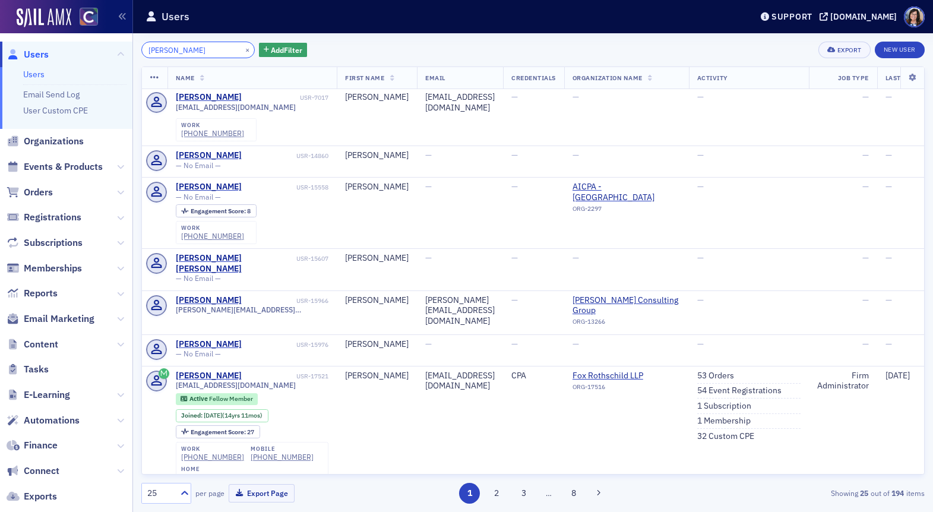
scroll to position [718, 0]
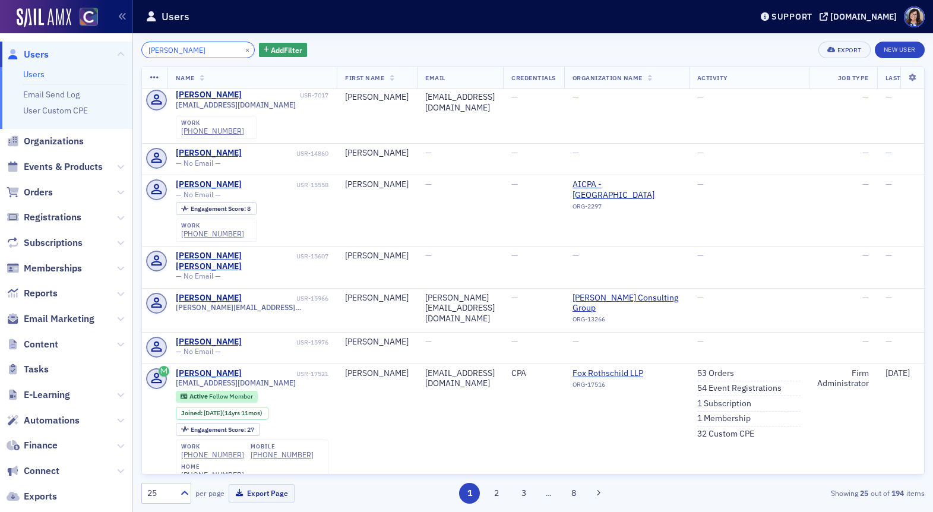
type input "Kim"
click at [242, 49] on button "×" at bounding box center [247, 49] width 11 height 11
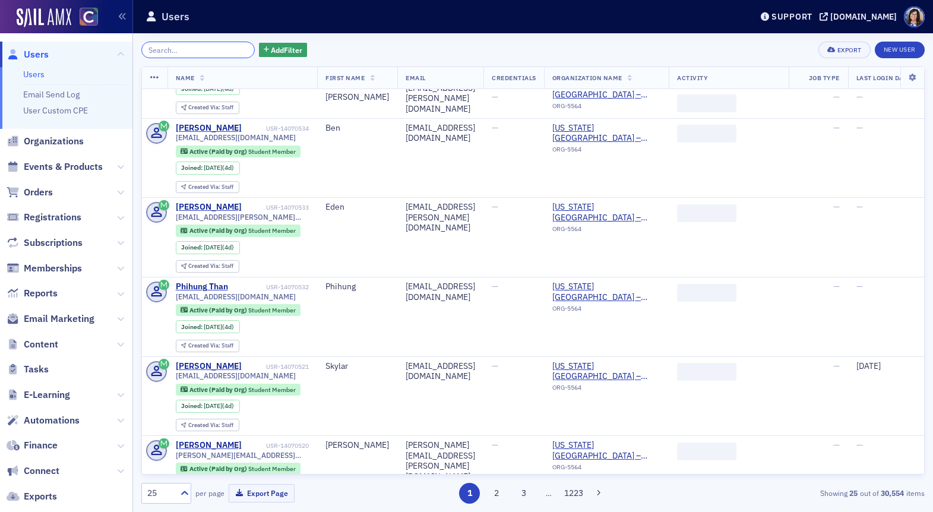
click at [204, 49] on input "search" at bounding box center [197, 50] width 113 height 17
paste input "Emma Maslow"
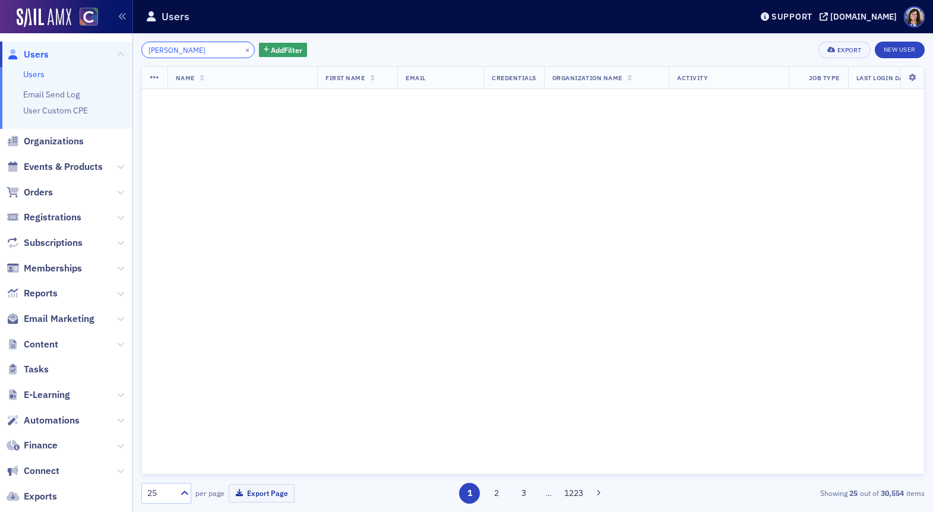
scroll to position [1485, 0]
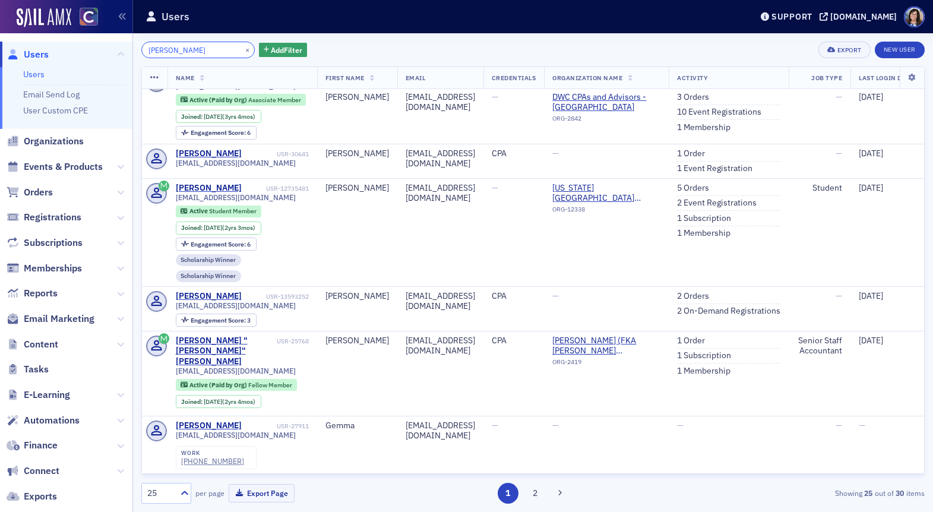
click at [170, 52] on input "Emma Maslow" at bounding box center [197, 50] width 113 height 17
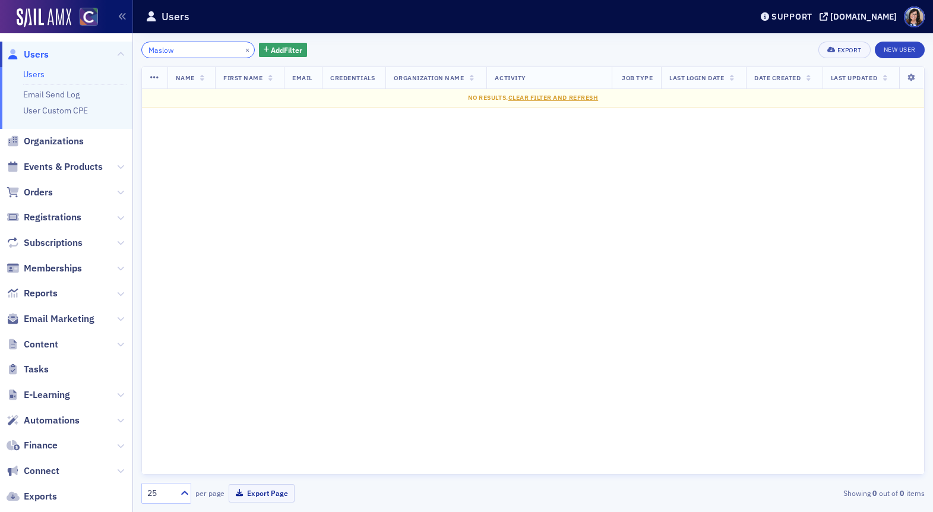
type input "Maslow"
click at [242, 49] on button "×" at bounding box center [247, 49] width 11 height 11
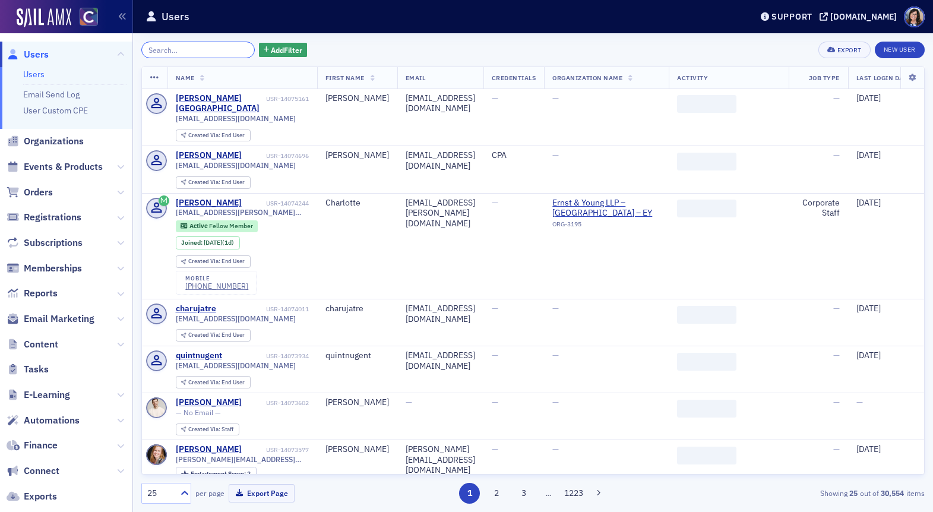
click at [182, 50] on input "search" at bounding box center [197, 50] width 113 height 17
paste input "Jaden Robert Walker"
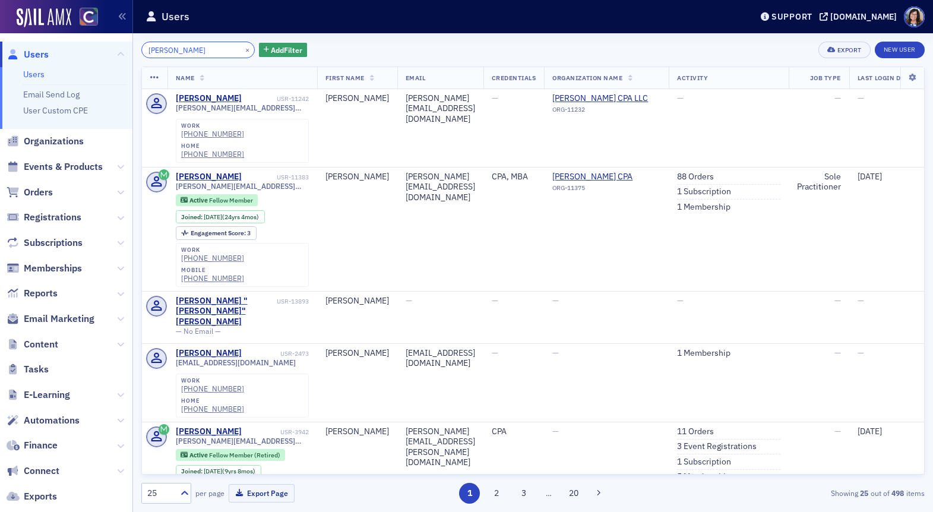
click at [193, 52] on input "Jaden Robert Walker" at bounding box center [197, 50] width 113 height 17
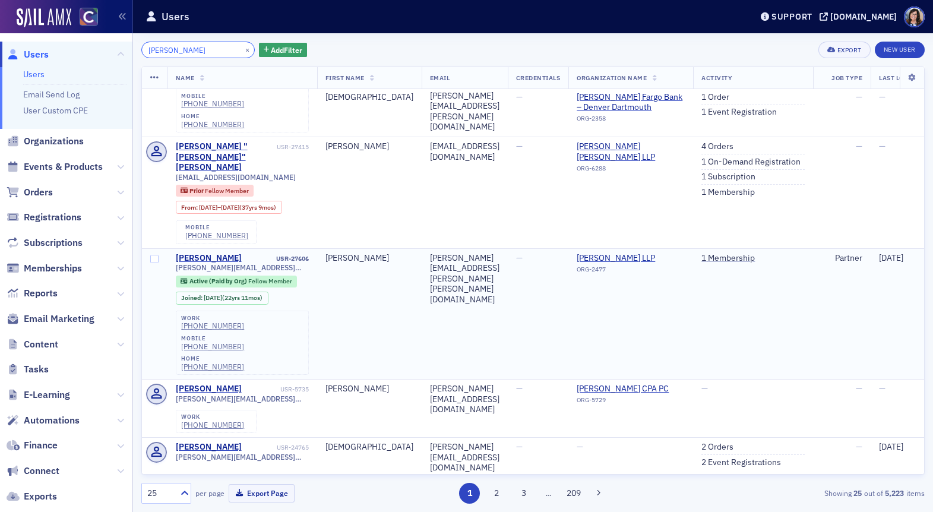
scroll to position [293, 0]
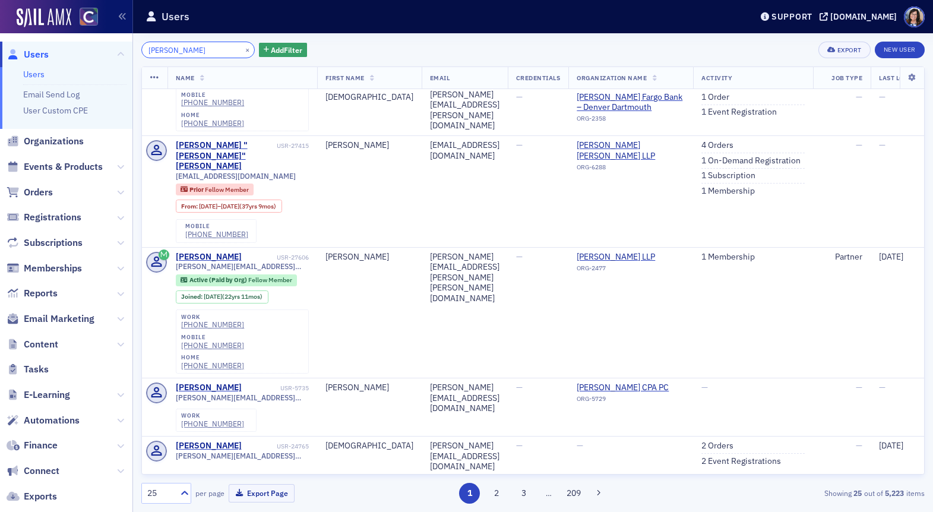
type input "J Walker"
click at [242, 50] on button "×" at bounding box center [247, 49] width 11 height 11
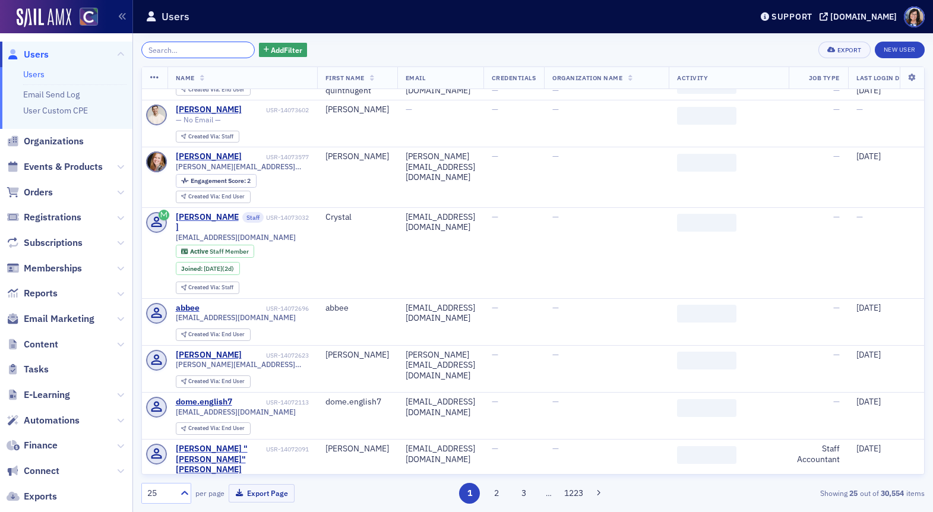
click at [206, 49] on input "search" at bounding box center [197, 50] width 113 height 17
paste input "Kyle Hetzel"
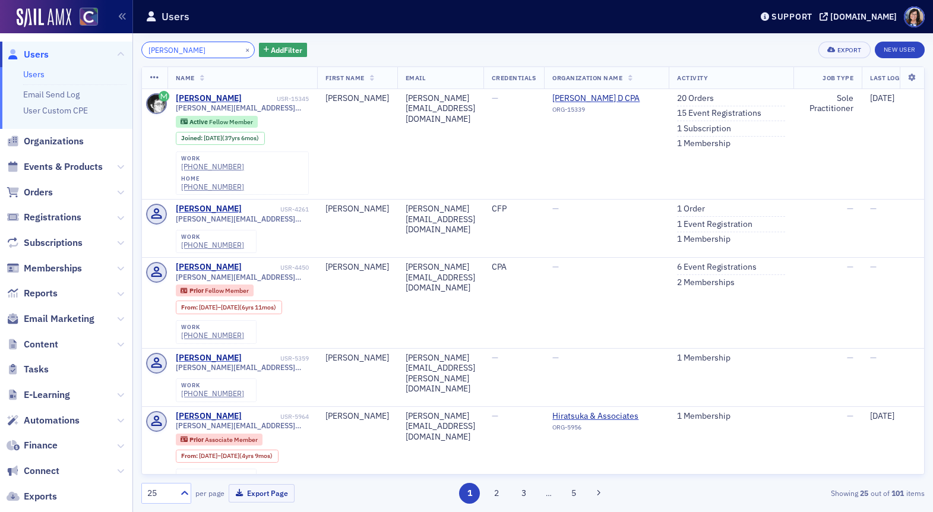
drag, startPoint x: 163, startPoint y: 52, endPoint x: 129, endPoint y: 52, distance: 33.3
click at [129, 52] on div "Users Users Email Send Log User Custom CPE Organizations Events & Products Orde…" at bounding box center [466, 256] width 933 height 512
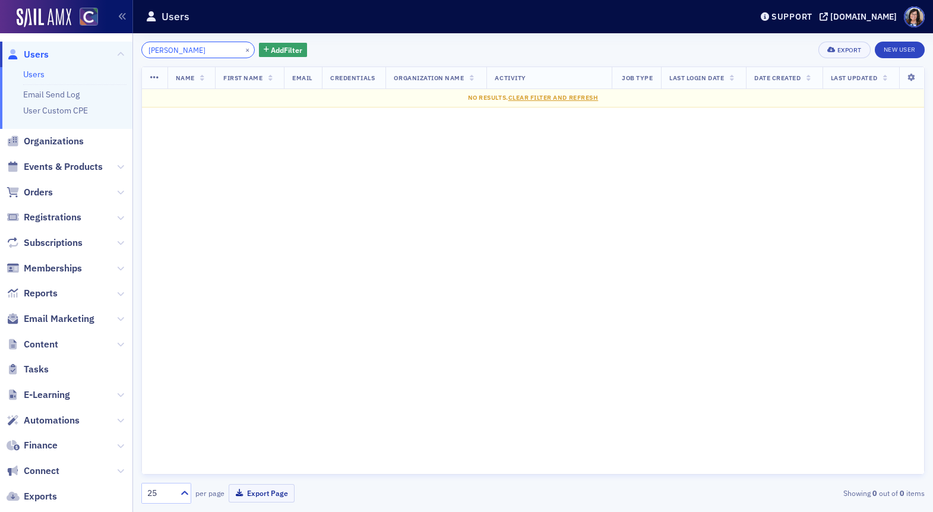
type input "Hetzel"
click at [242, 50] on button "×" at bounding box center [247, 49] width 11 height 11
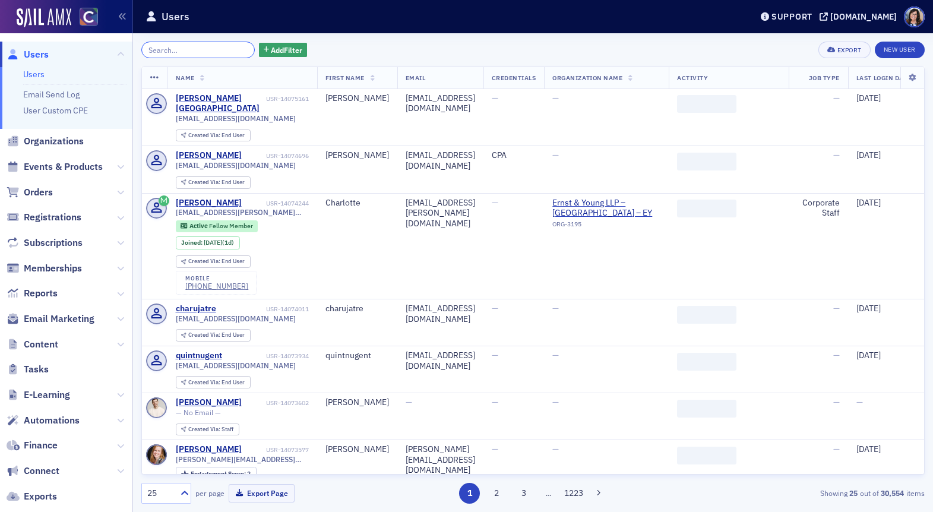
click at [203, 51] on input "search" at bounding box center [197, 50] width 113 height 17
paste input "Ming Hu"
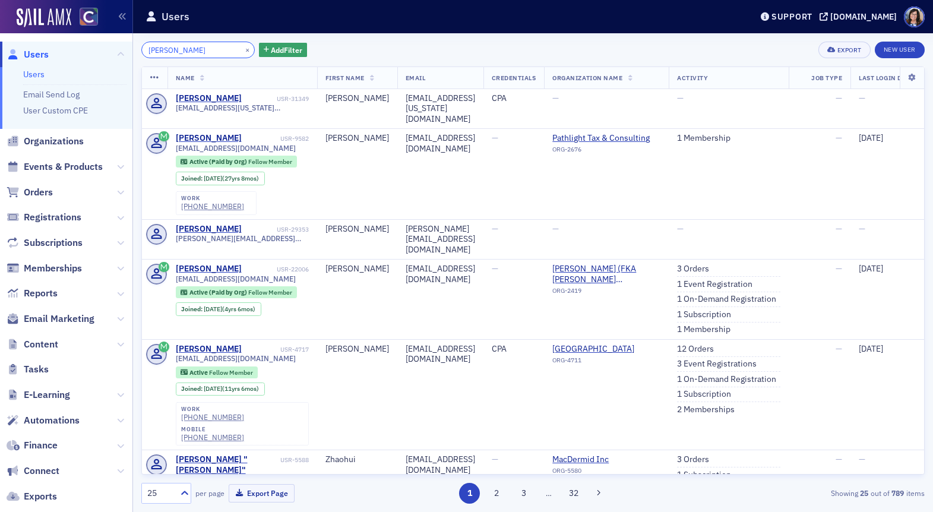
type input "Ming Hu"
click at [242, 50] on button "×" at bounding box center [247, 49] width 11 height 11
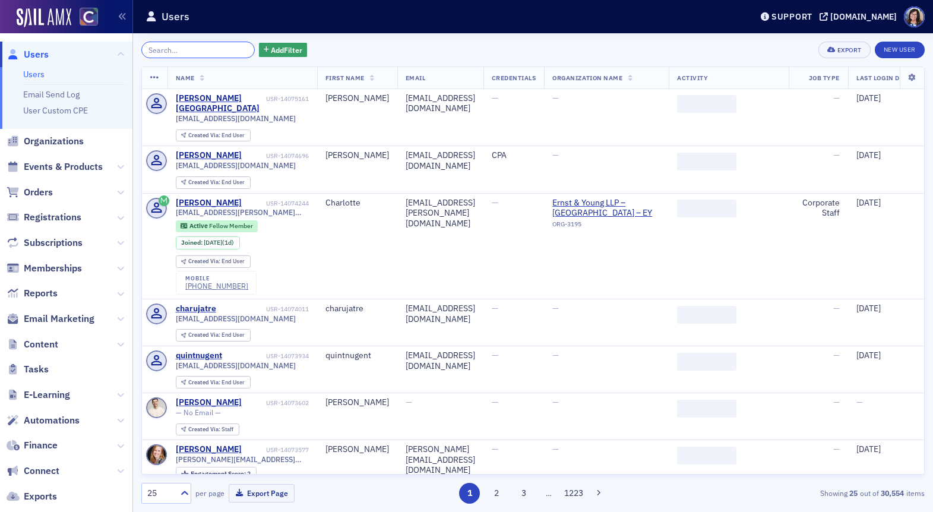
click at [197, 50] on input "search" at bounding box center [197, 50] width 113 height 17
paste input "Cannady Elizabeth Taleghani"
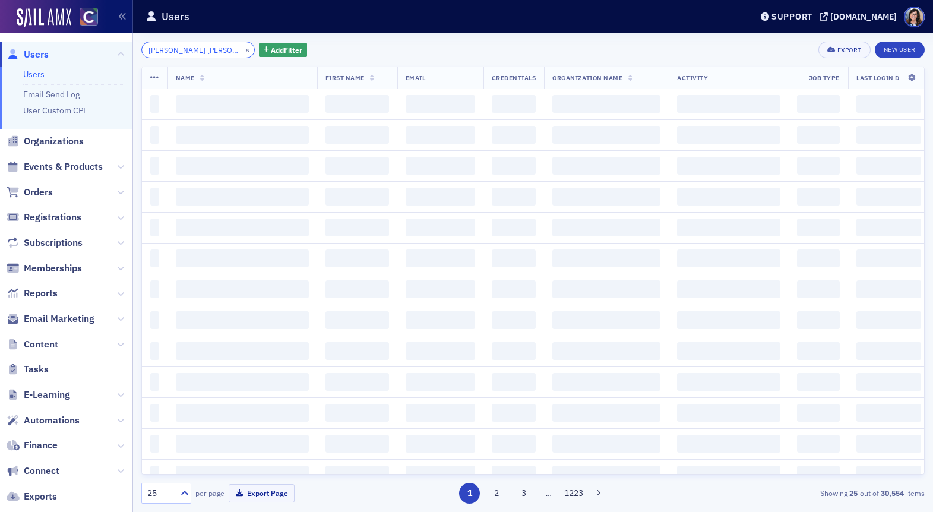
scroll to position [0, 15]
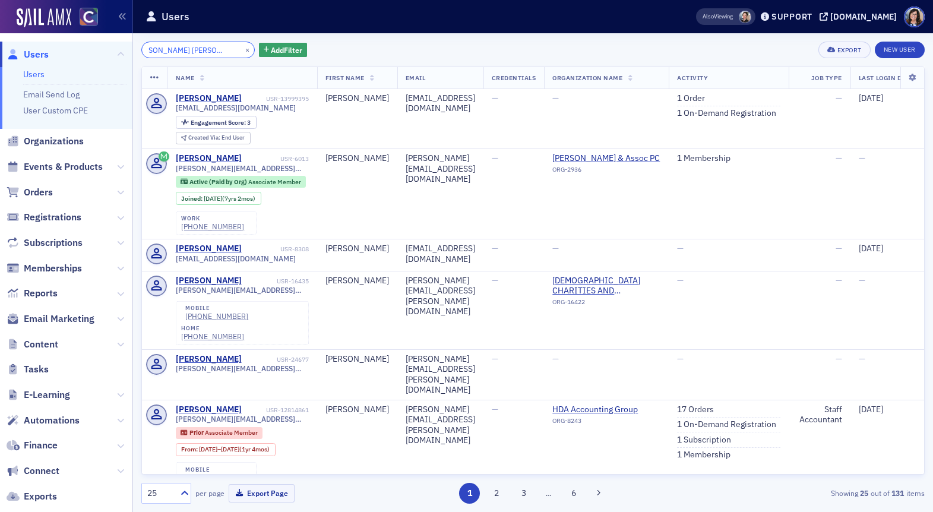
click at [196, 50] on input "Cannady Elizabeth Taleghani" at bounding box center [197, 50] width 113 height 17
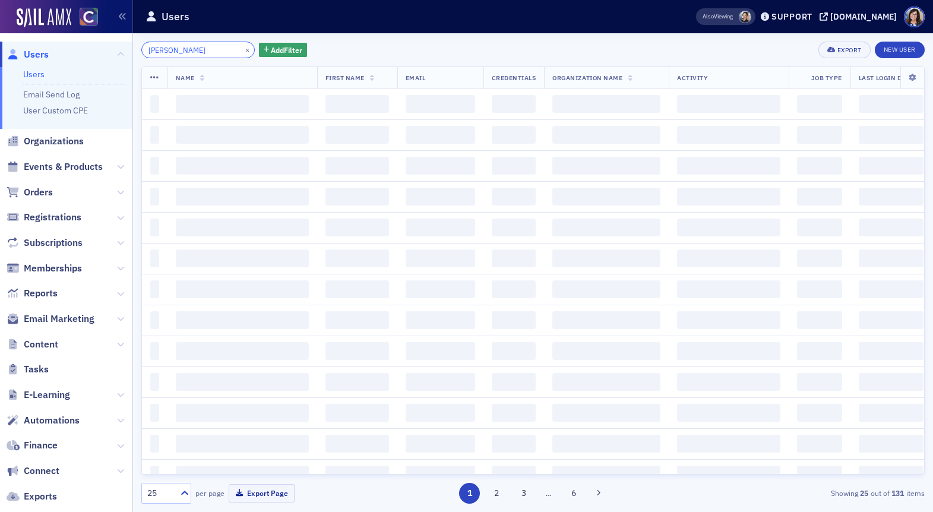
scroll to position [0, 2]
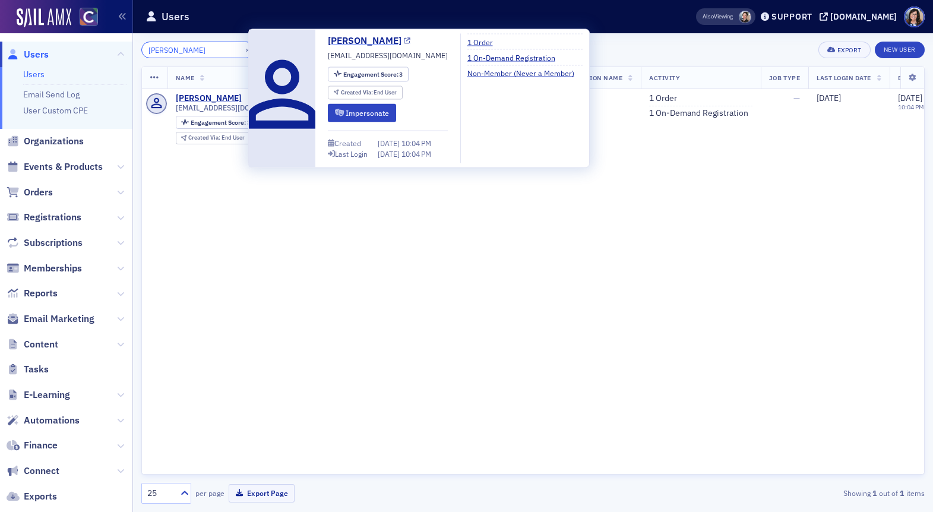
type input "Cannady Taleghani"
click at [410, 42] on icon at bounding box center [407, 40] width 7 height 7
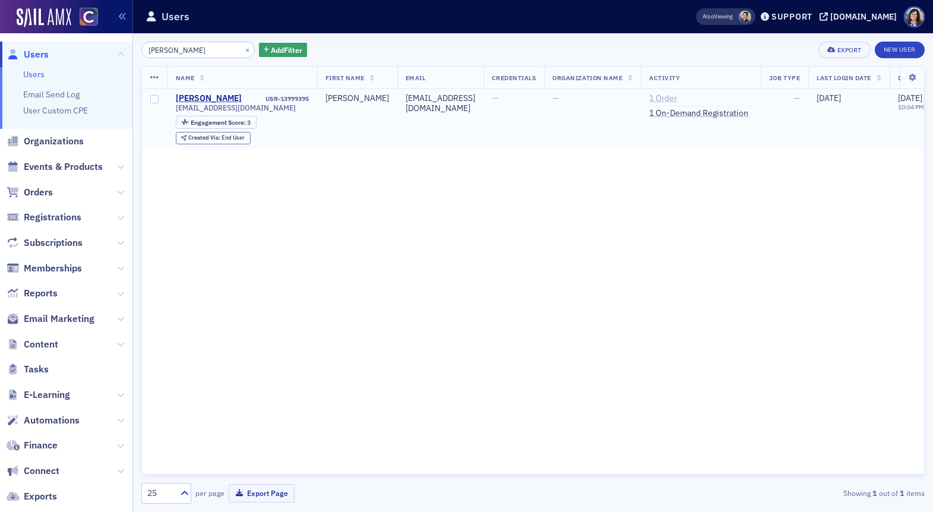
click at [677, 99] on link "1 Order" at bounding box center [663, 98] width 28 height 11
click at [242, 48] on button "×" at bounding box center [247, 49] width 11 height 11
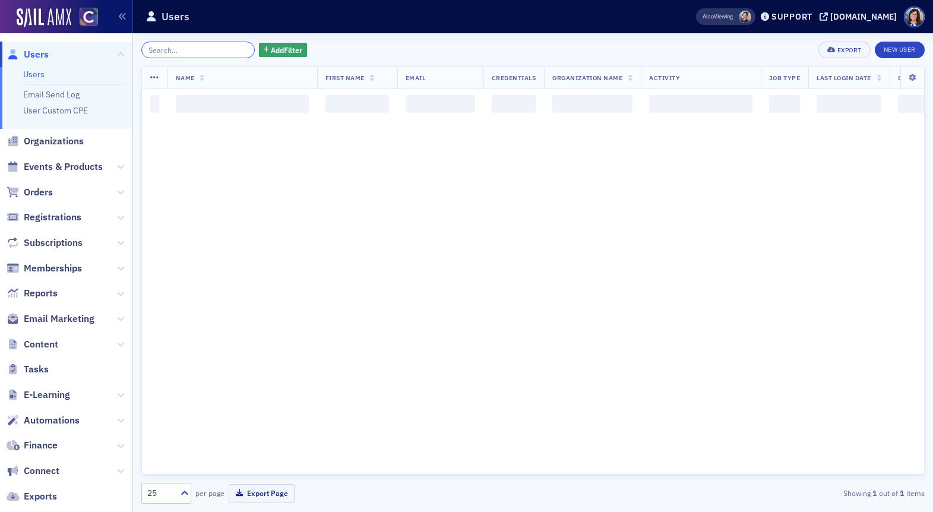
click at [220, 48] on input "search" at bounding box center [197, 50] width 113 height 17
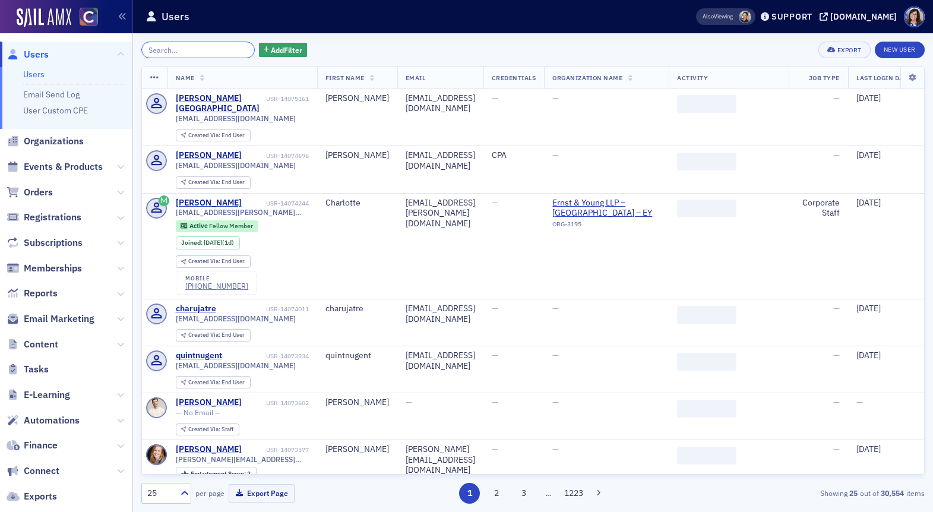
paste input "Janet Meyer"
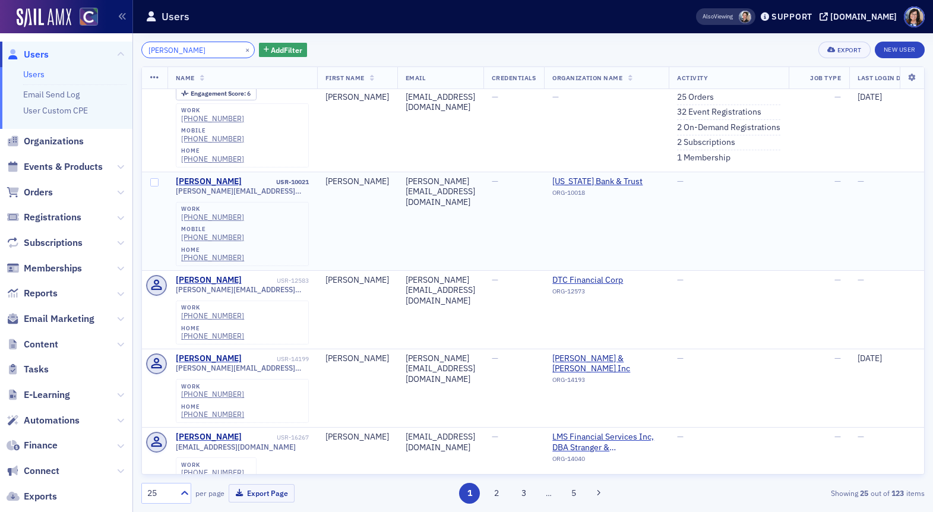
scroll to position [284, 0]
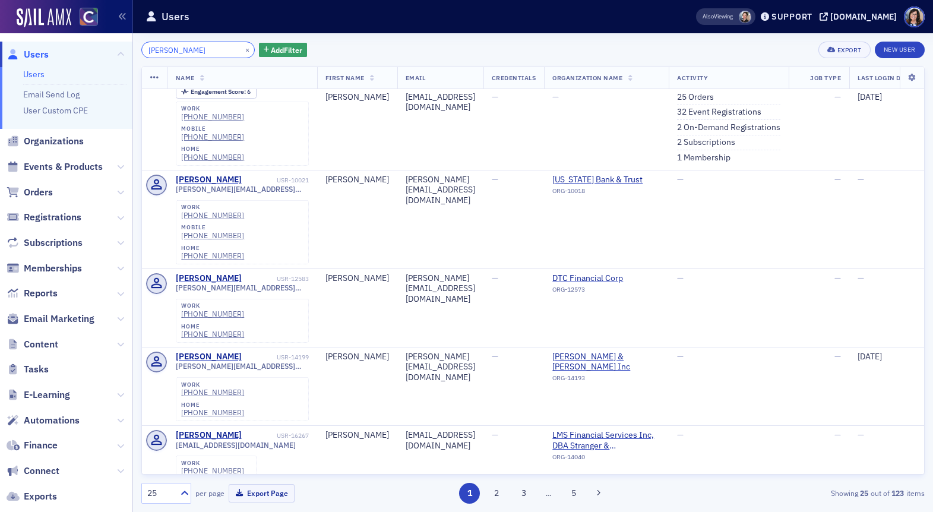
click at [169, 51] on input "Janet Meyer" at bounding box center [197, 50] width 113 height 17
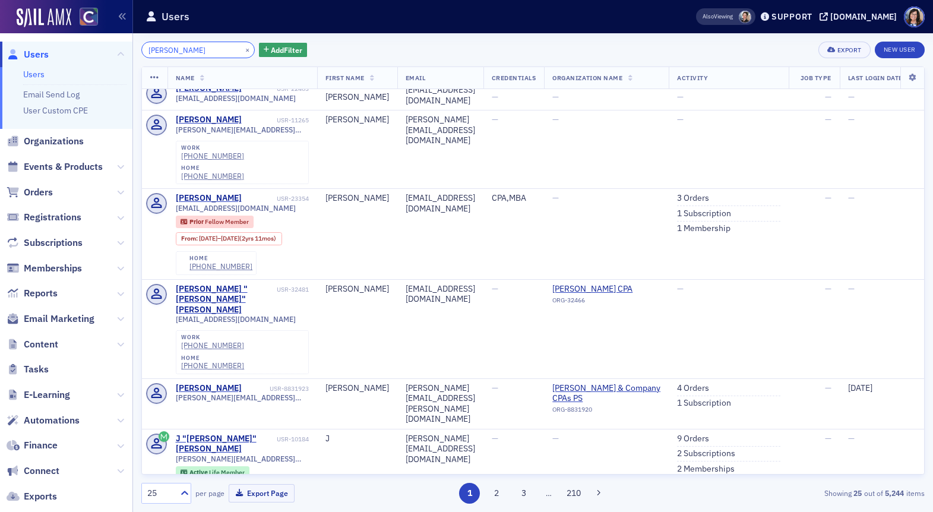
scroll to position [441, 0]
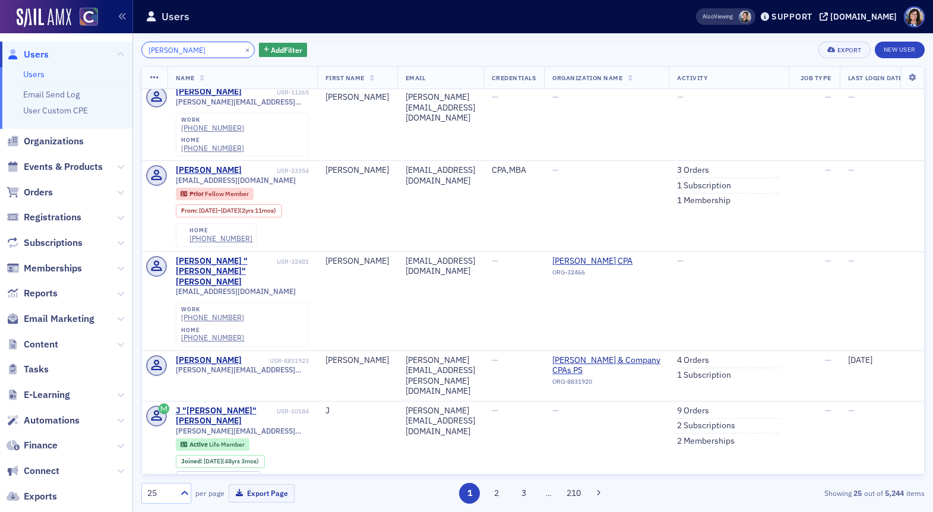
type input "J Meyer"
click at [242, 49] on button "×" at bounding box center [247, 49] width 11 height 11
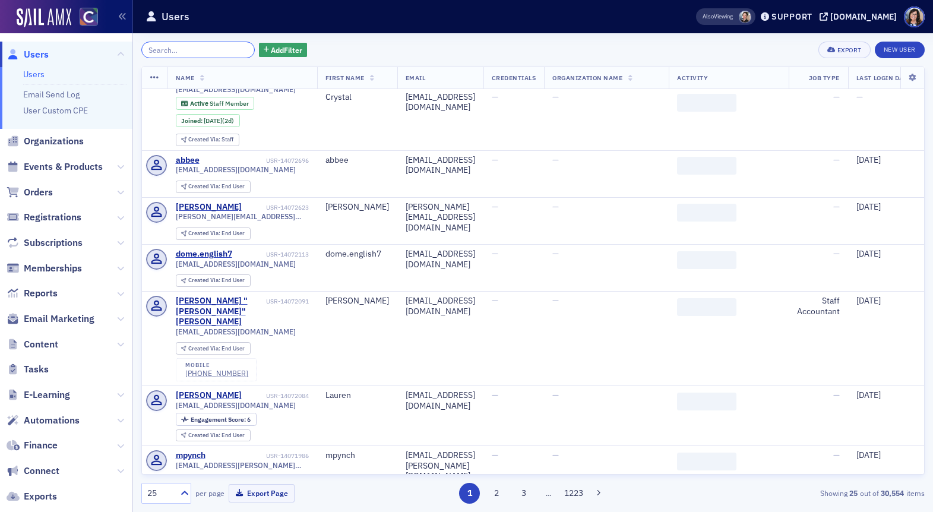
click at [192, 49] on input "search" at bounding box center [197, 50] width 113 height 17
paste input "Kelsi Rostis"
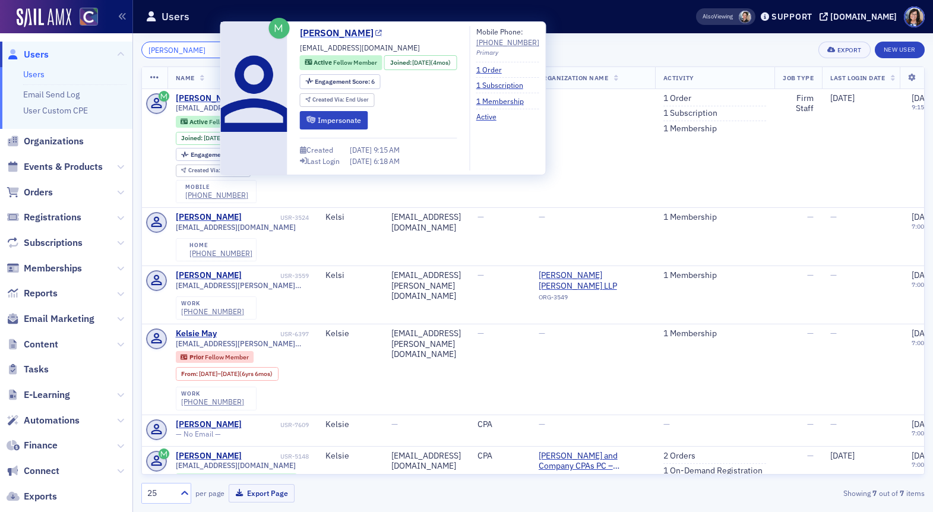
type input "Kelsi Rostis"
click at [375, 31] on icon at bounding box center [378, 33] width 7 height 7
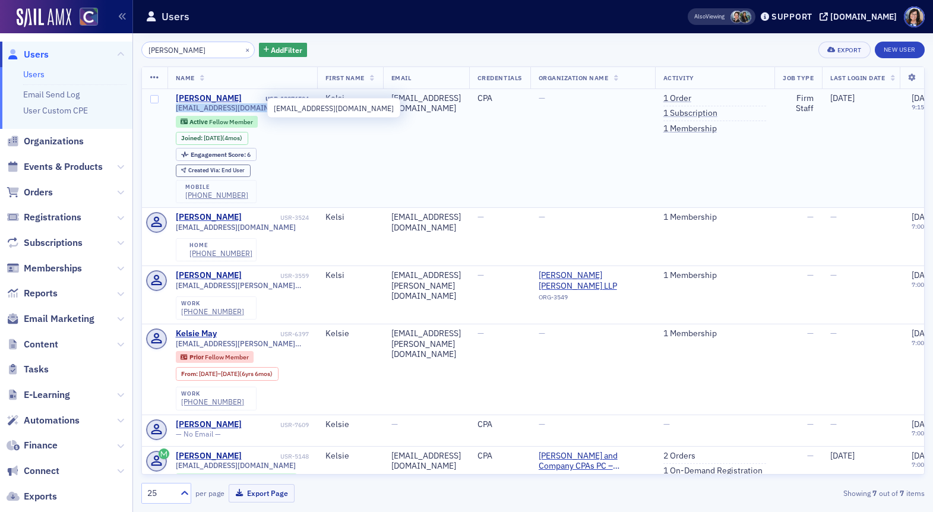
drag, startPoint x: 271, startPoint y: 110, endPoint x: 176, endPoint y: 106, distance: 94.5
click at [176, 106] on div "zyvoloski_98@hotmail.com" at bounding box center [242, 107] width 133 height 9
copy span "zyvoloski_98@hotmail.com"
drag, startPoint x: 240, startPoint y: 192, endPoint x: 185, endPoint y: 194, distance: 55.9
click at [185, 194] on div "mobile (843) 455-9147" at bounding box center [216, 192] width 81 height 24
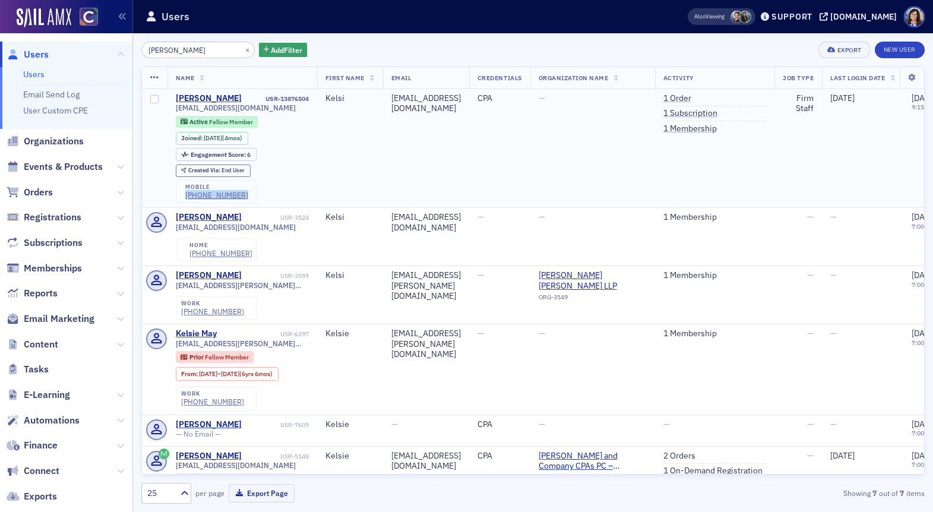
copy div "(843) 455-9147"
click at [242, 47] on button "×" at bounding box center [247, 49] width 11 height 11
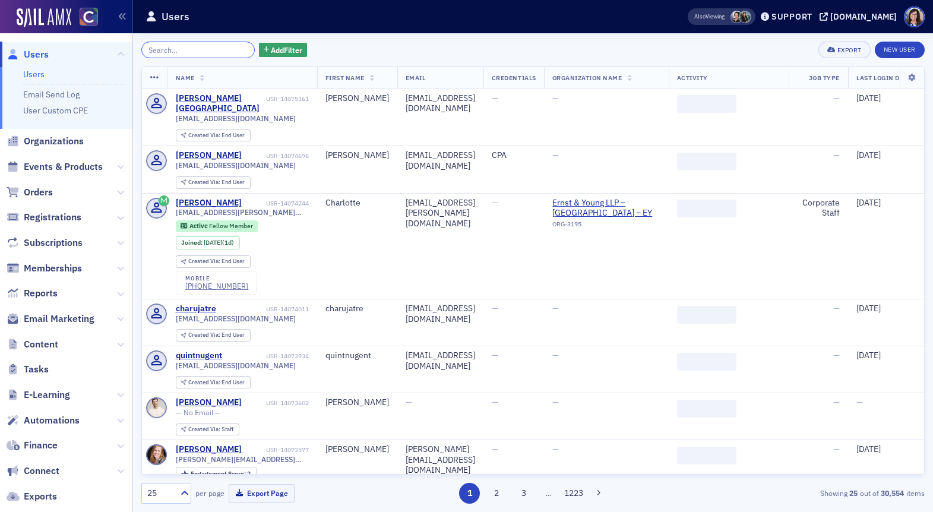
click at [196, 49] on input "search" at bounding box center [197, 50] width 113 height 17
paste input "Morgan Wheeler Rose"
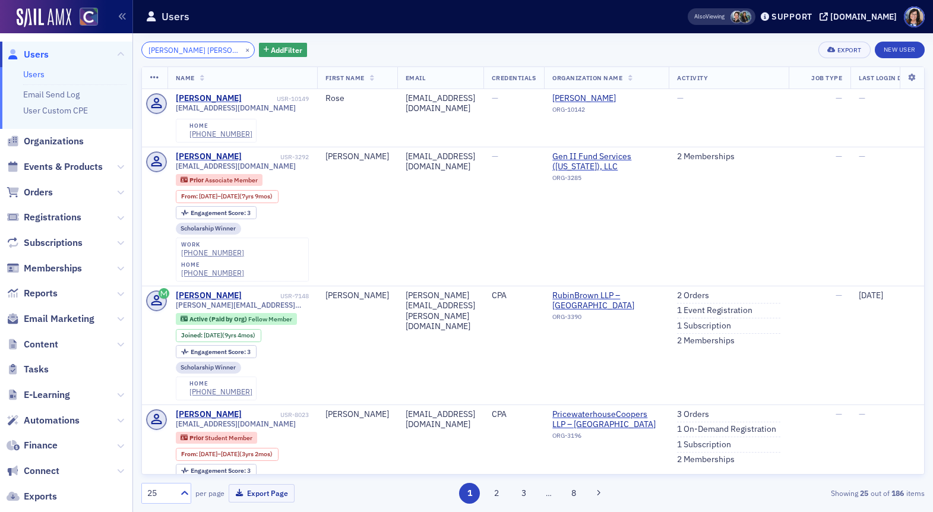
click at [204, 51] on input "Morgan Wheeler Rose" at bounding box center [197, 50] width 113 height 17
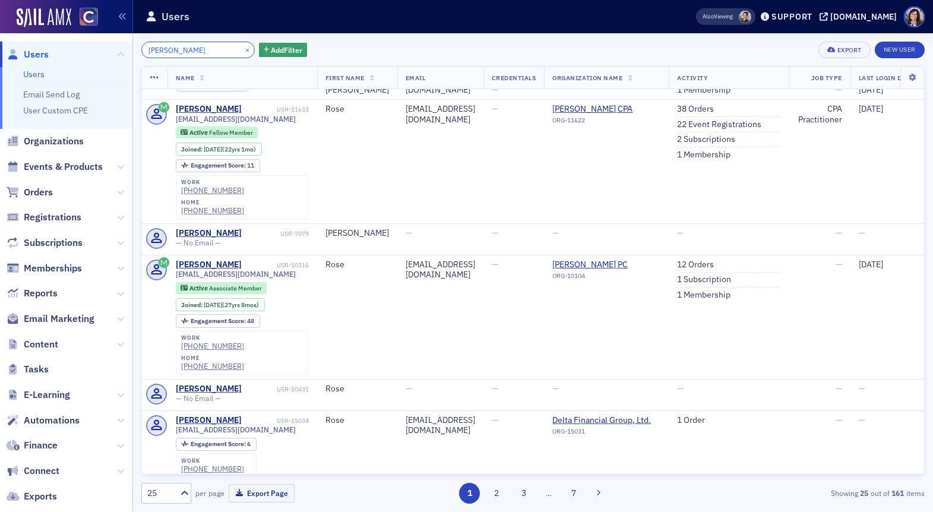
scroll to position [977, 0]
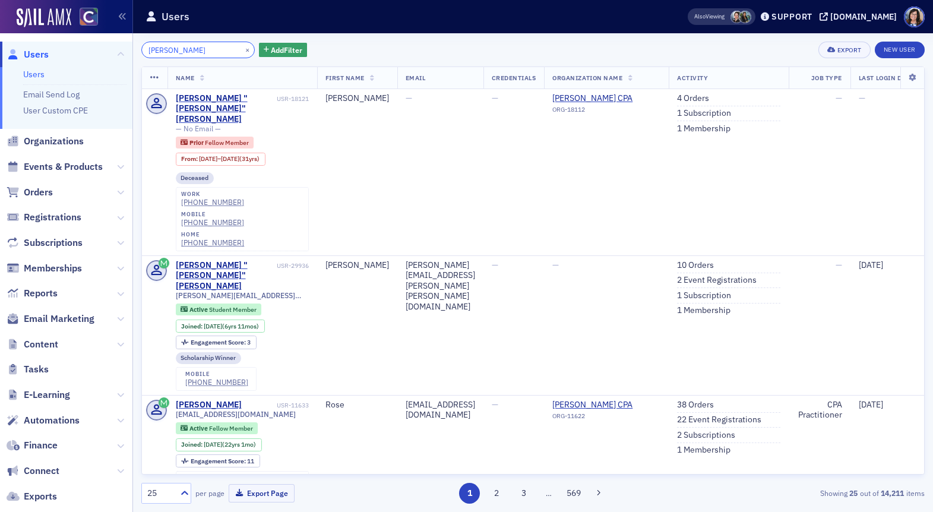
type input "M Rose"
click at [242, 48] on button "×" at bounding box center [247, 49] width 11 height 11
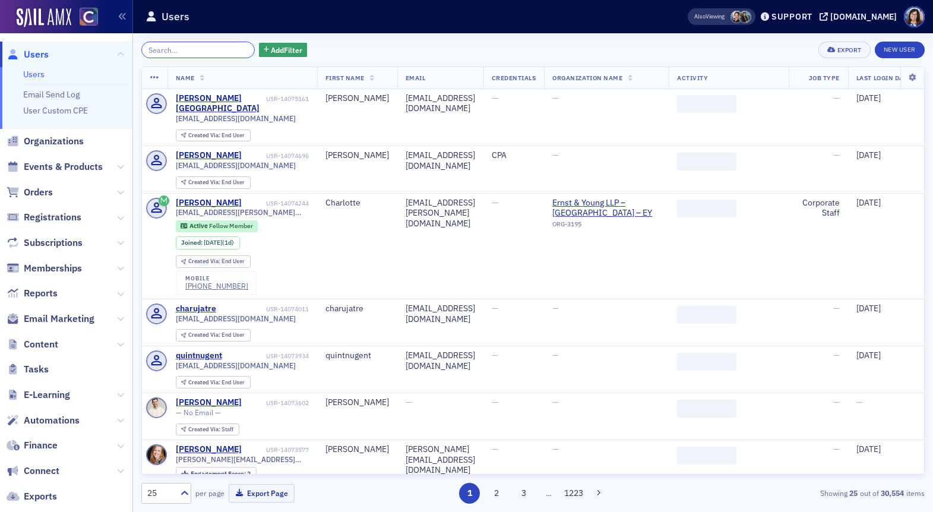
click at [201, 47] on input "search" at bounding box center [197, 50] width 113 height 17
paste input "Leah Nicole Marin"
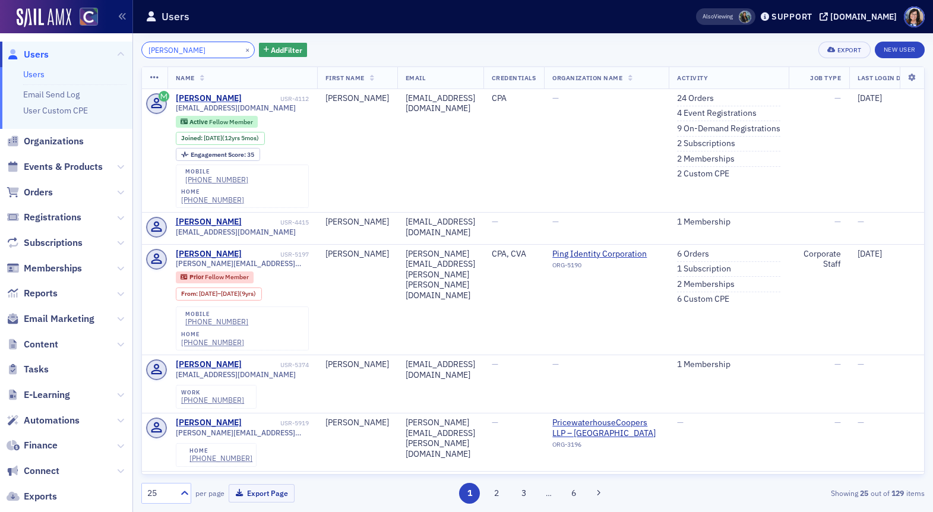
click at [186, 52] on input "Leah Nicole Marin" at bounding box center [197, 50] width 113 height 17
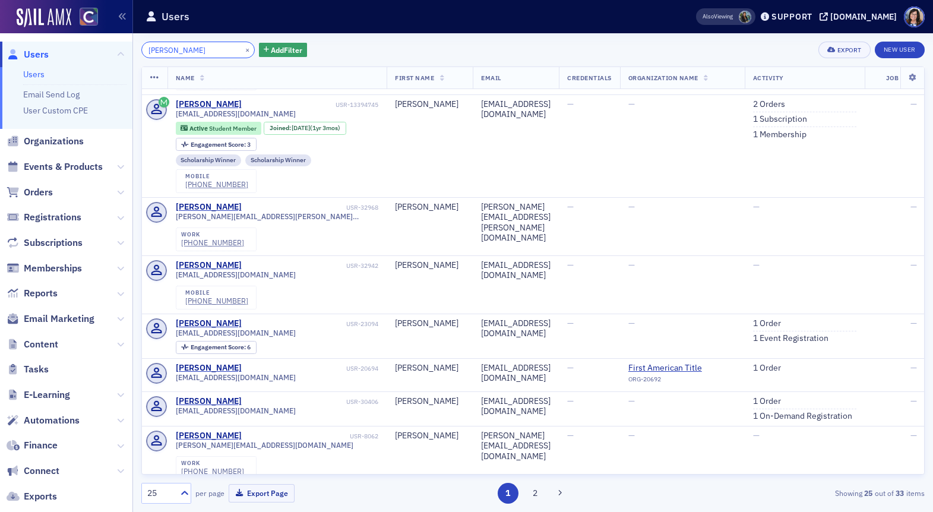
scroll to position [868, 0]
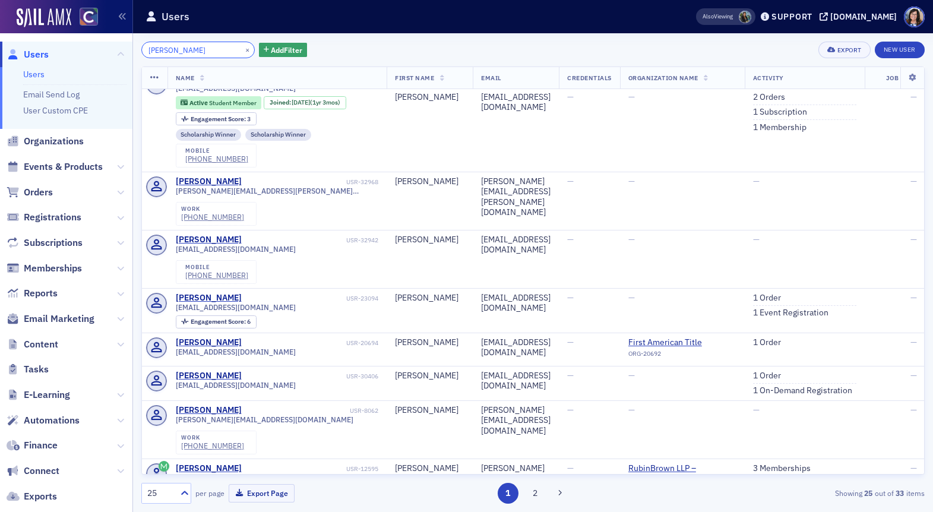
type input "Leah Marin"
click at [242, 47] on button "×" at bounding box center [247, 49] width 11 height 11
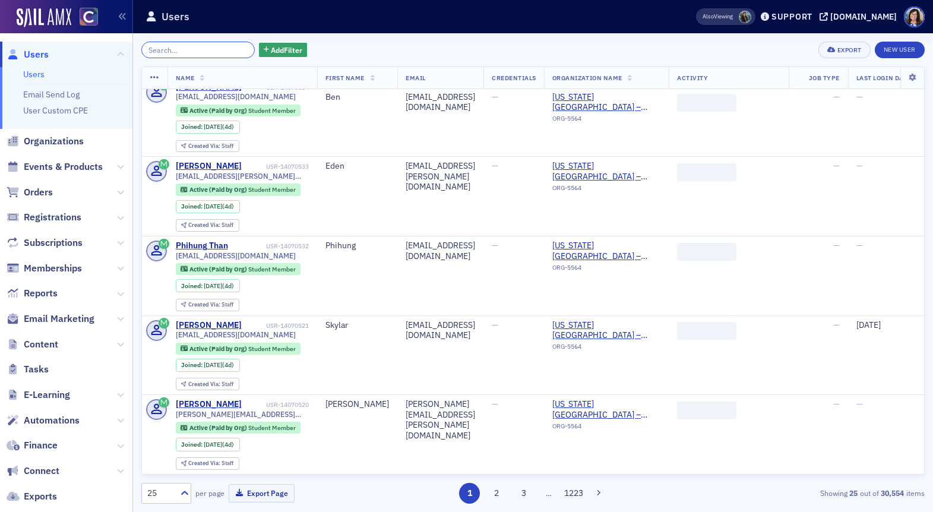
scroll to position [1190, 0]
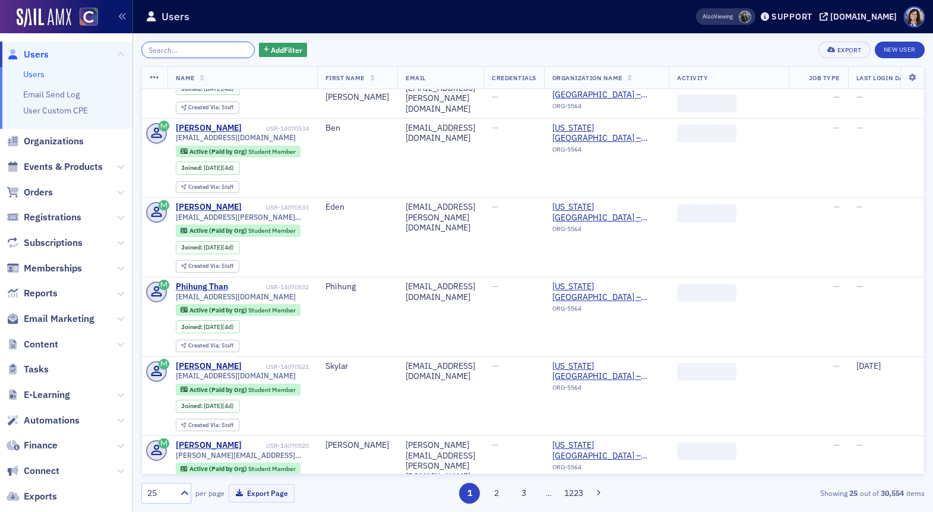
click at [204, 54] on input "search" at bounding box center [197, 50] width 113 height 17
paste input "Nicholas Christophe Smith"
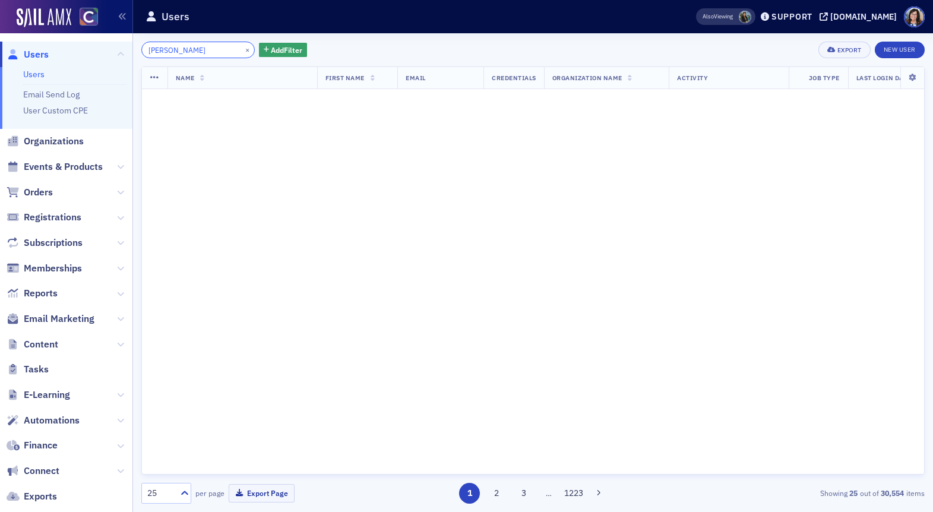
scroll to position [0, 8]
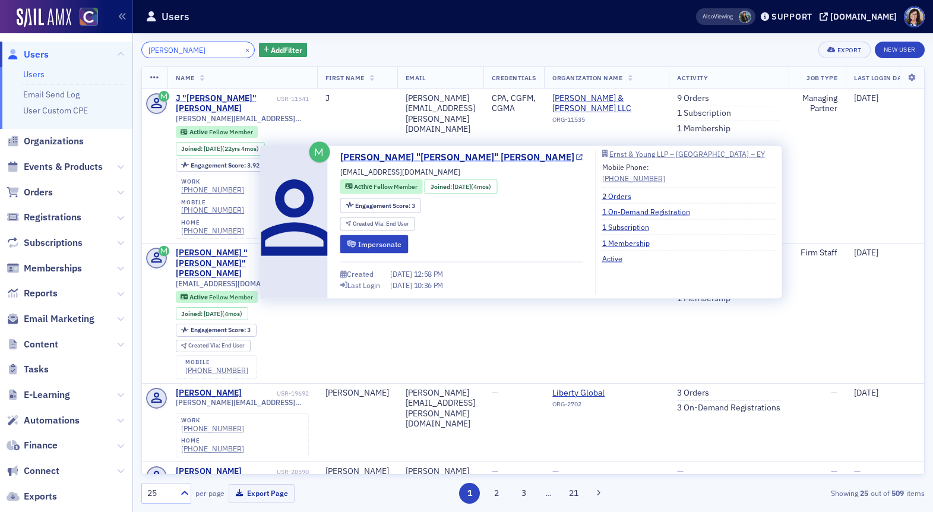
type input "Nicholas Christophe Smith"
click at [576, 154] on icon at bounding box center [579, 157] width 7 height 7
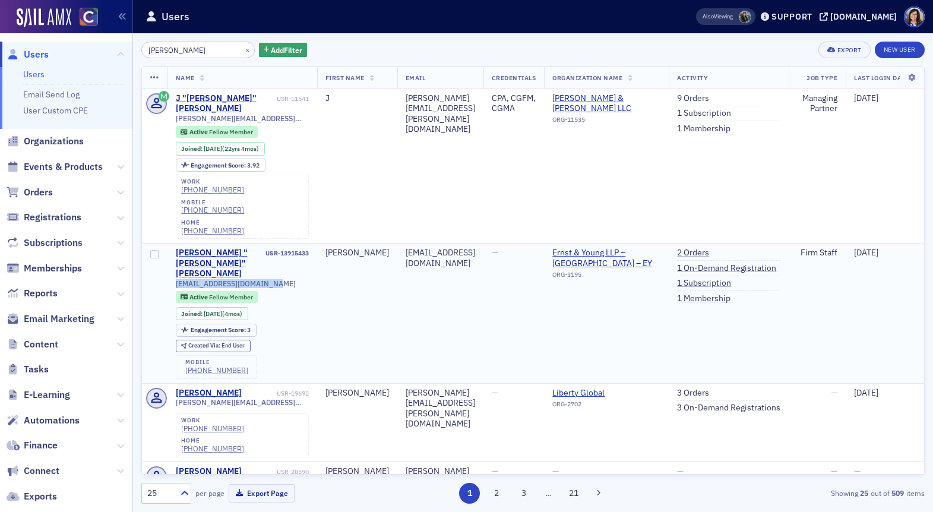
drag, startPoint x: 276, startPoint y: 231, endPoint x: 172, endPoint y: 233, distance: 104.5
click at [172, 243] on td "Nicholas "Nick" Smith USR-13915433 nick.c.smith745@gmail.com Active Fellow Memb…" at bounding box center [242, 313] width 150 height 140
copy span "nick.c.smith745@gmail.com"
click at [325, 294] on td "Nicholas" at bounding box center [357, 313] width 80 height 140
drag, startPoint x: 240, startPoint y: 319, endPoint x: 180, endPoint y: 321, distance: 59.4
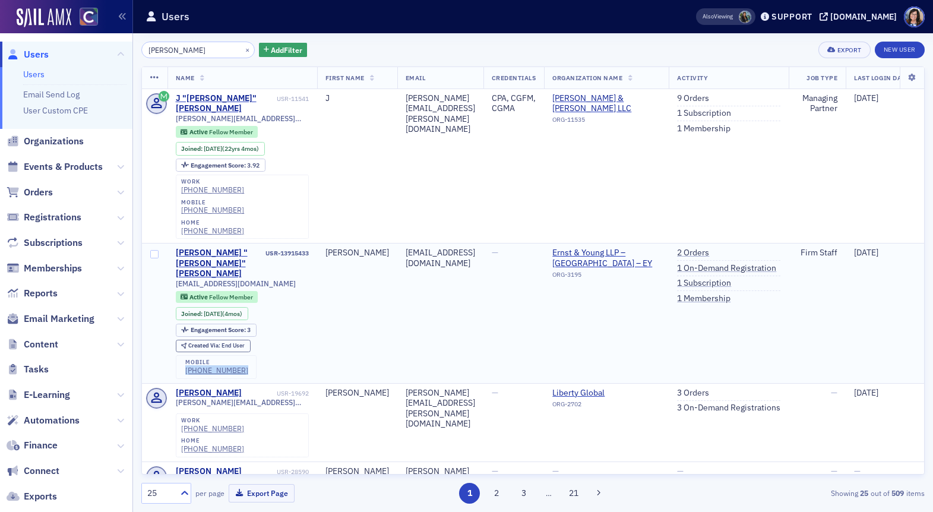
click at [180, 355] on div "mobile (585) 369-6364" at bounding box center [216, 367] width 81 height 24
drag, startPoint x: 233, startPoint y: 49, endPoint x: 209, endPoint y: 49, distance: 24.3
click at [242, 49] on button "×" at bounding box center [247, 49] width 11 height 11
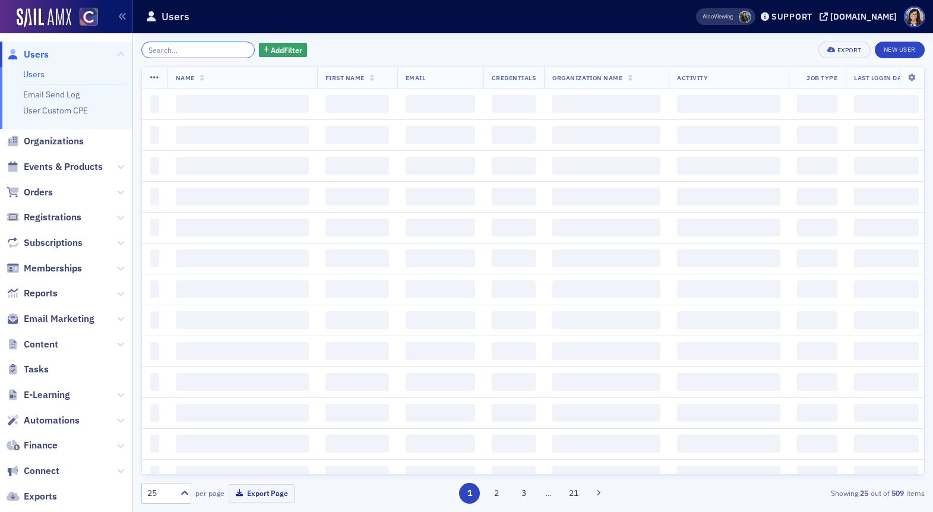
click at [209, 49] on input "search" at bounding box center [197, 50] width 113 height 17
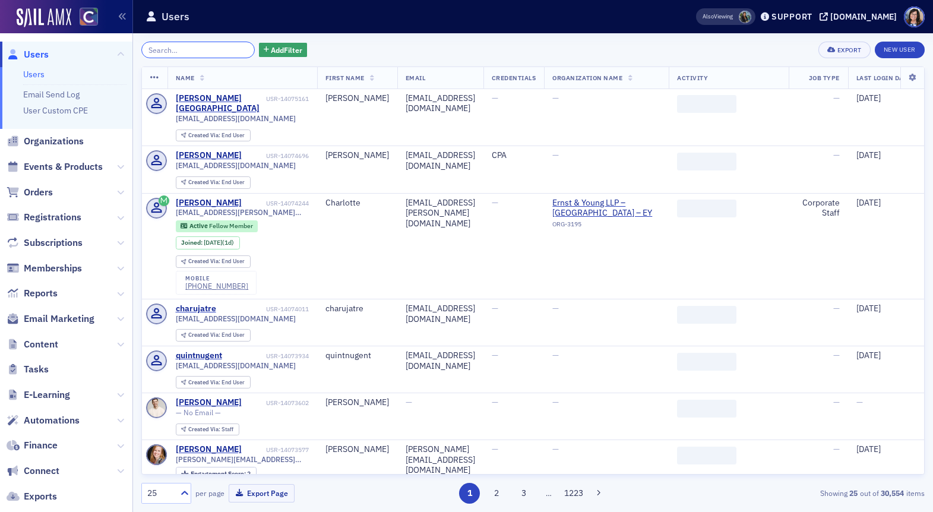
paste input "Marlee Tomera"
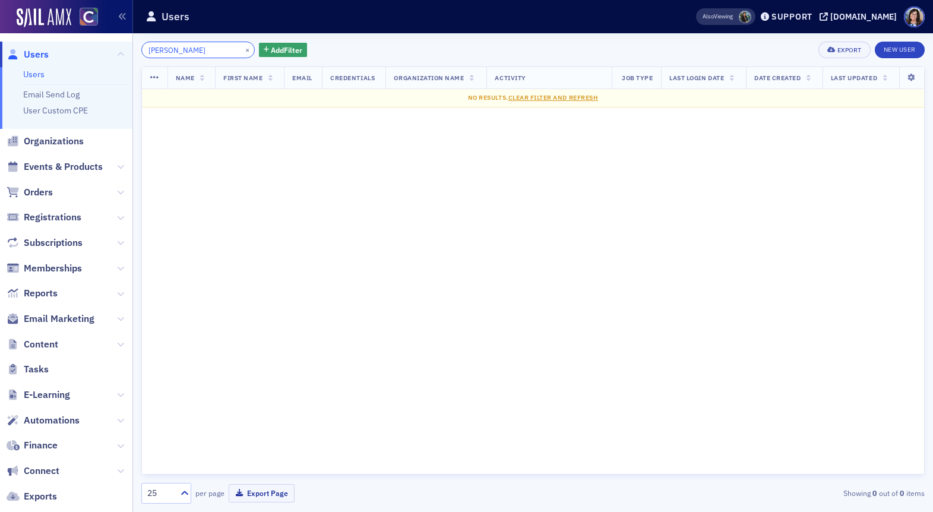
click at [172, 52] on input "Marlee Tomera" at bounding box center [197, 50] width 113 height 17
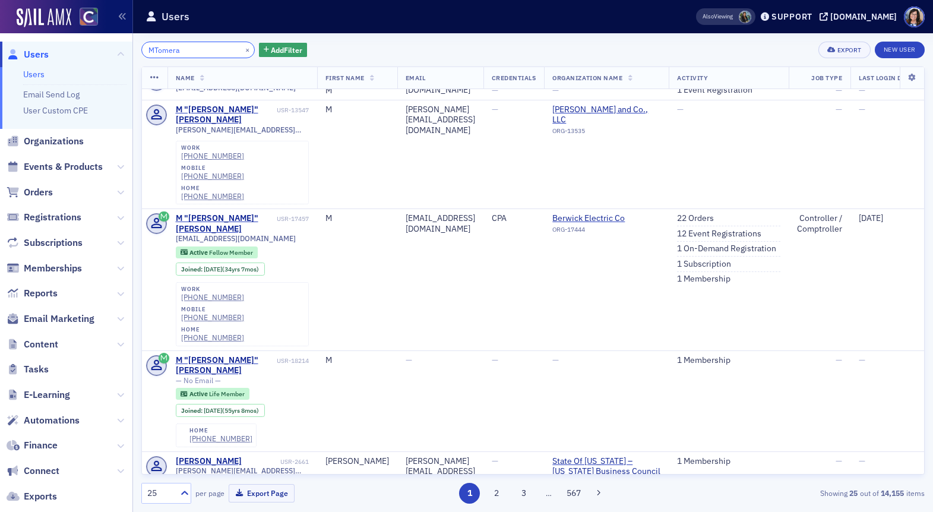
scroll to position [973, 0]
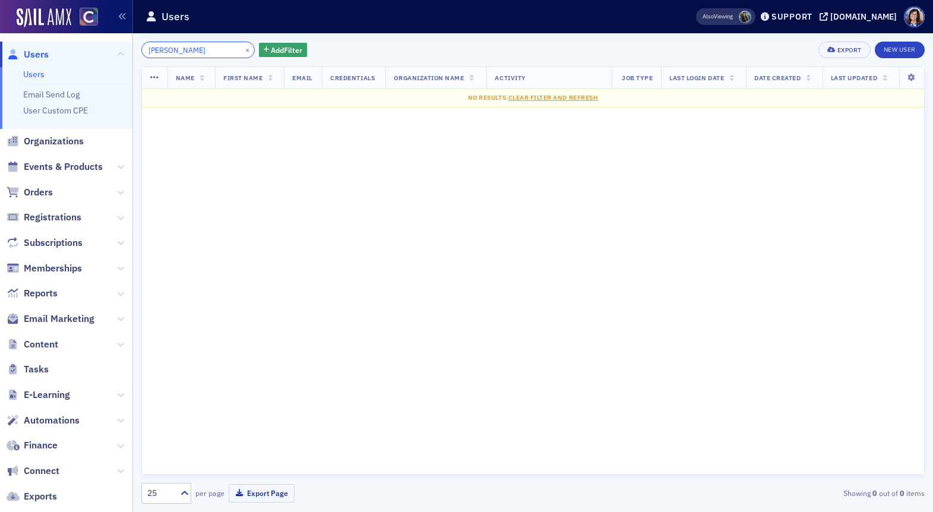
type input "Tomera"
click at [242, 49] on button "×" at bounding box center [247, 49] width 11 height 11
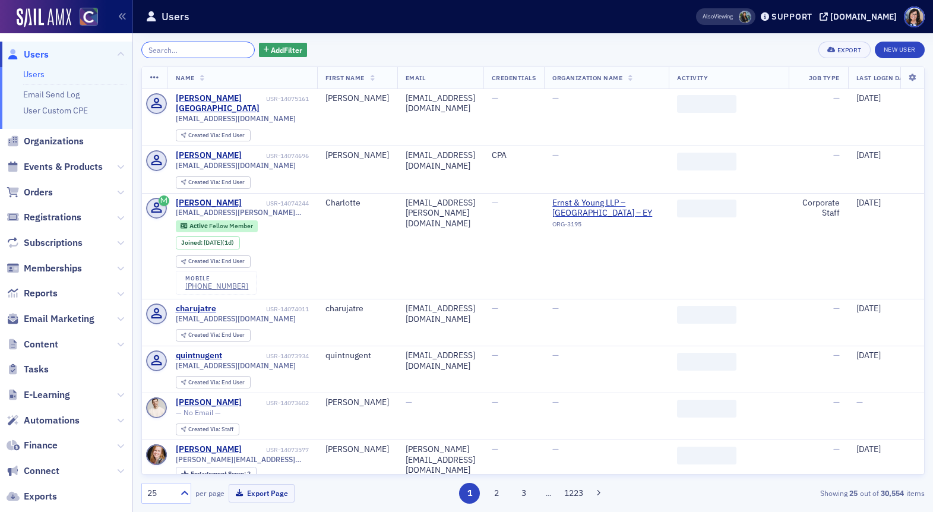
click at [217, 49] on input "search" at bounding box center [197, 50] width 113 height 17
paste input "Injbadraa Tuvshintur"
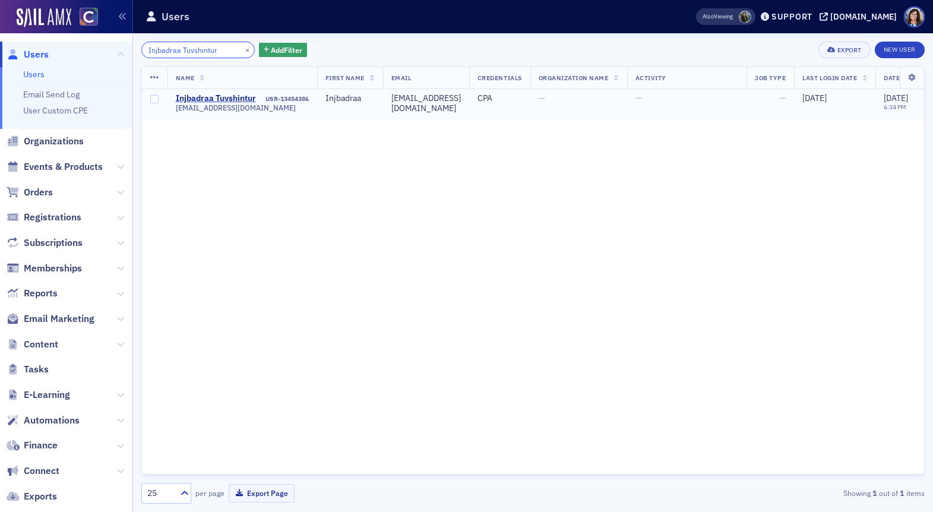
type input "Injbadraa Tuvshintur"
drag, startPoint x: 285, startPoint y: 110, endPoint x: 175, endPoint y: 109, distance: 109.8
click at [176, 110] on div "injbadraa.tuvshintur1@ey.com" at bounding box center [242, 107] width 133 height 9
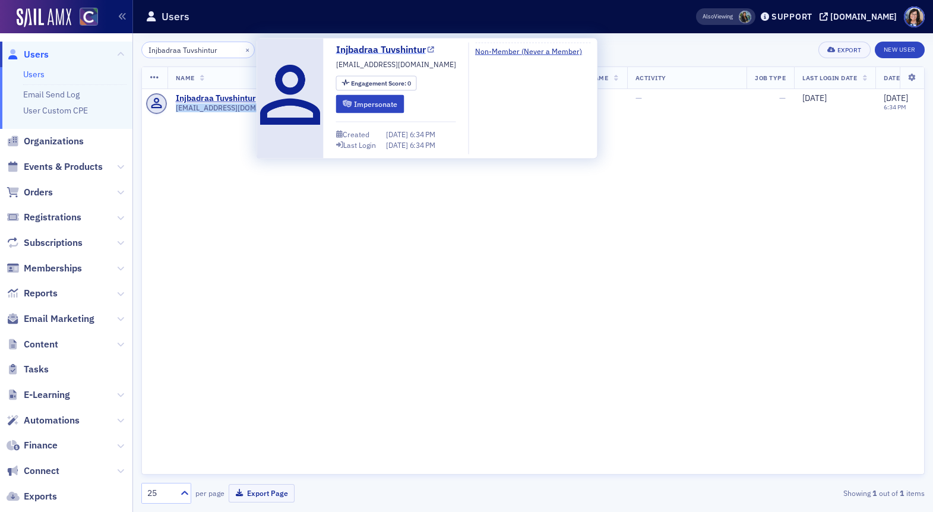
click at [430, 47] on icon at bounding box center [430, 49] width 7 height 7
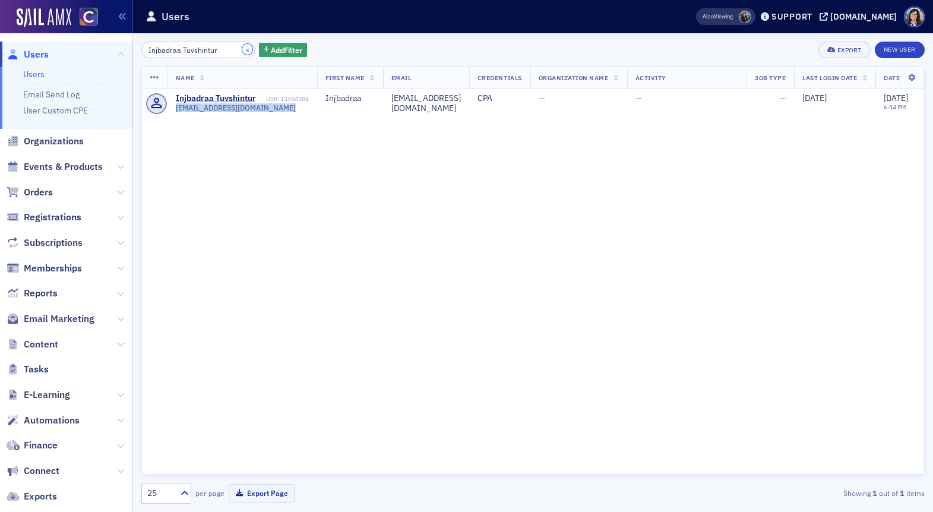
click at [242, 49] on button "×" at bounding box center [247, 49] width 11 height 11
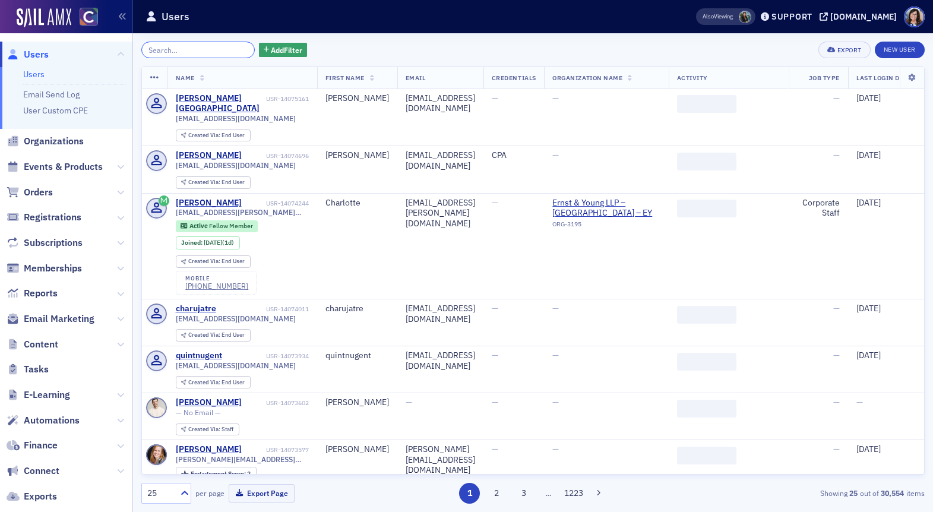
click at [211, 49] on input "search" at bounding box center [197, 50] width 113 height 17
paste input "Ranjana Bhattarai"
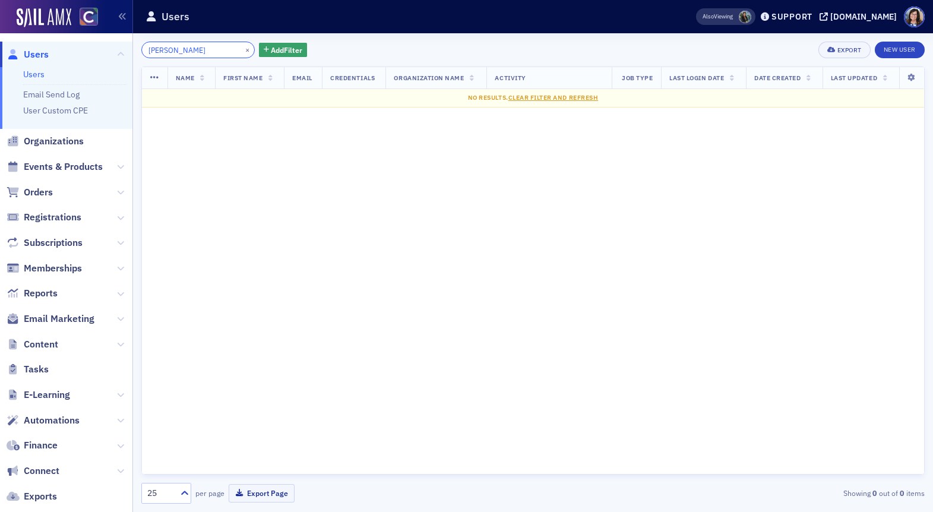
click at [176, 52] on input "Ranjana Bhattarai" at bounding box center [197, 50] width 113 height 17
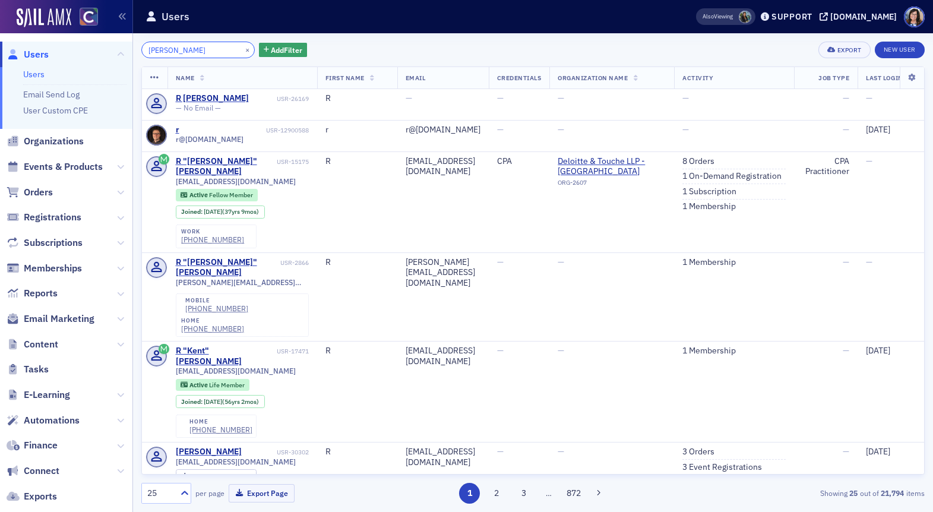
type input "R Bhattarai"
click at [242, 50] on button "×" at bounding box center [247, 49] width 11 height 11
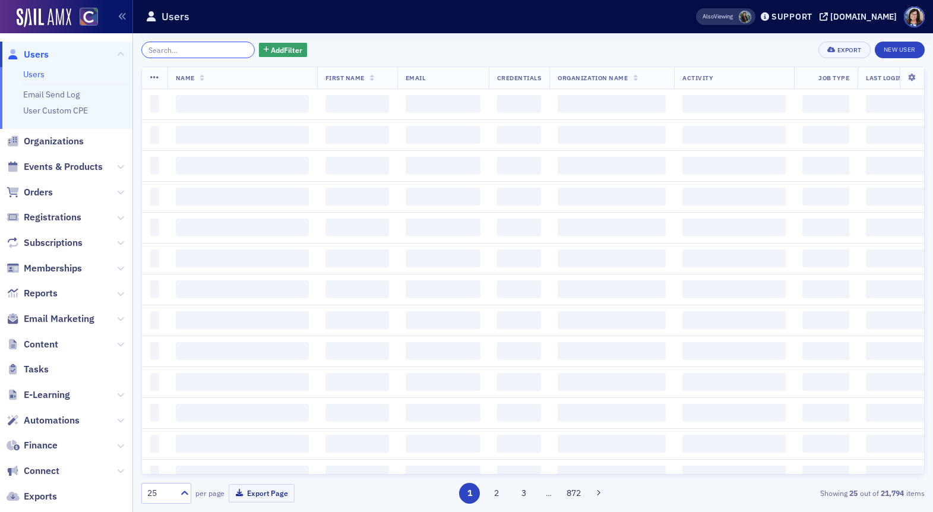
click at [210, 50] on input "search" at bounding box center [197, 50] width 113 height 17
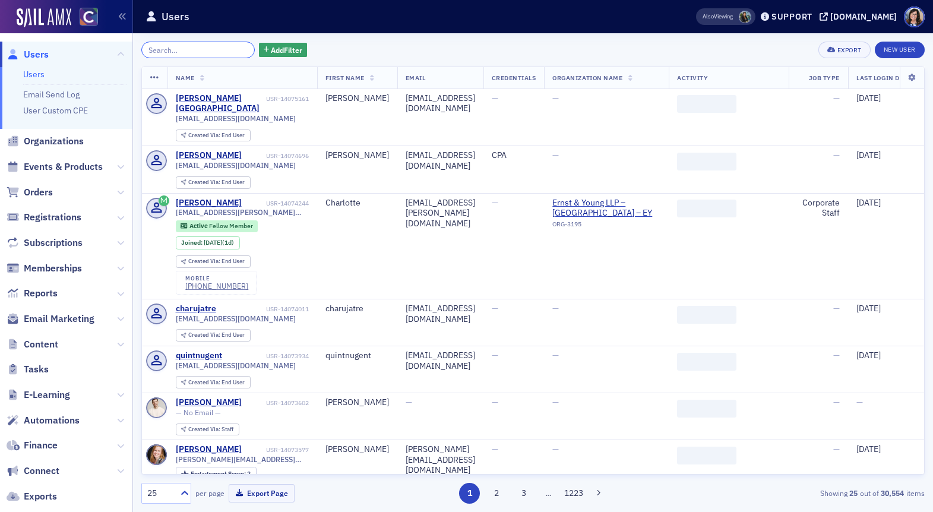
paste input "[PERSON_NAME]"
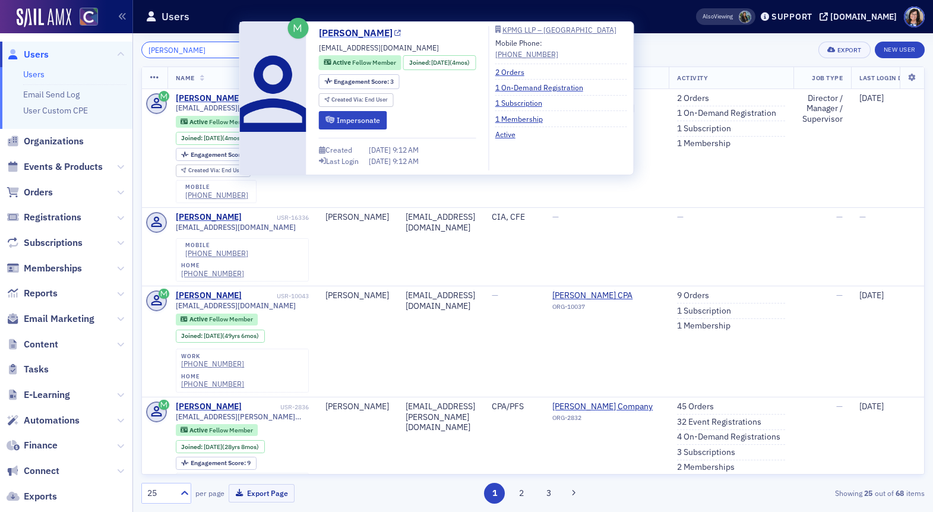
type input "[PERSON_NAME]"
click at [394, 33] on icon at bounding box center [397, 33] width 7 height 7
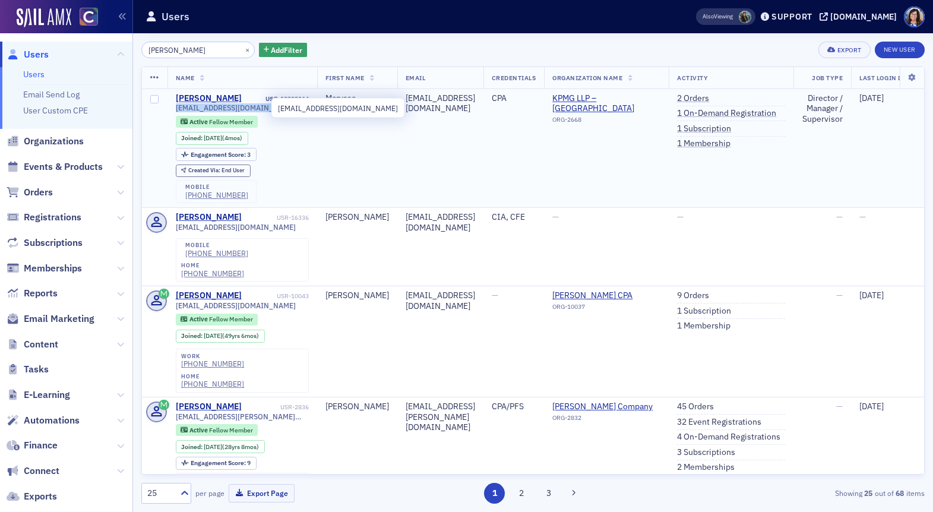
drag, startPoint x: 273, startPoint y: 110, endPoint x: 174, endPoint y: 112, distance: 99.2
click at [174, 112] on td "Maryssa Bradley USR-13919164 maryssabradley@yahoo.com Active Fellow Member Join…" at bounding box center [242, 148] width 150 height 119
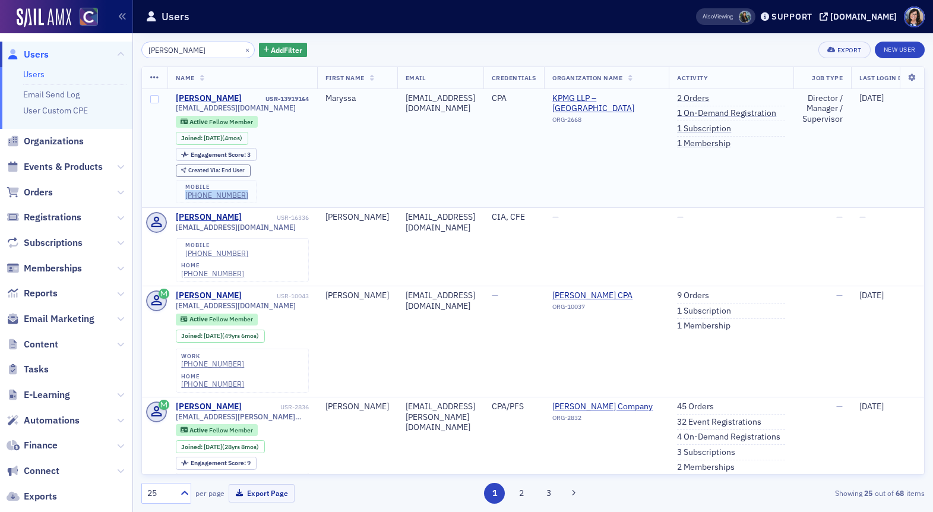
drag, startPoint x: 242, startPoint y: 194, endPoint x: 185, endPoint y: 192, distance: 57.0
click at [185, 192] on div "mobile (254) 371-3438" at bounding box center [216, 192] width 81 height 24
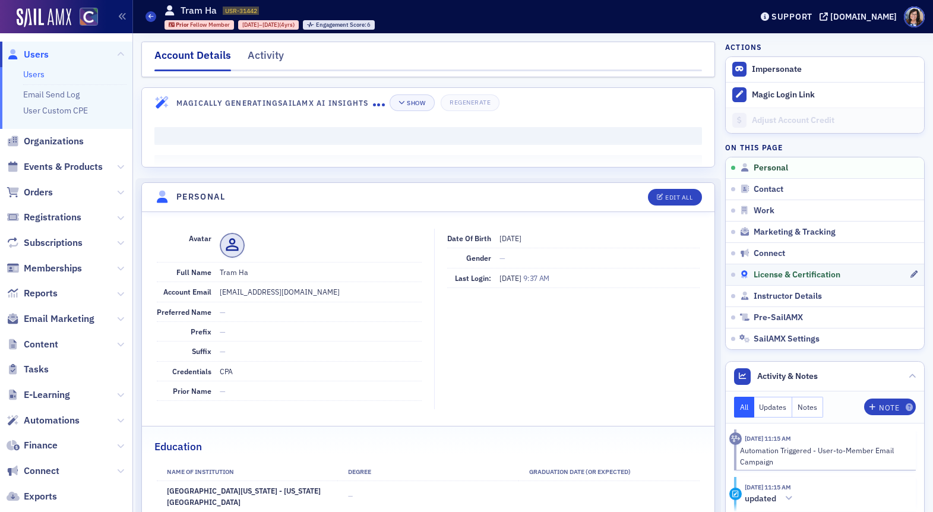
click at [764, 271] on span "License & Certification" at bounding box center [796, 275] width 87 height 11
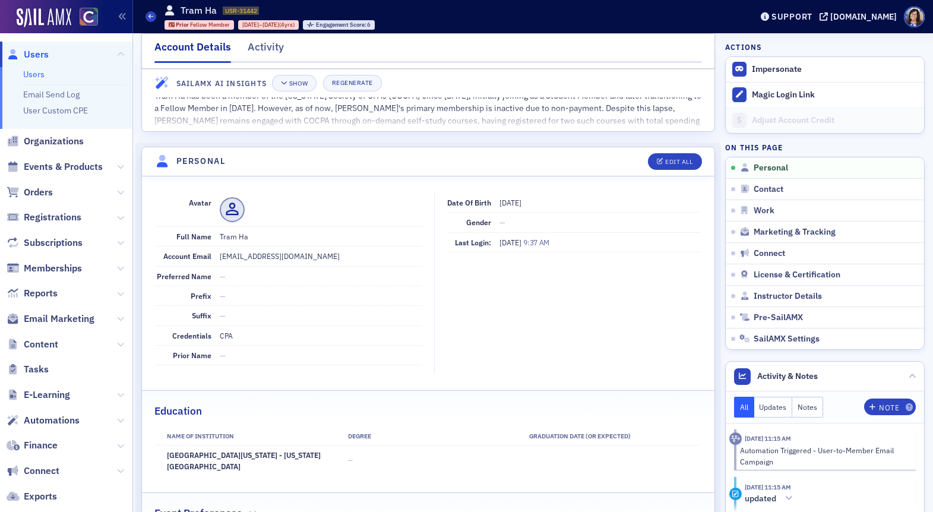
scroll to position [27, 0]
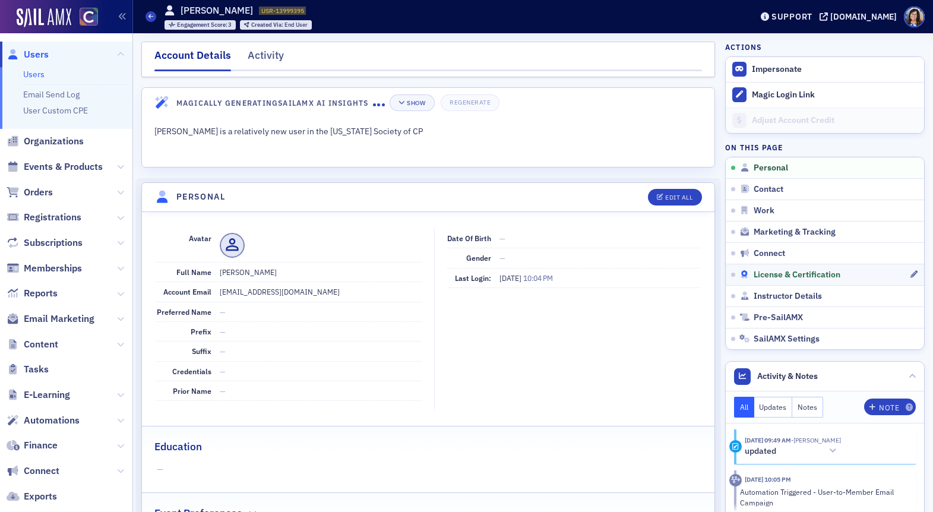
click at [783, 274] on span "License & Certification" at bounding box center [796, 275] width 87 height 11
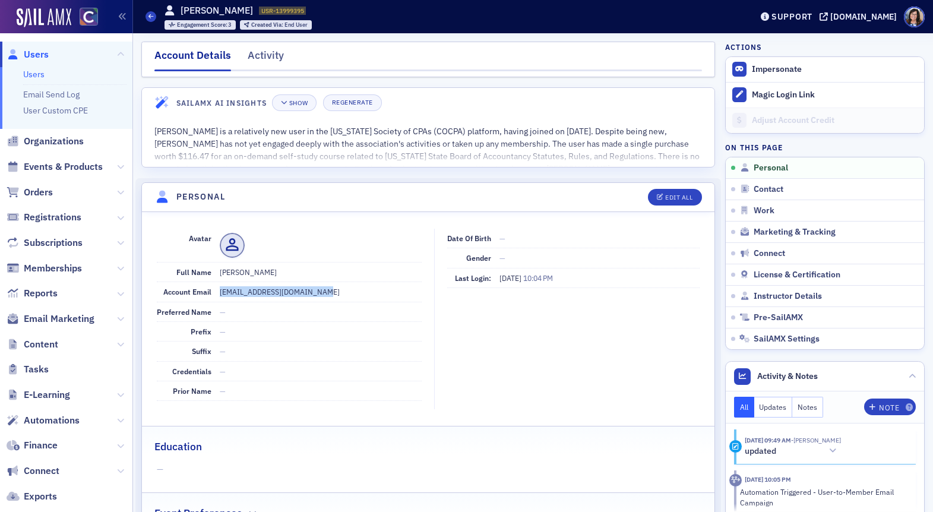
drag, startPoint x: 321, startPoint y: 291, endPoint x: 218, endPoint y: 290, distance: 102.7
click at [220, 290] on dd "[EMAIL_ADDRESS][DOMAIN_NAME]" at bounding box center [321, 291] width 202 height 19
copy dd "[EMAIL_ADDRESS][DOMAIN_NAME]"
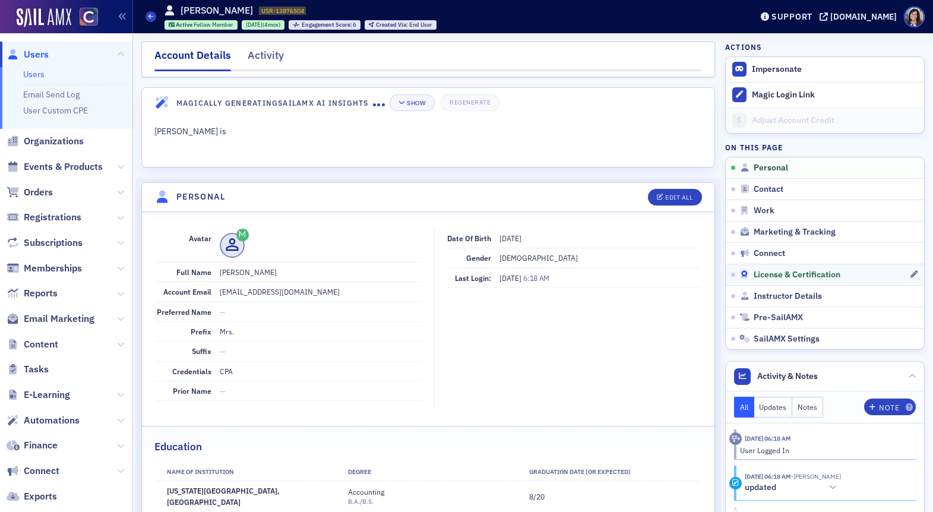
click at [772, 271] on span "License & Certification" at bounding box center [796, 275] width 87 height 11
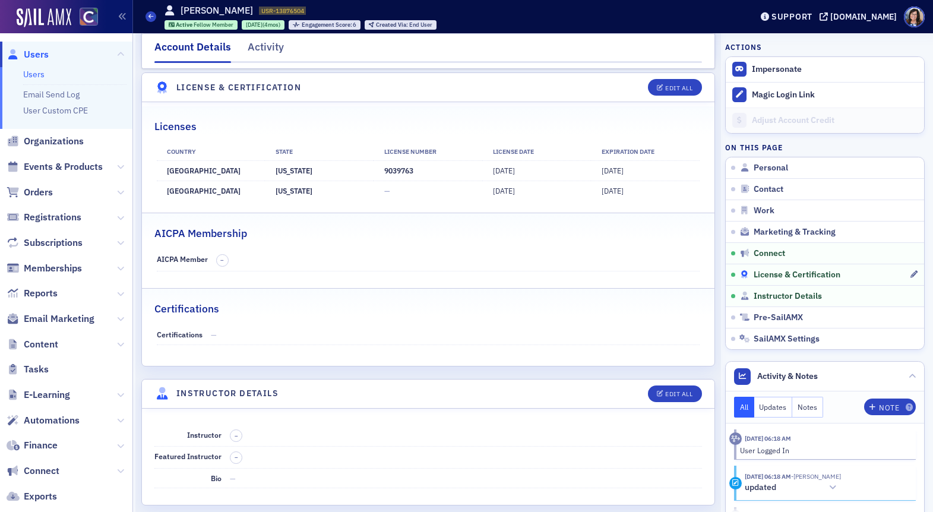
scroll to position [2211, 0]
drag, startPoint x: 422, startPoint y: 164, endPoint x: 370, endPoint y: 162, distance: 51.7
click at [370, 162] on tr "[GEOGRAPHIC_DATA] [US_STATE] 9039763 [DATE] [DATE]" at bounding box center [428, 170] width 543 height 20
copy tr "9039763"
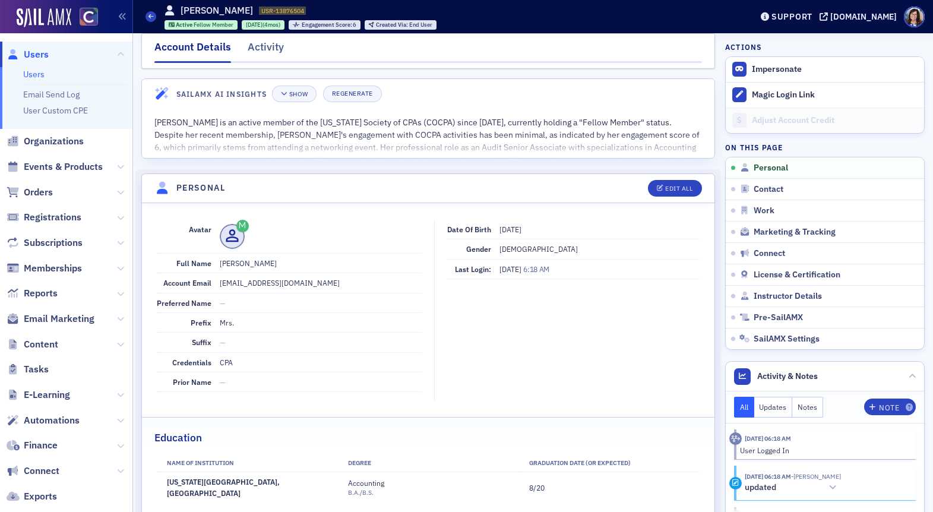
scroll to position [0, 0]
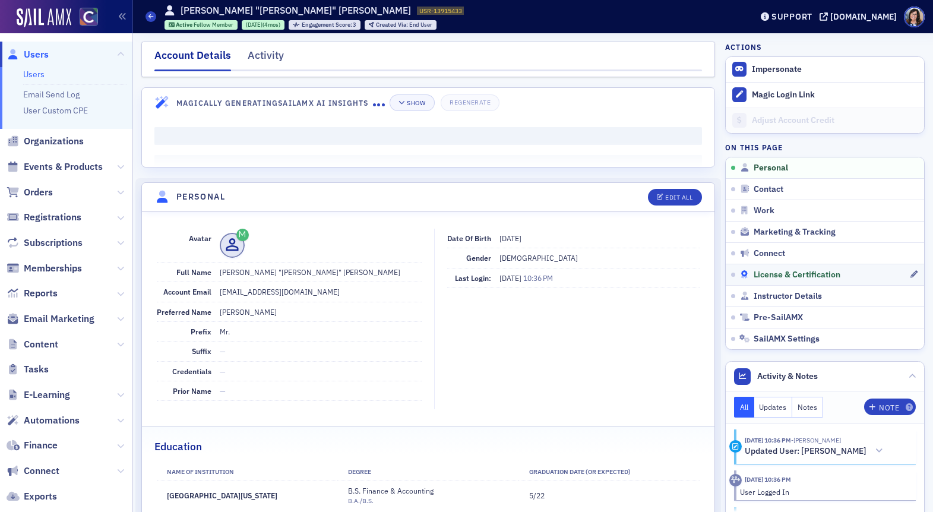
click at [781, 272] on span "License & Certification" at bounding box center [796, 275] width 87 height 11
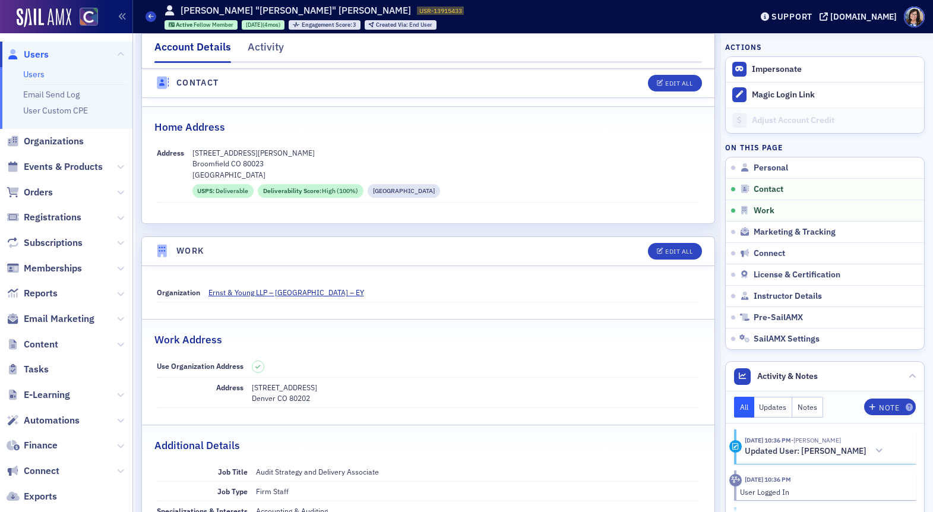
scroll to position [581, 0]
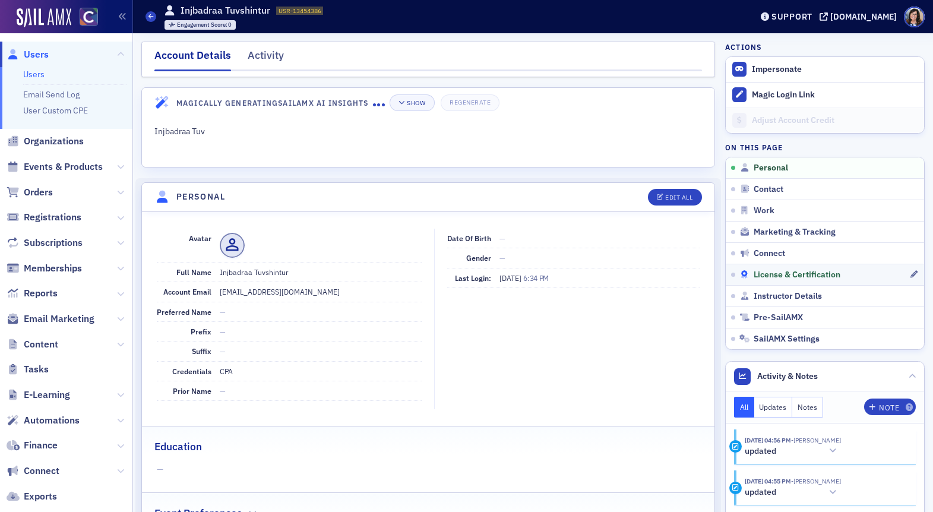
click at [758, 274] on span "License & Certification" at bounding box center [796, 275] width 87 height 11
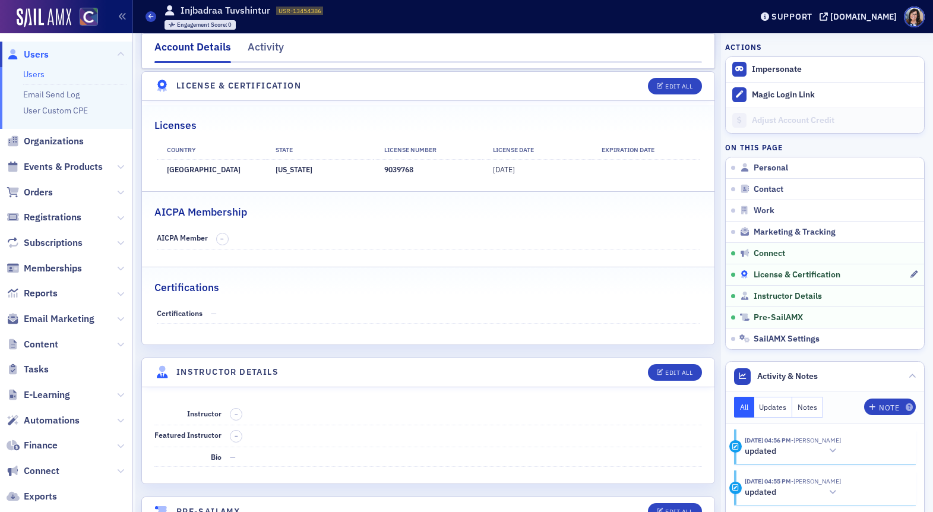
scroll to position [1888, 0]
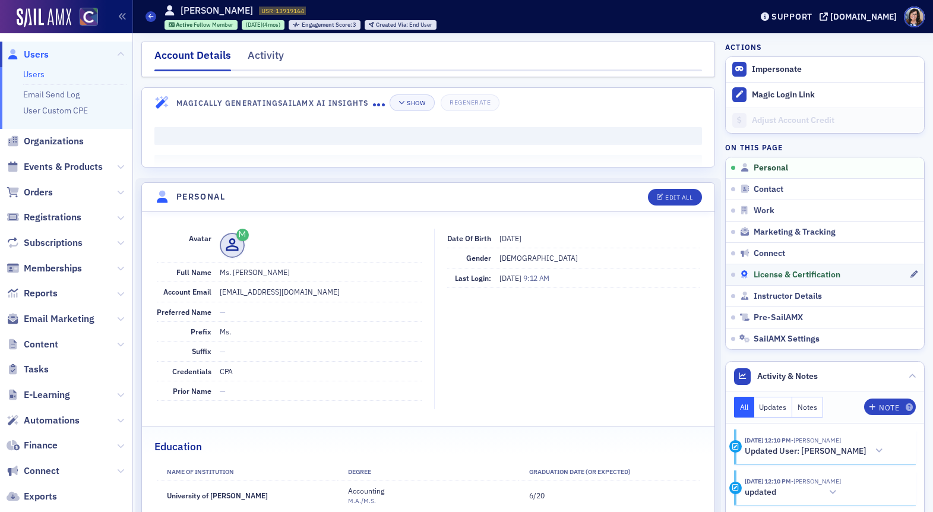
click at [780, 270] on span "License & Certification" at bounding box center [796, 275] width 87 height 11
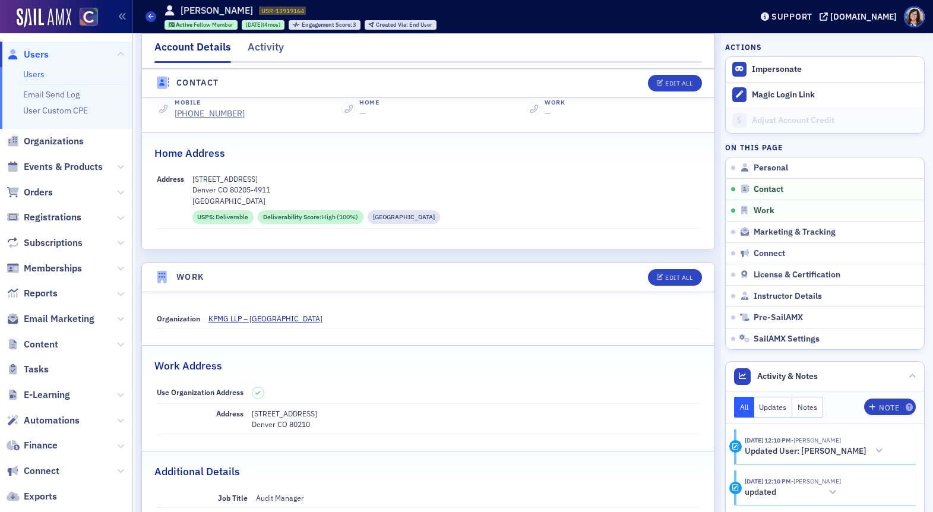
scroll to position [411, 0]
